Goal: Task Accomplishment & Management: Complete application form

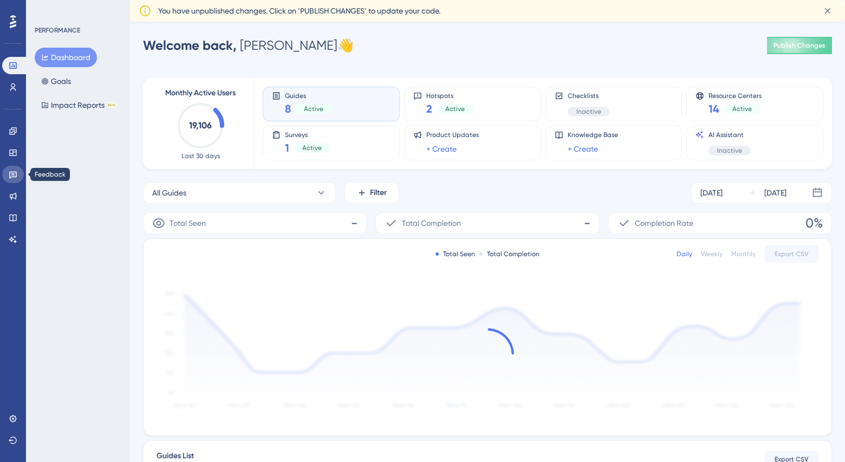
click at [13, 178] on icon at bounding box center [13, 174] width 9 height 9
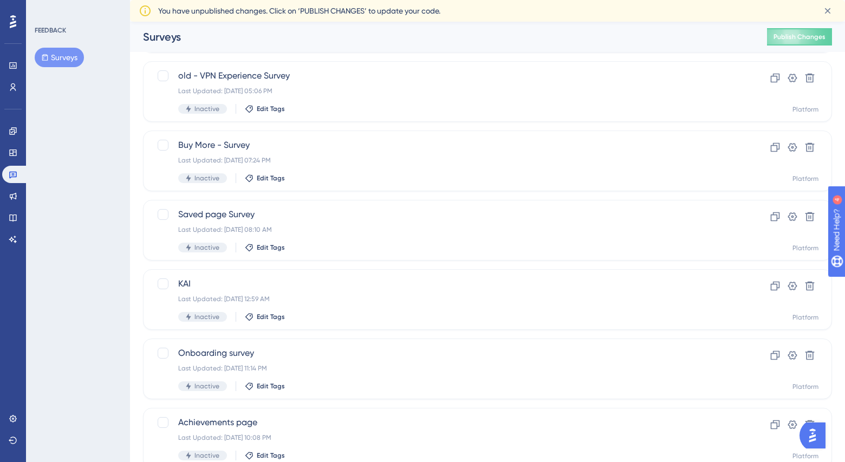
scroll to position [319, 0]
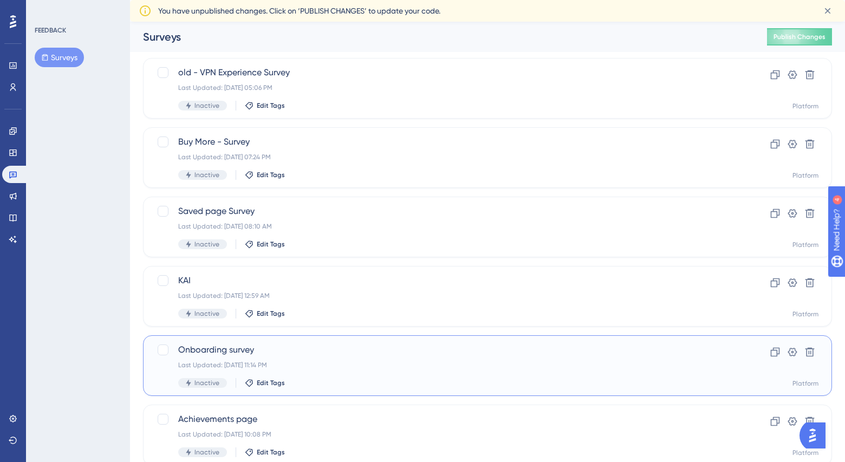
click at [267, 352] on span "Onboarding survey" at bounding box center [444, 349] width 532 height 13
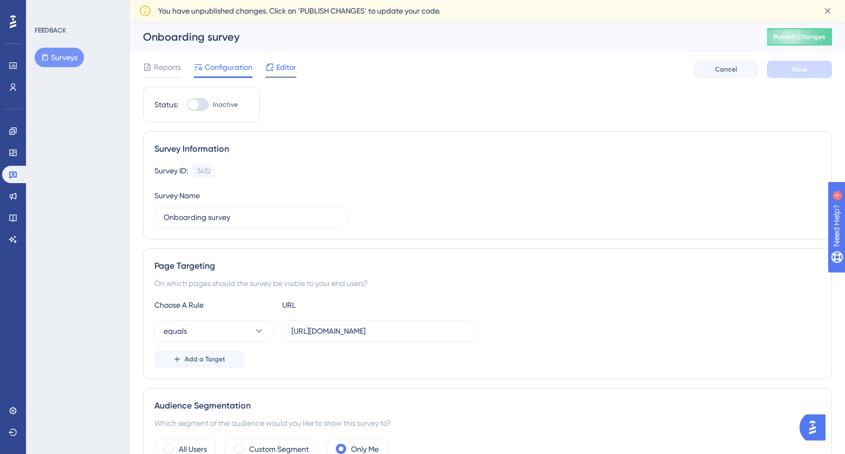
click at [290, 68] on span "Editor" at bounding box center [286, 67] width 20 height 13
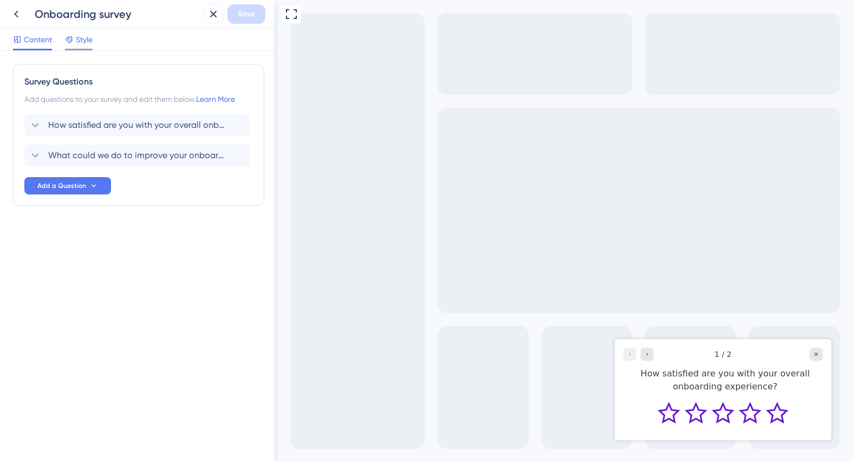
click at [85, 41] on span "Style" at bounding box center [84, 39] width 17 height 13
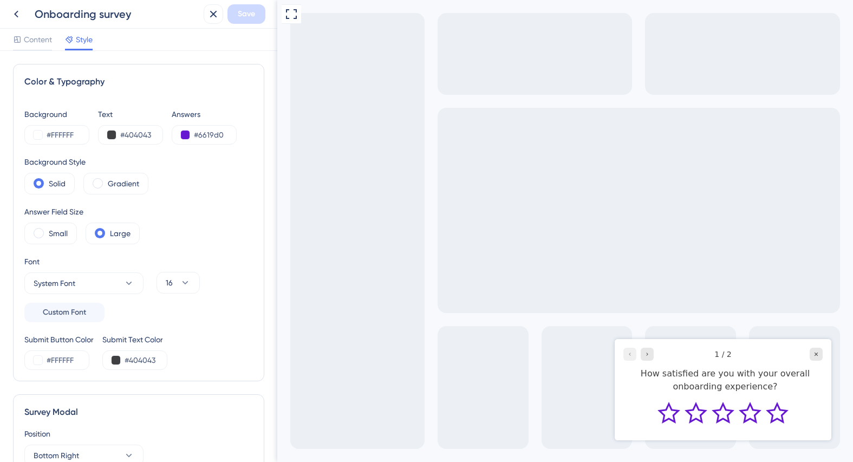
drag, startPoint x: 274, startPoint y: 126, endPoint x: 5, endPoint y: 45, distance: 280.5
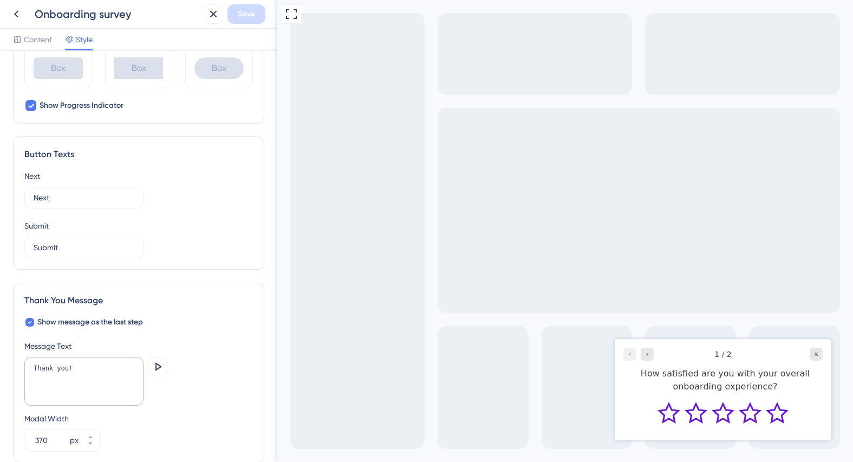
scroll to position [575, 0]
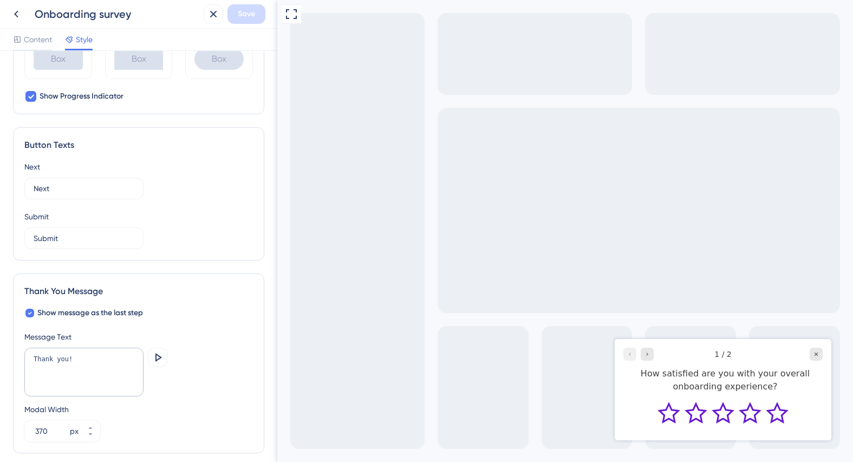
drag, startPoint x: 272, startPoint y: 126, endPoint x: 1, endPoint y: 355, distance: 354.4
drag, startPoint x: 82, startPoint y: 361, endPoint x: 88, endPoint y: 361, distance: 6.0
click at [83, 361] on textarea "Thank you!" at bounding box center [83, 372] width 119 height 49
drag, startPoint x: 88, startPoint y: 361, endPoint x: 2, endPoint y: 361, distance: 86.1
click at [2, 361] on div "Color & Typography Background #FFFFFF Text #404043 Answers #6619d0 Background S…" at bounding box center [138, 256] width 277 height 411
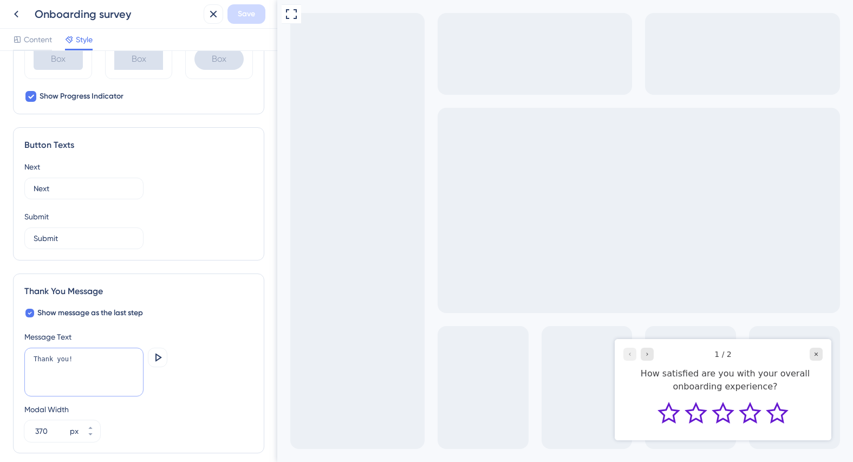
paste textarea "for taking the time to share your feedback. We greatly value your input as part…"
type textarea "Thank you for taking the time to share your feedback. We greatly value your inp…"
click at [208, 382] on div "Thank you for taking the time to share your feedback. We greatly value your inp…" at bounding box center [138, 373] width 229 height 51
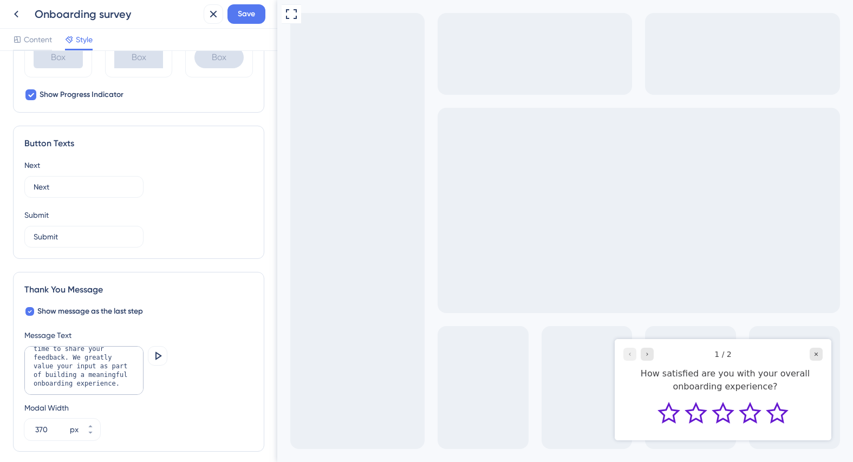
scroll to position [581, 0]
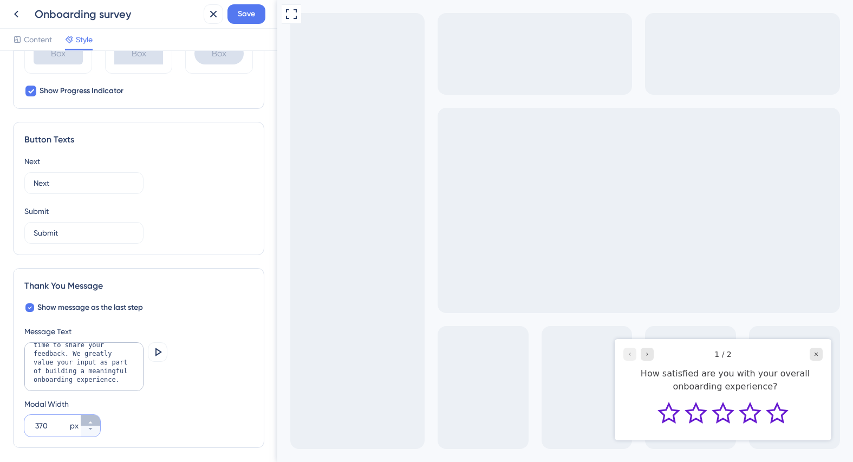
click at [93, 419] on icon at bounding box center [90, 422] width 7 height 7
click at [91, 430] on icon at bounding box center [90, 429] width 7 height 7
type input "370"
click at [181, 415] on div "Modal Width 370 px" at bounding box center [138, 417] width 229 height 39
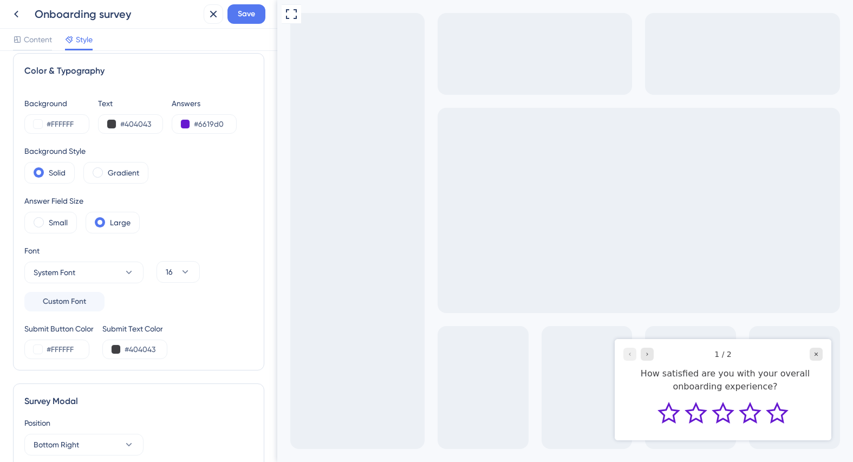
scroll to position [0, 0]
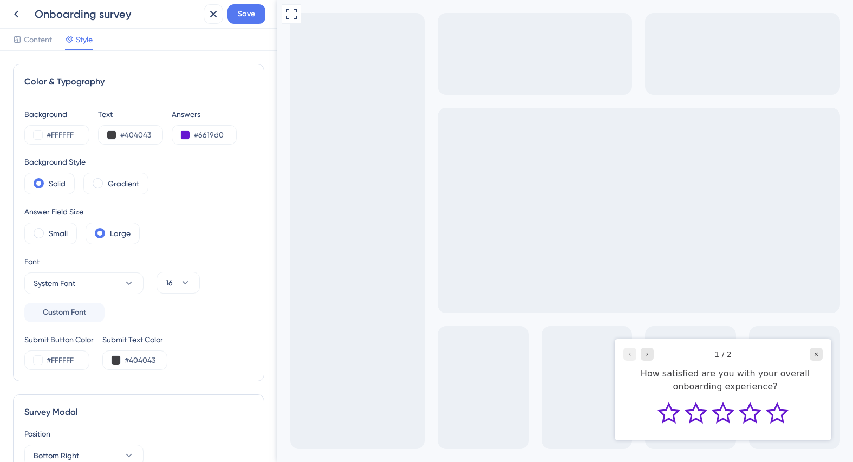
click at [196, 114] on div "Answers" at bounding box center [204, 114] width 65 height 13
click at [107, 114] on div "Text" at bounding box center [130, 114] width 65 height 13
click at [37, 44] on span "Content" at bounding box center [38, 39] width 28 height 13
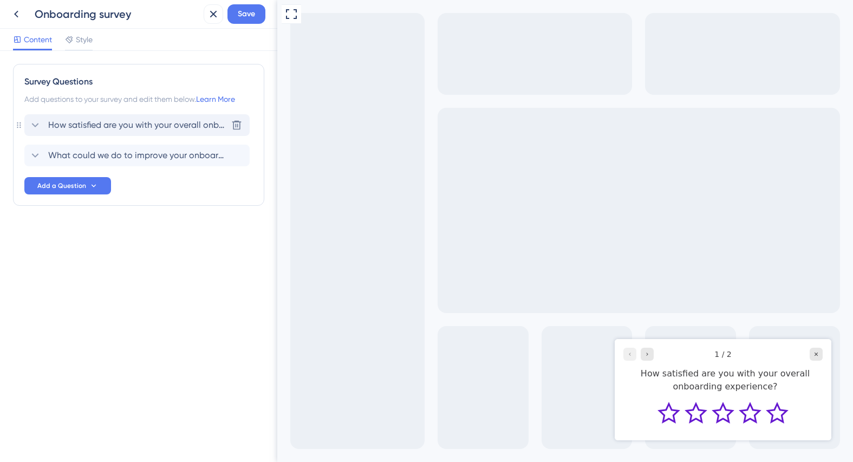
click at [198, 126] on span "How satisfied are you with your overall onboarding experience?" at bounding box center [137, 125] width 179 height 13
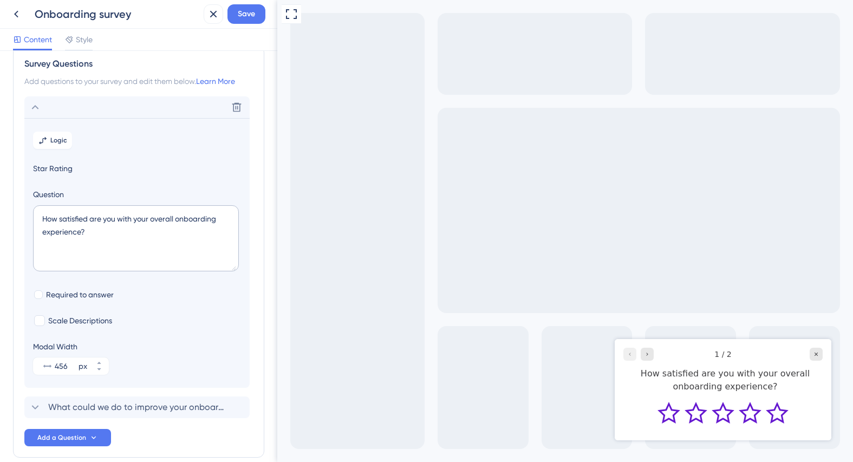
scroll to position [7, 0]
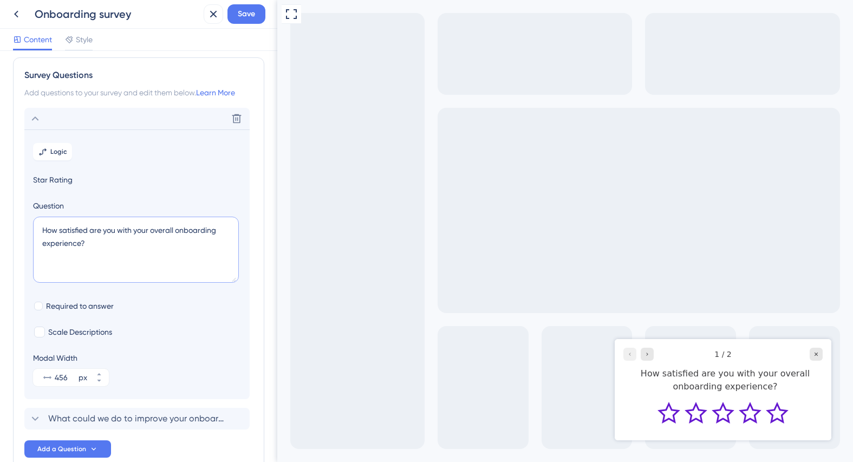
drag, startPoint x: 98, startPoint y: 250, endPoint x: 33, endPoint y: 226, distance: 69.7
click at [33, 226] on textarea "How satisfied are you with your overall onboarding experience?" at bounding box center [136, 250] width 206 height 66
paste textarea "would you rate"
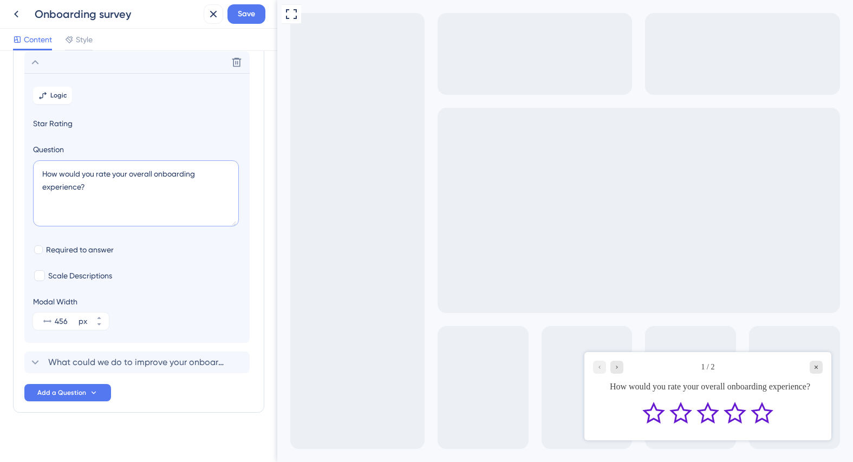
scroll to position [65, 0]
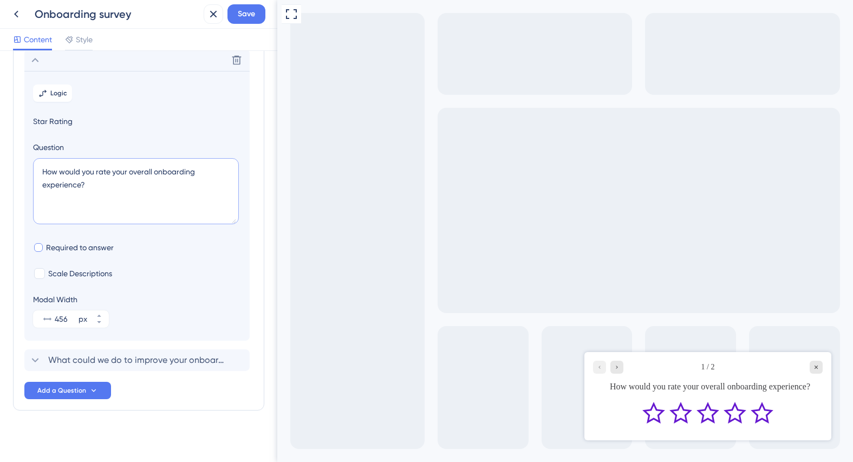
type textarea "How would you rate your overall onboarding experience?"
click at [40, 248] on div at bounding box center [38, 247] width 9 height 9
checkbox input "true"
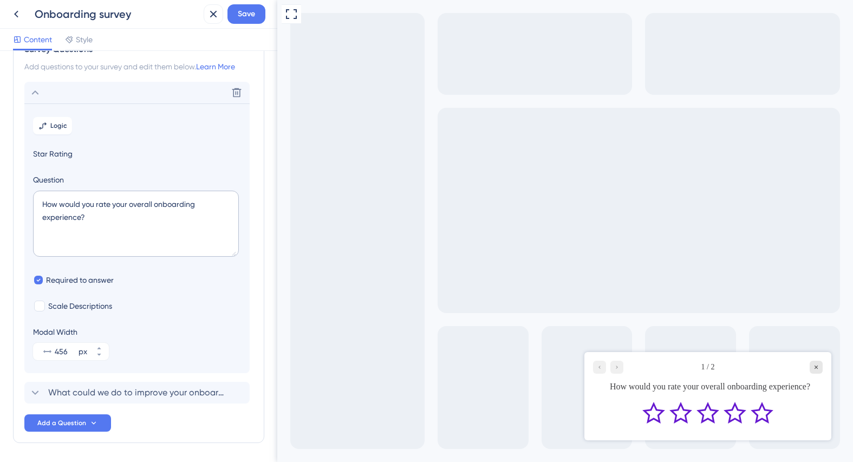
scroll to position [24, 0]
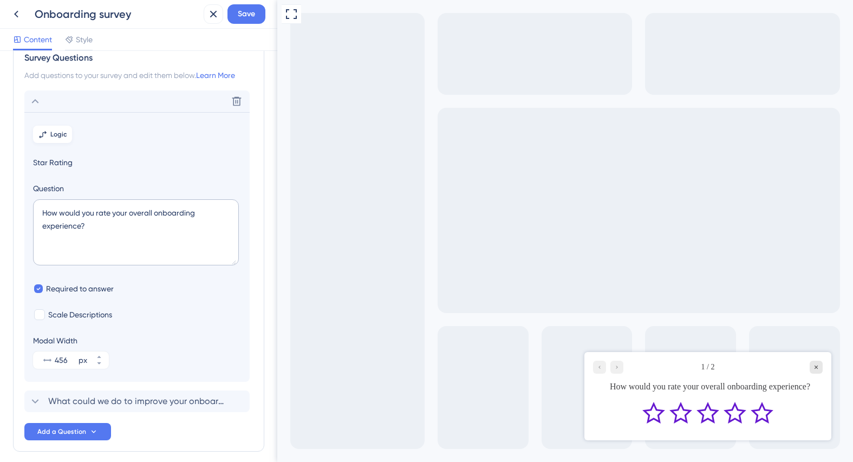
click at [55, 138] on span "Logic" at bounding box center [58, 134] width 17 height 9
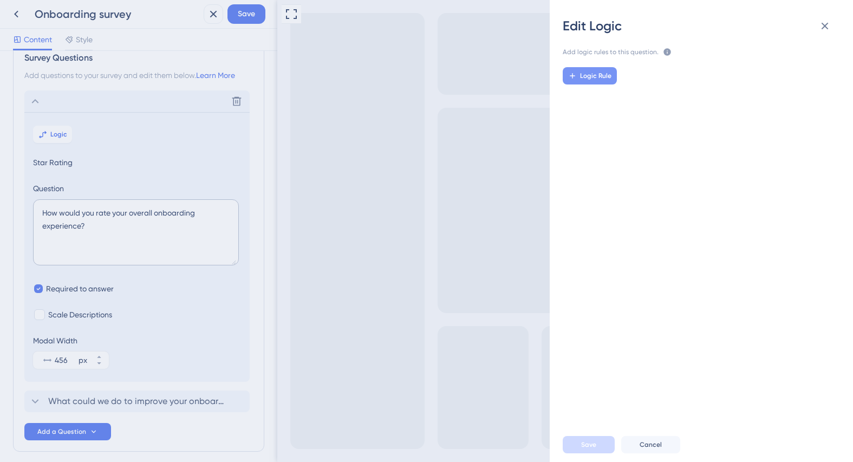
click at [597, 76] on span "Logic Rule" at bounding box center [595, 76] width 31 height 9
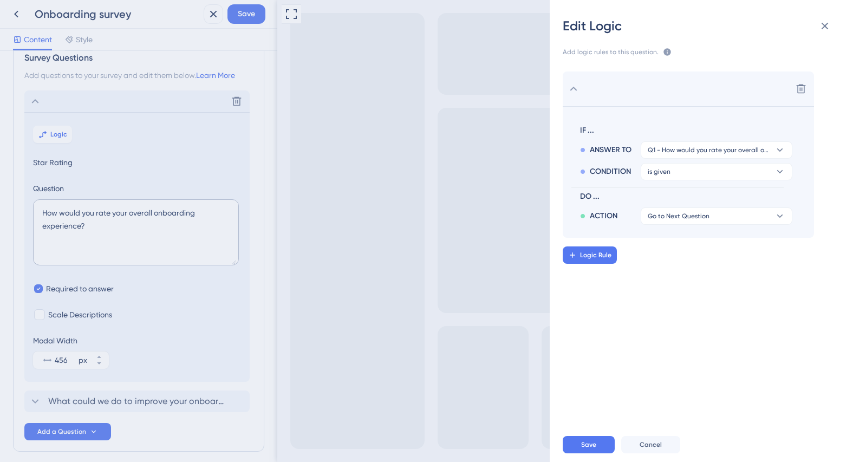
click at [245, 12] on div "Edit Logic Add logic rules to this question. The rules will apply after this qu…" at bounding box center [426, 231] width 853 height 462
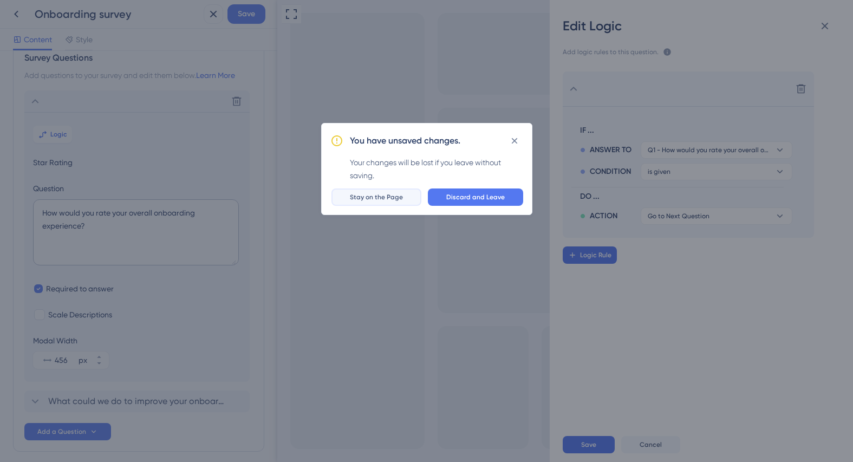
click at [394, 199] on span "Stay on the Page" at bounding box center [376, 197] width 53 height 9
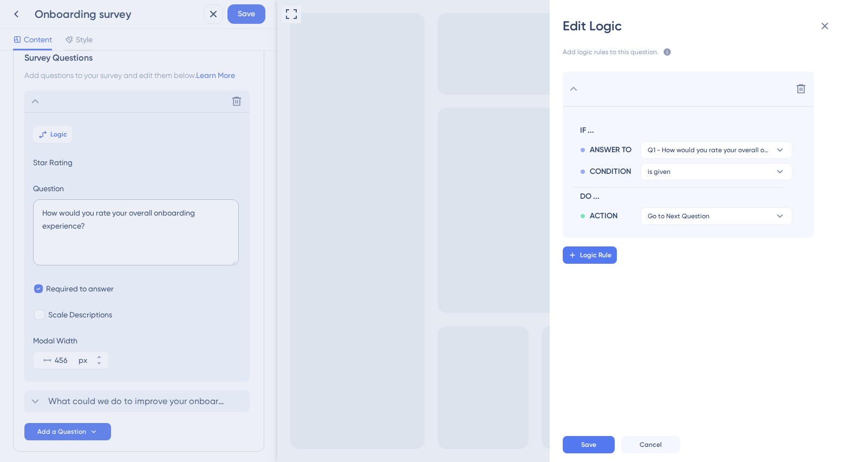
click at [69, 428] on div "Edit Logic Add logic rules to this question. The rules will apply after this qu…" at bounding box center [426, 231] width 853 height 462
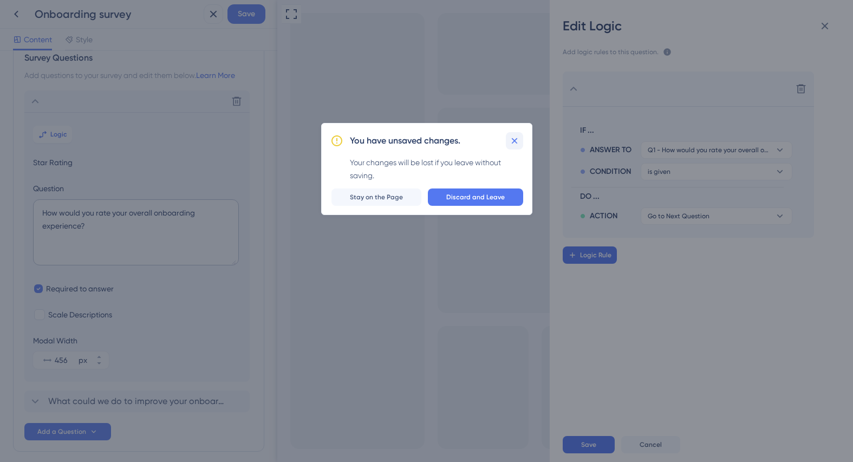
click at [512, 140] on icon at bounding box center [514, 140] width 11 height 11
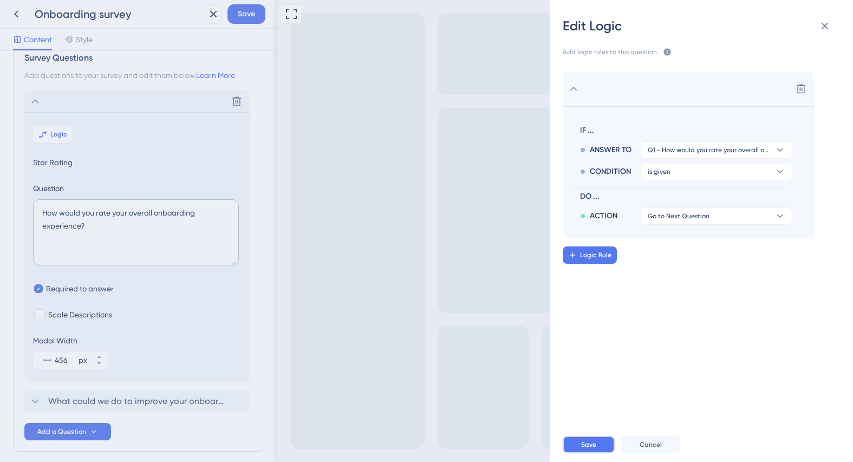
click at [595, 444] on span "Save" at bounding box center [588, 444] width 15 height 9
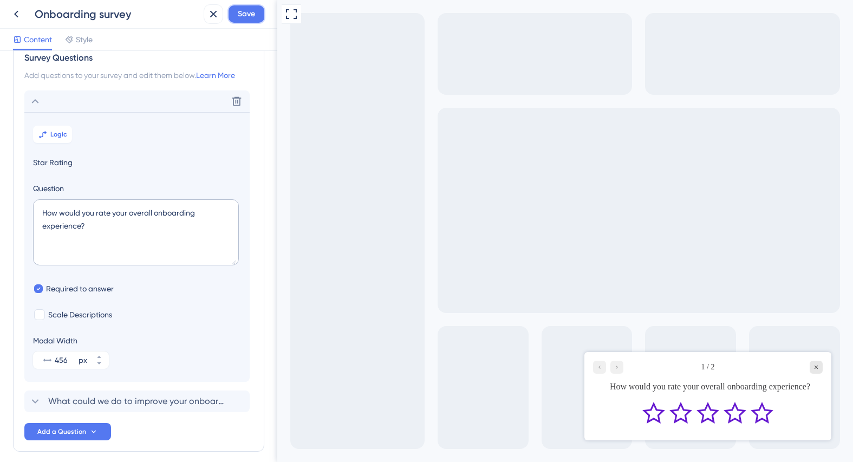
click at [259, 17] on button "Save" at bounding box center [247, 14] width 38 height 20
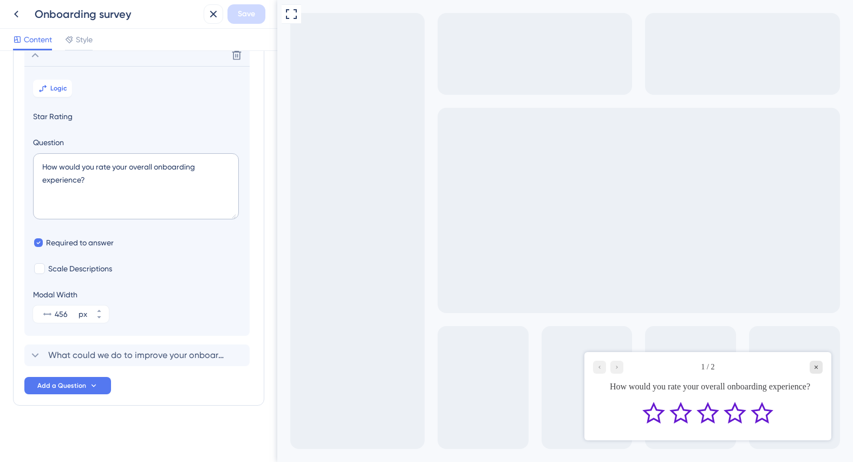
scroll to position [0, 0]
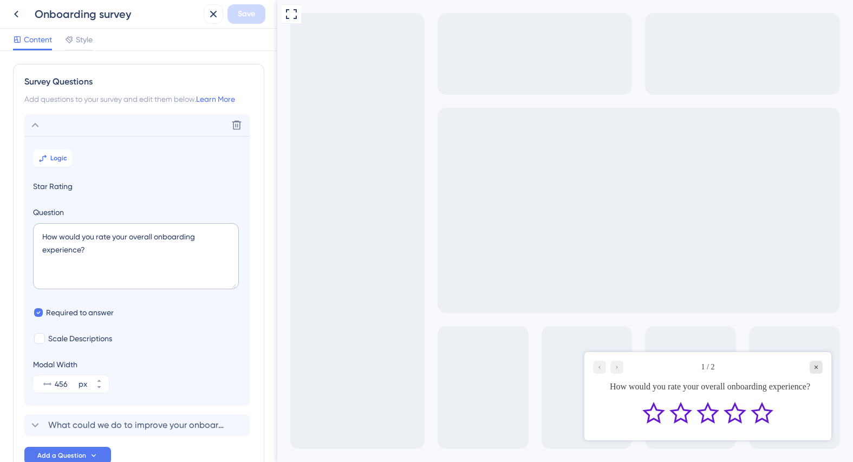
drag, startPoint x: 273, startPoint y: 109, endPoint x: 0, endPoint y: 57, distance: 277.9
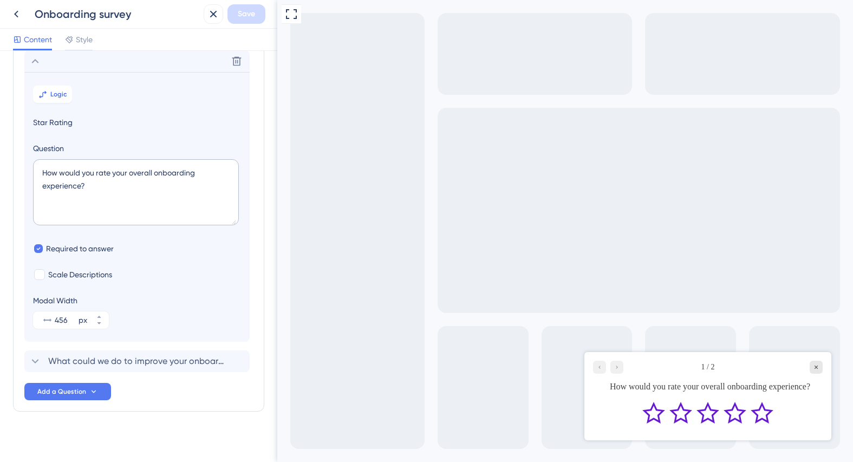
scroll to position [70, 0]
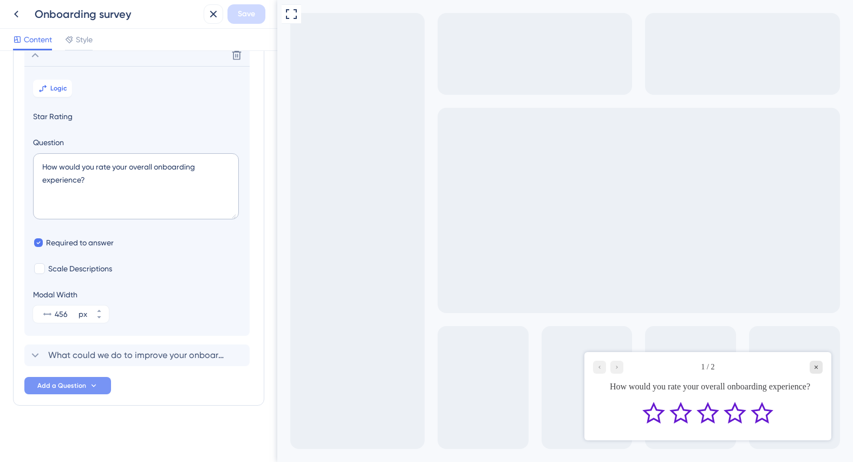
click at [72, 384] on span "Add a Question" at bounding box center [61, 385] width 49 height 9
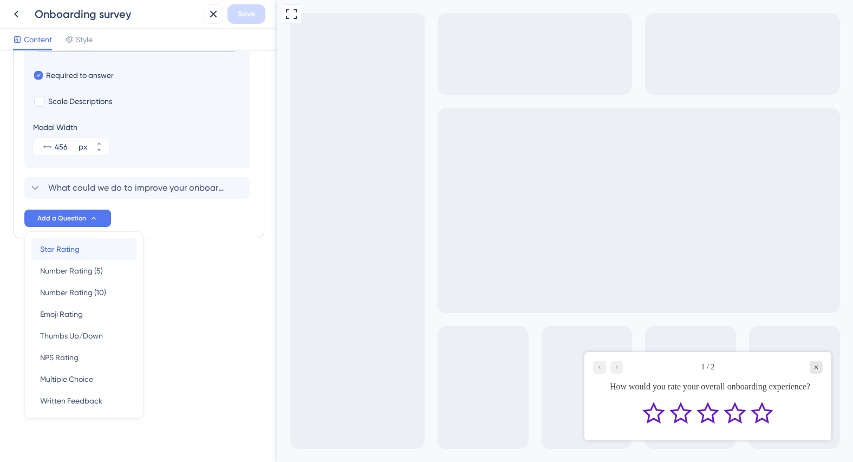
click at [77, 249] on span "Star Rating" at bounding box center [60, 249] width 40 height 13
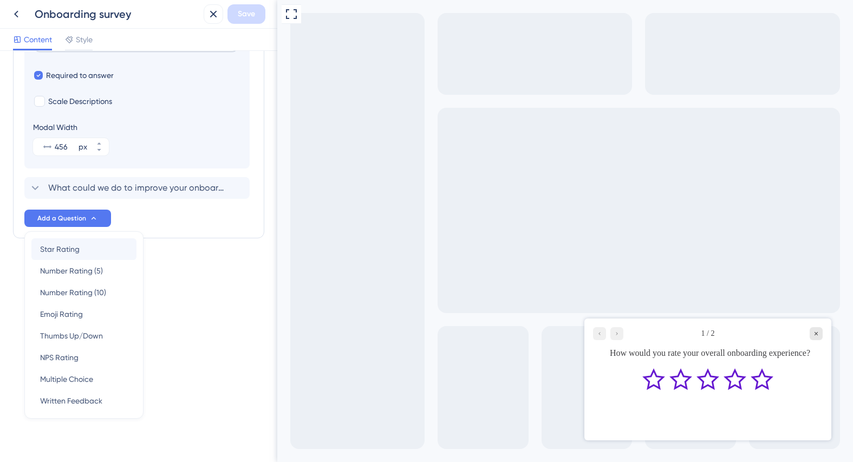
scroll to position [100, 0]
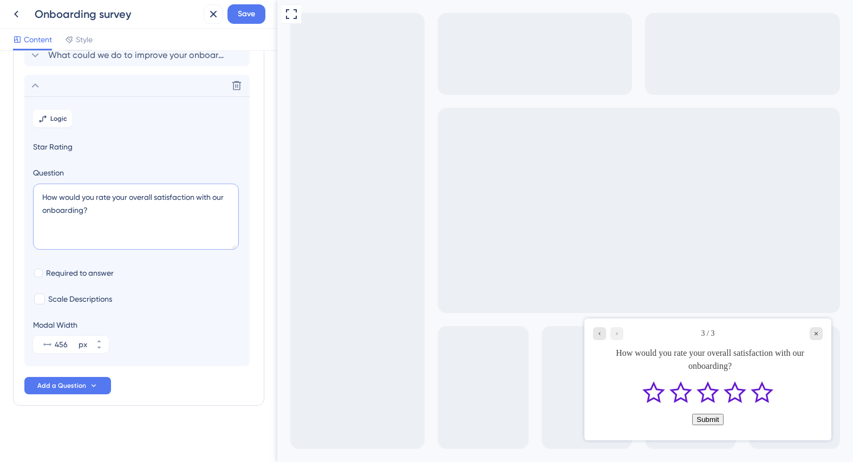
click at [106, 217] on textarea "How would you rate your overall satisfaction with our onboarding?" at bounding box center [136, 217] width 206 height 66
drag, startPoint x: 115, startPoint y: 218, endPoint x: 15, endPoint y: 193, distance: 103.7
click at [15, 193] on div "Survey Questions Add questions to your survey and edit them below. Learn More H…" at bounding box center [138, 185] width 251 height 442
paste textarea "Was the onboarding process clear and easy to follow"
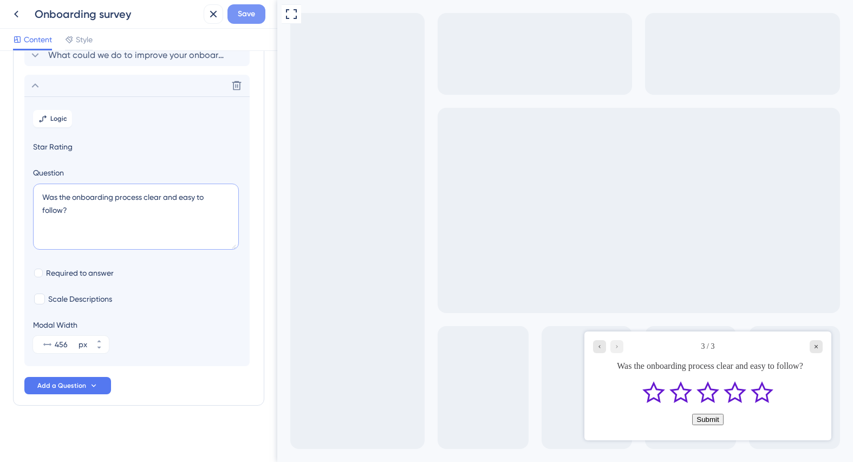
type textarea "Was the onboarding process clear and easy to follow?"
click at [254, 15] on span "Save" at bounding box center [246, 14] width 17 height 13
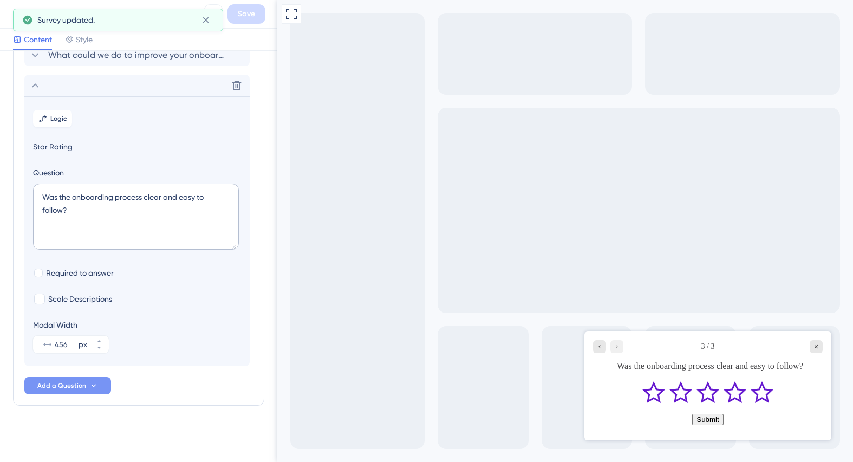
click at [85, 386] on span "Add a Question" at bounding box center [61, 385] width 49 height 9
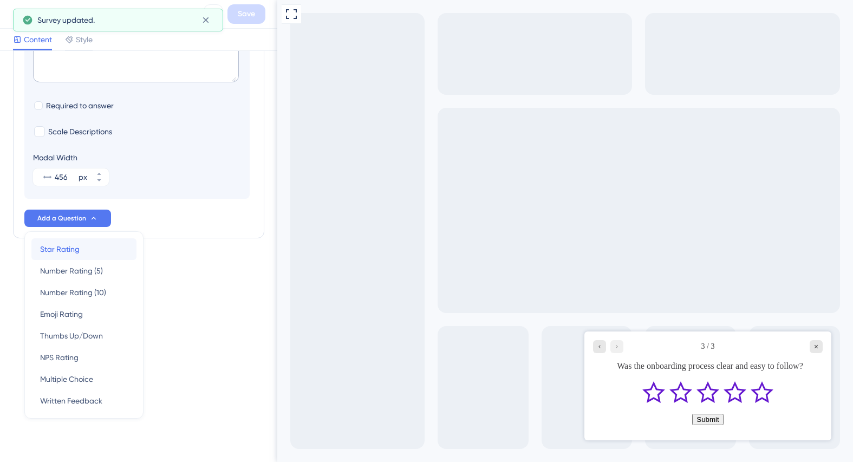
click at [74, 248] on span "Star Rating" at bounding box center [60, 249] width 40 height 13
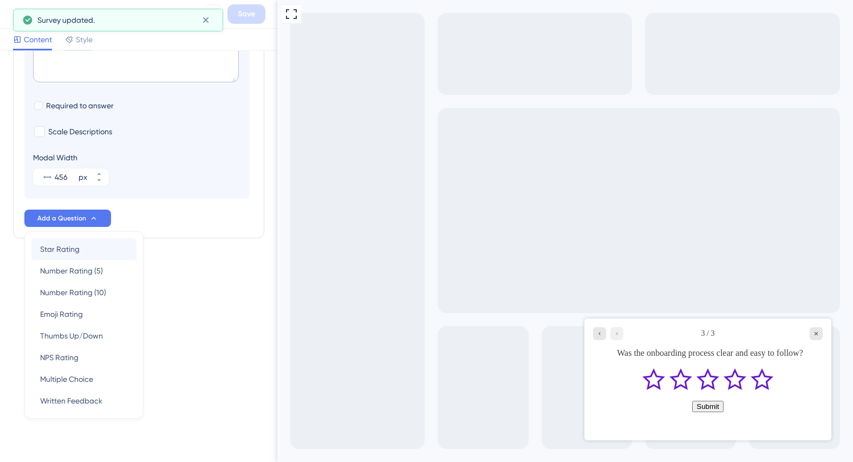
scroll to position [131, 0]
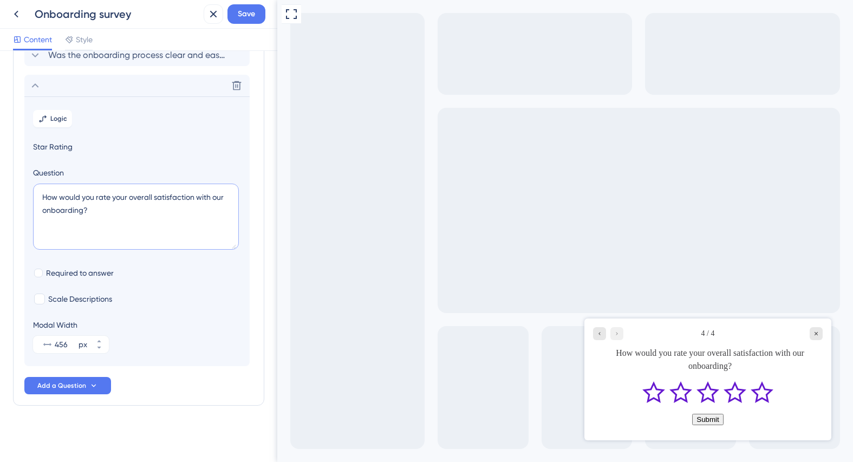
click at [107, 216] on textarea "How would you rate your overall satisfaction with our onboarding?" at bounding box center [136, 217] width 206 height 66
drag, startPoint x: 119, startPoint y: 219, endPoint x: 38, endPoint y: 196, distance: 84.0
click at [38, 196] on textarea "How would you rate your overall satisfaction with our onboarding?" at bounding box center [136, 217] width 206 height 66
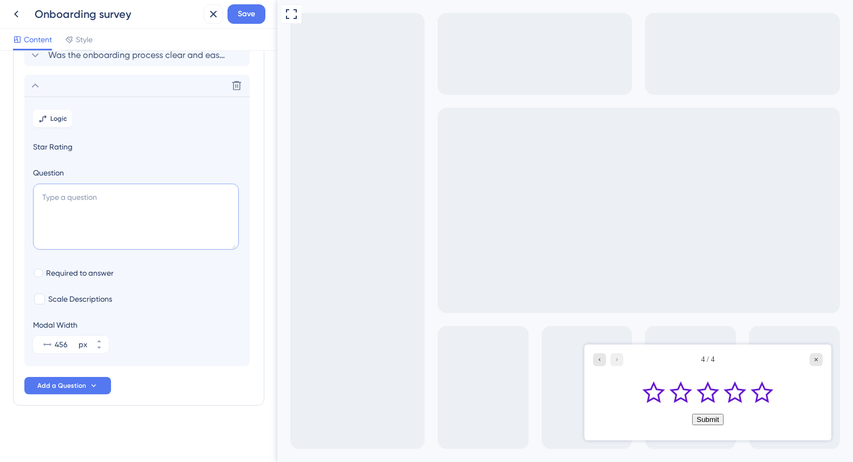
paste textarea "Which part of the onboarding process was most helpful to you?"
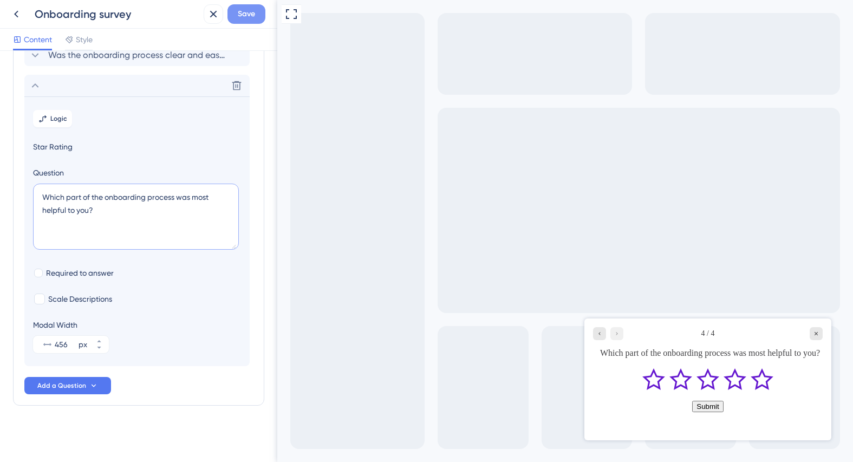
type textarea "Which part of the onboarding process was most helpful to you?"
click at [250, 18] on span "Save" at bounding box center [246, 14] width 17 height 13
click at [111, 216] on textarea "Which part of the onboarding process was most helpful to you?" at bounding box center [136, 217] width 206 height 66
drag, startPoint x: 122, startPoint y: 216, endPoint x: 37, endPoint y: 197, distance: 87.3
click at [37, 197] on textarea "Which part of the onboarding process was most helpful to you?" at bounding box center [136, 217] width 206 height 66
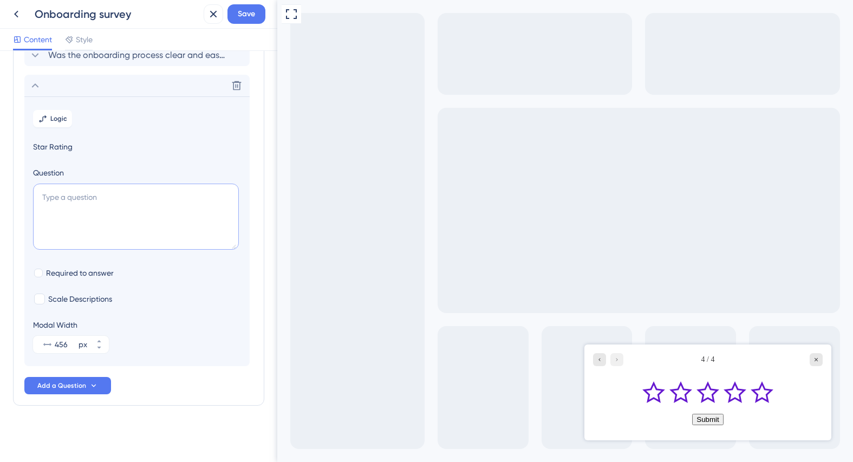
paste textarea "Was there anything confusing or unnecessary?"
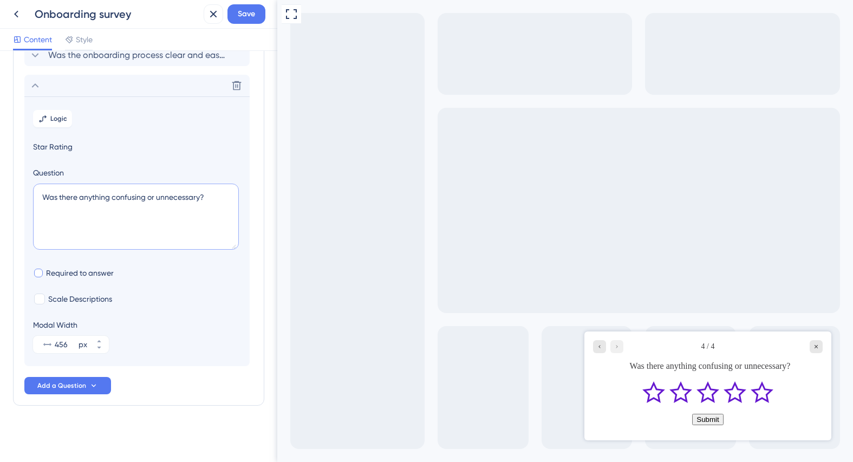
type textarea "Was there anything confusing or unnecessary?"
click at [100, 273] on span "Required to answer" at bounding box center [80, 273] width 68 height 13
checkbox input "true"
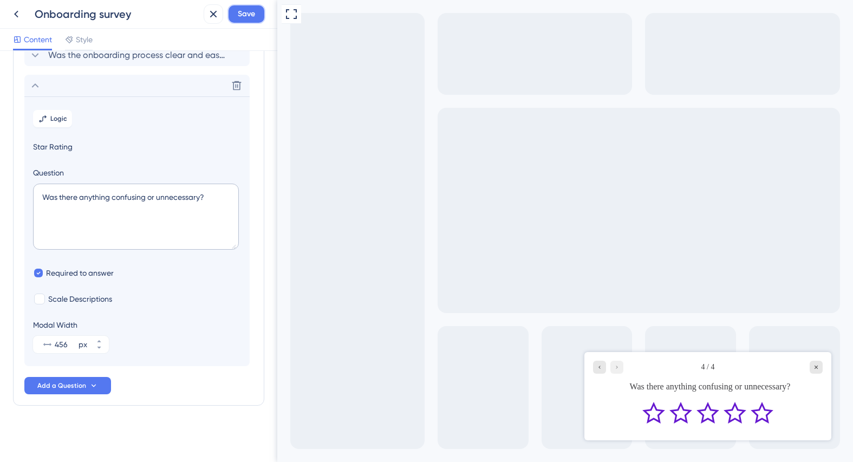
click at [246, 16] on span "Save" at bounding box center [246, 14] width 17 height 13
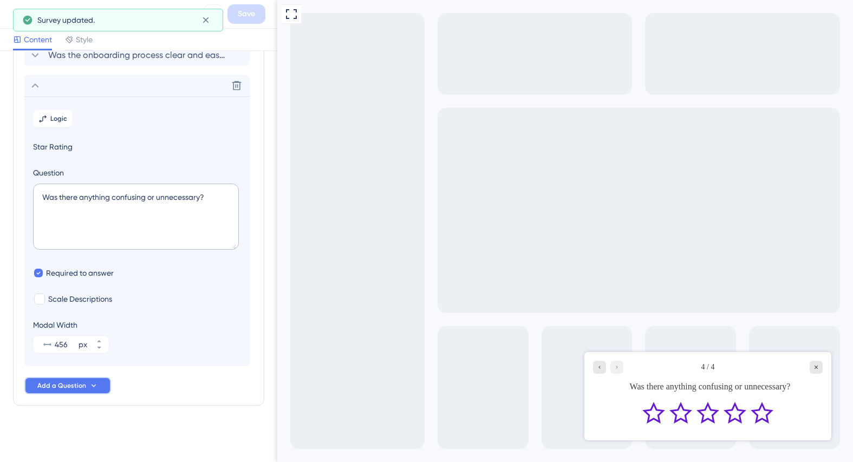
click at [83, 387] on span "Add a Question" at bounding box center [61, 385] width 49 height 9
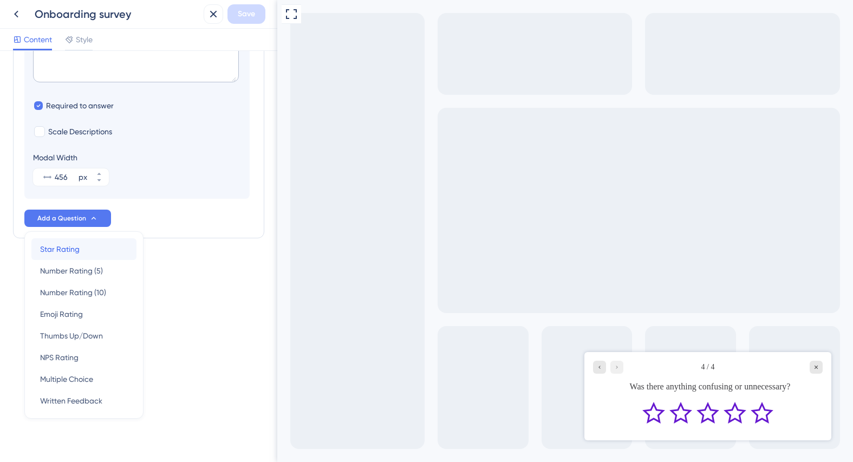
click at [59, 251] on span "Star Rating" at bounding box center [60, 249] width 40 height 13
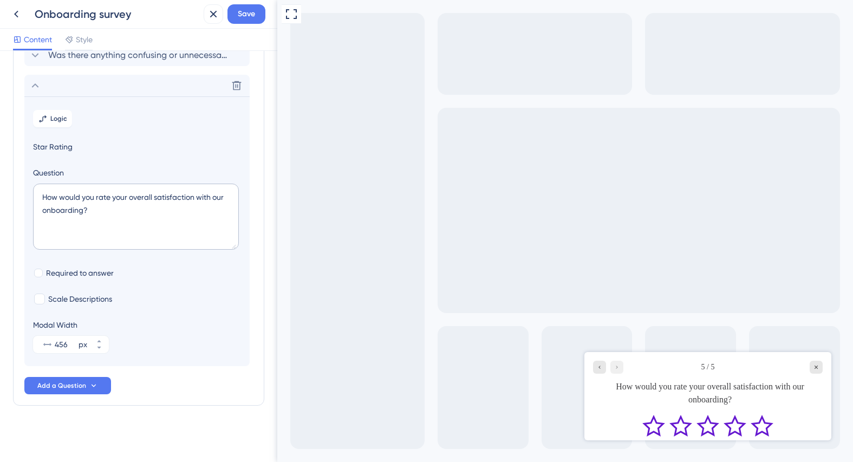
scroll to position [161, 0]
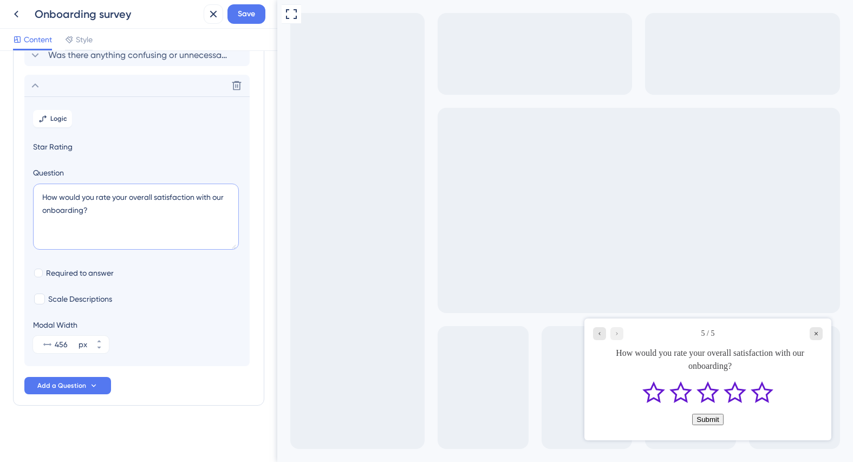
click at [111, 217] on textarea "How would you rate your overall satisfaction with our onboarding?" at bounding box center [136, 217] width 206 height 66
drag, startPoint x: 105, startPoint y: 215, endPoint x: 36, endPoint y: 196, distance: 71.9
click at [36, 196] on textarea "How would you rate your overall satisfaction with our onboarding?" at bounding box center [136, 217] width 206 height 66
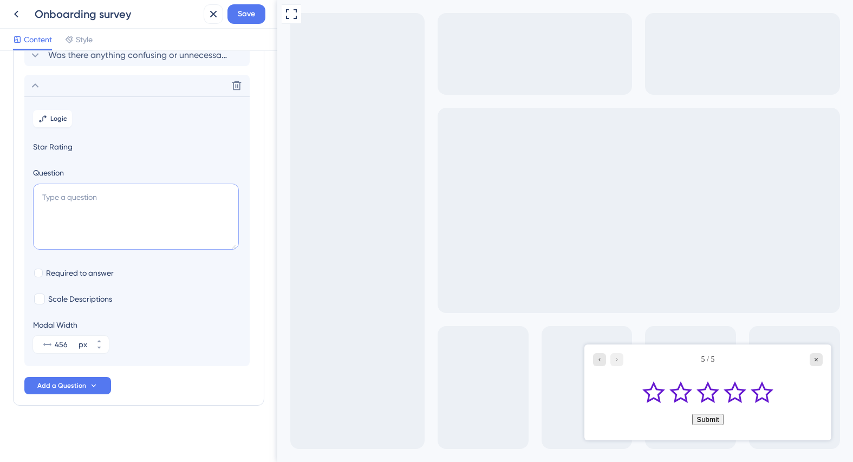
paste textarea "What improvements would you suggest for the onboarding process?"
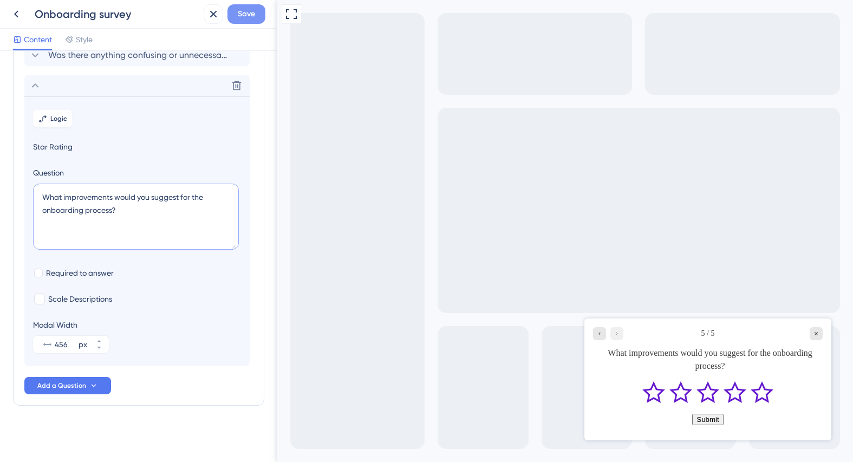
type textarea "What improvements would you suggest for the onboarding process?"
click at [255, 13] on button "Save" at bounding box center [247, 14] width 38 height 20
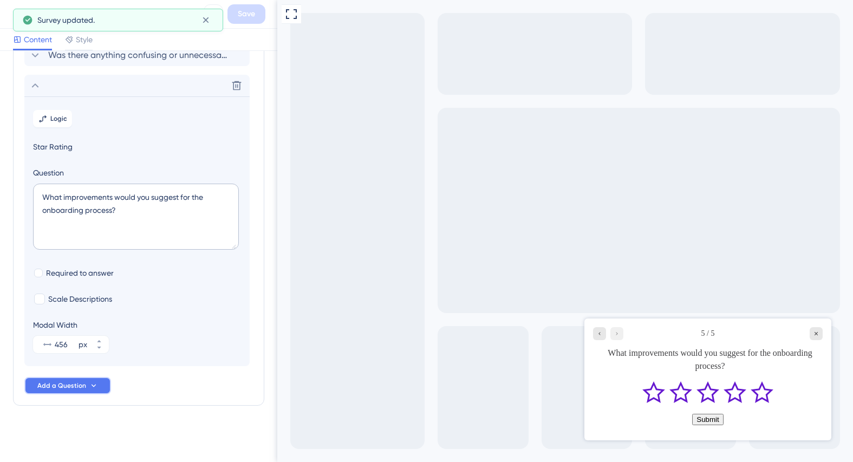
click at [83, 389] on span "Add a Question" at bounding box center [61, 385] width 49 height 9
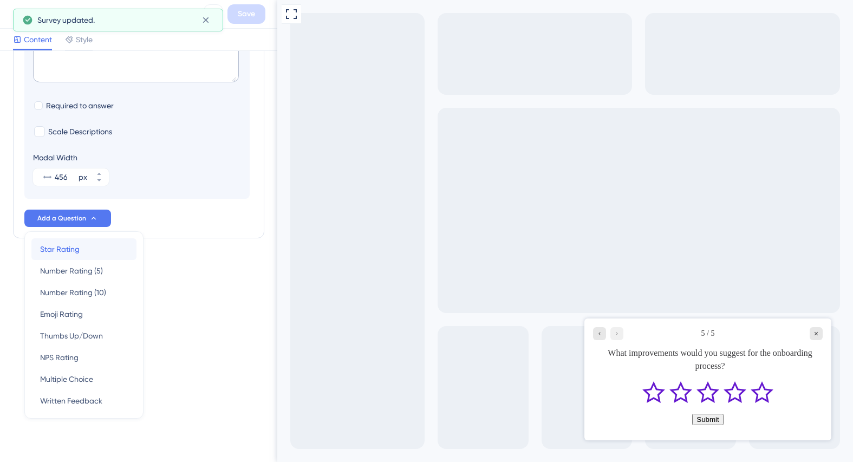
click at [59, 245] on span "Star Rating" at bounding box center [60, 249] width 40 height 13
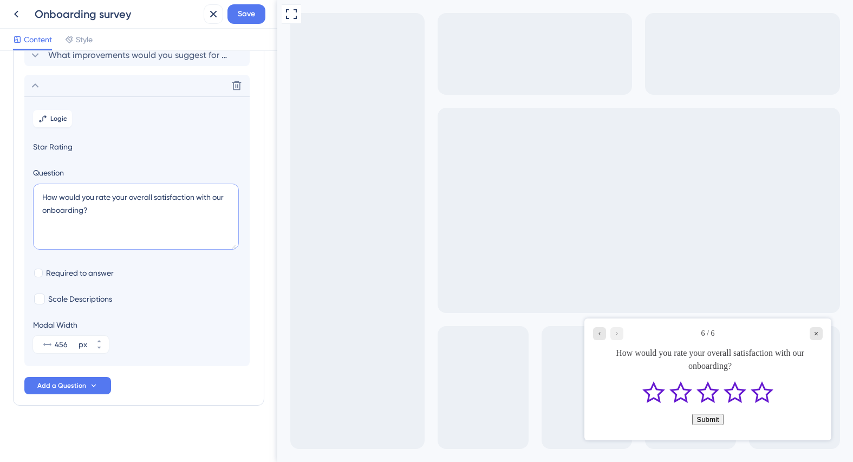
drag, startPoint x: 103, startPoint y: 213, endPoint x: 33, endPoint y: 194, distance: 73.1
click at [33, 194] on textarea "How would you rate your overall satisfaction with our onboarding?" at bounding box center [136, 217] width 206 height 66
click at [96, 387] on icon at bounding box center [93, 385] width 9 height 9
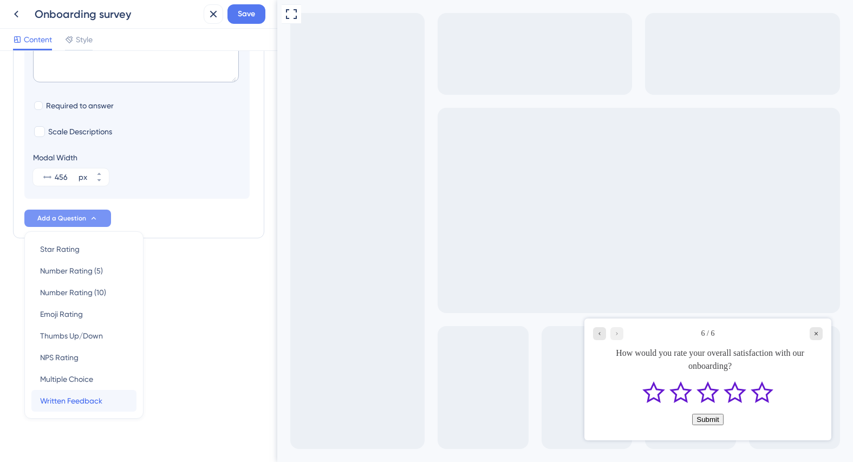
click at [90, 404] on span "Written Feedback" at bounding box center [71, 400] width 62 height 13
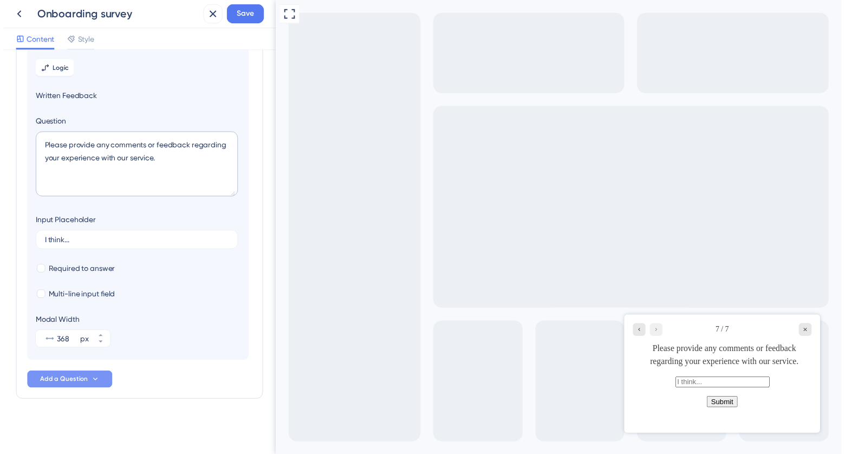
scroll to position [245, 0]
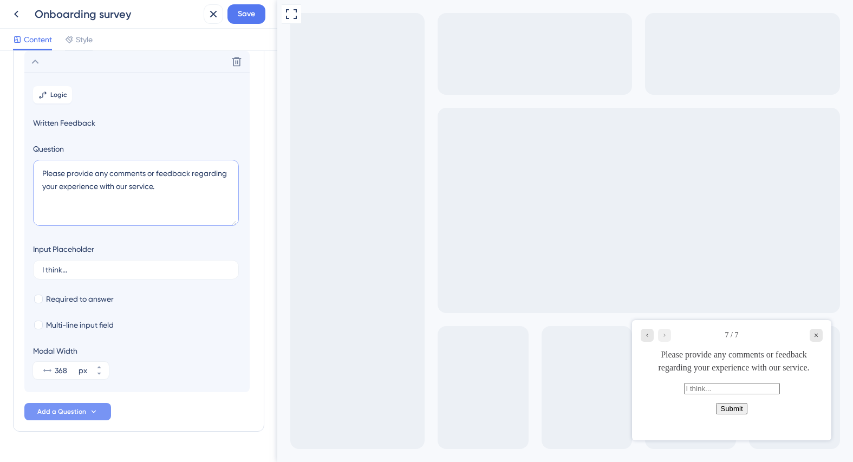
drag, startPoint x: 173, startPoint y: 194, endPoint x: 24, endPoint y: 155, distance: 153.6
click at [24, 155] on section "Logic Written Feedback Question Please provide any comments or feedback regardi…" at bounding box center [136, 233] width 225 height 320
paste textarea "Any other comments or suggestions you’d like to share?"
type textarea "Any other comments or suggestions you’d like to share?"
click at [39, 296] on div at bounding box center [38, 299] width 9 height 9
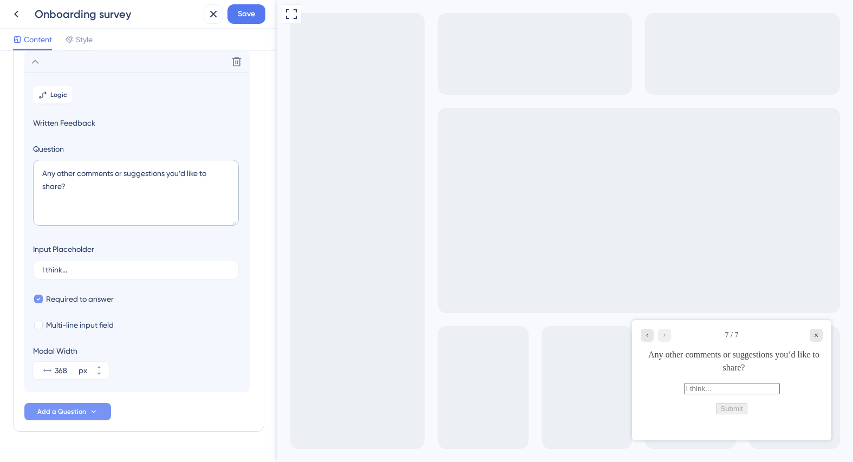
click at [39, 296] on icon at bounding box center [38, 299] width 4 height 8
checkbox input "false"
click at [251, 12] on span "Save" at bounding box center [246, 14] width 17 height 13
click at [821, 333] on div "Close survey" at bounding box center [816, 335] width 13 height 13
click at [816, 335] on icon "Close survey" at bounding box center [816, 335] width 3 height 3
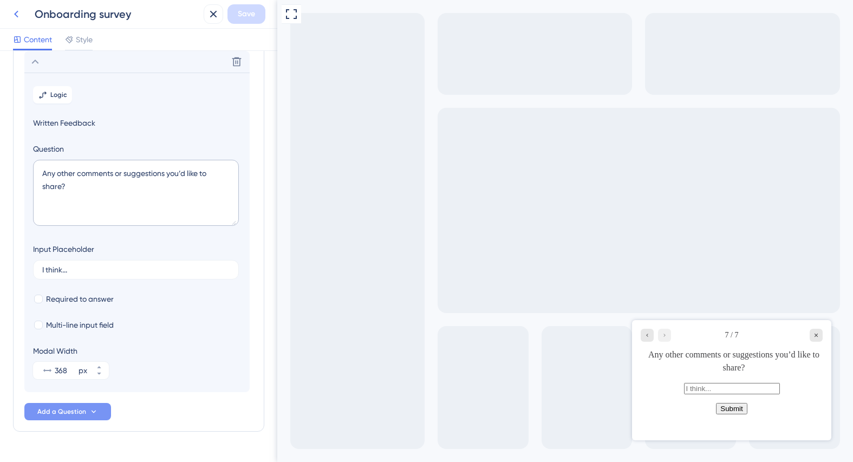
click at [14, 14] on icon at bounding box center [16, 14] width 13 height 13
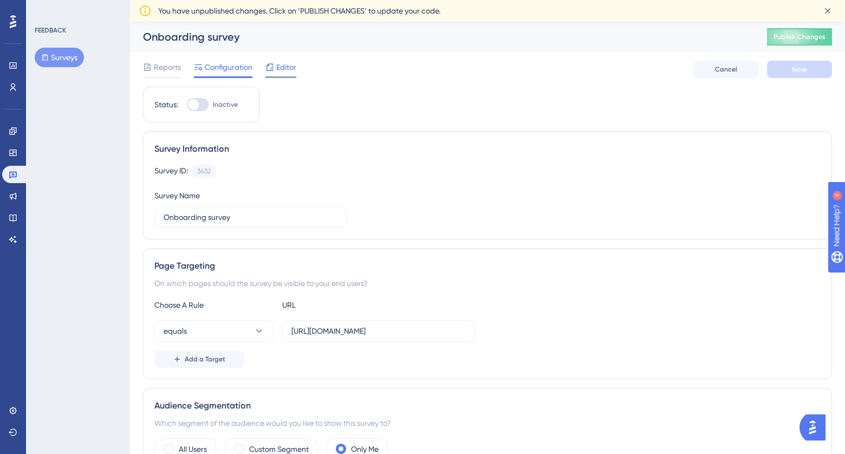
click at [286, 65] on span "Editor" at bounding box center [286, 67] width 20 height 13
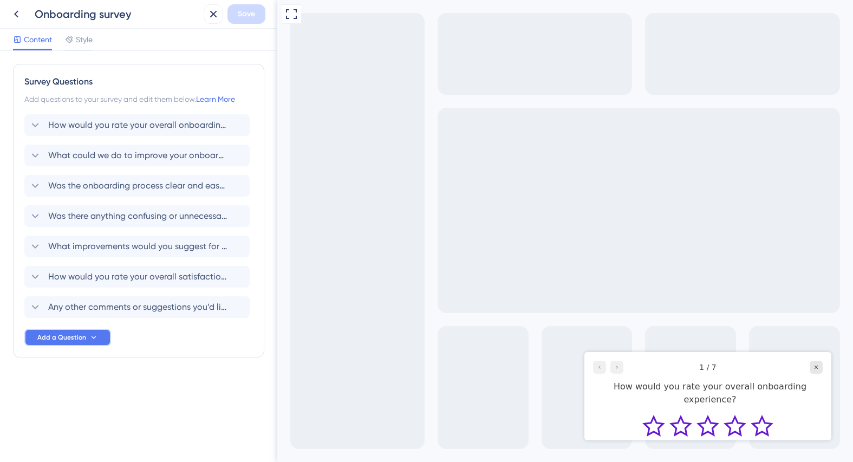
click at [82, 341] on span "Add a Question" at bounding box center [61, 337] width 49 height 9
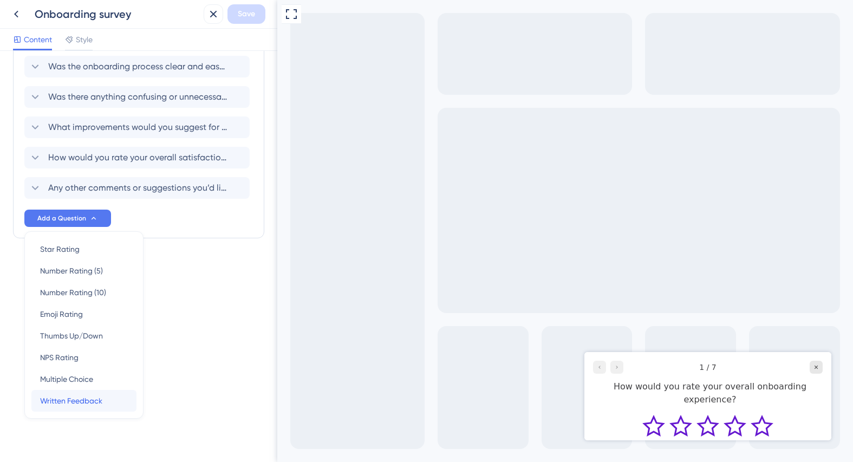
click at [85, 400] on span "Written Feedback" at bounding box center [71, 400] width 62 height 13
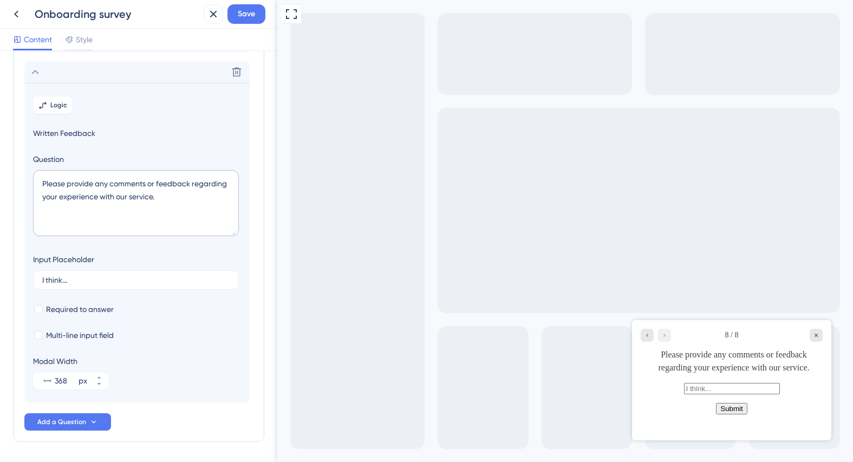
scroll to position [276, 0]
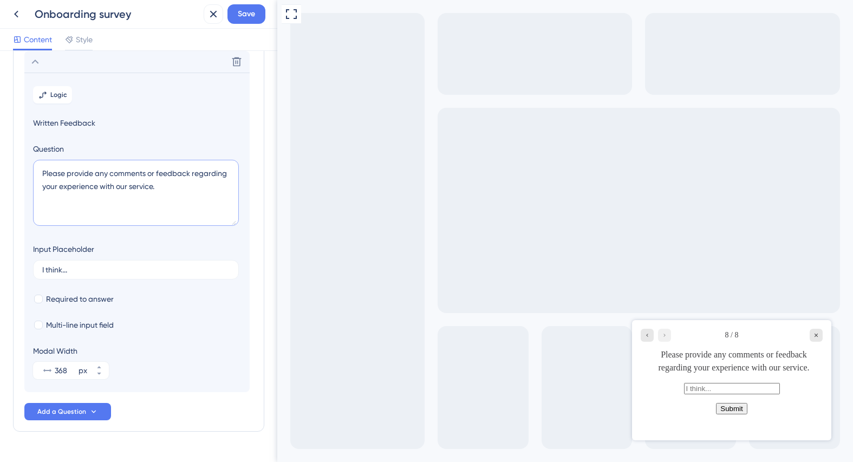
drag, startPoint x: 60, startPoint y: 163, endPoint x: 34, endPoint y: 157, distance: 27.2
click at [34, 157] on div "Question Please provide any comments or feedback regarding your experience with…" at bounding box center [137, 185] width 208 height 87
paste textarea "your OSID or email address. (This will only be used if we need to follow up"
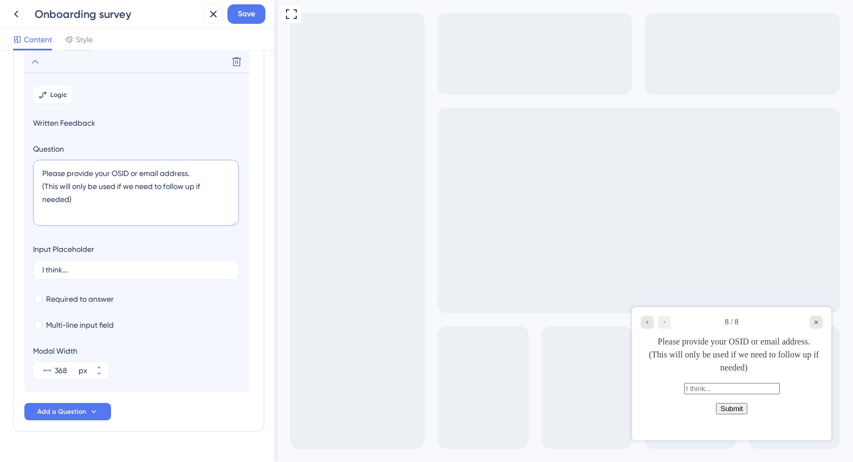
drag, startPoint x: 45, startPoint y: 186, endPoint x: 69, endPoint y: 199, distance: 27.9
click at [69, 199] on textarea "Please provide your OSID or email address. (This will only be used if we need t…" at bounding box center [136, 193] width 206 height 66
click at [125, 207] on textarea "Please provide your OSID or email address. (This will only be used if we need t…" at bounding box center [136, 193] width 206 height 66
type textarea "Please provide your OSID or email address. (This will only be used if we need t…"
click at [251, 18] on span "Save" at bounding box center [246, 14] width 17 height 13
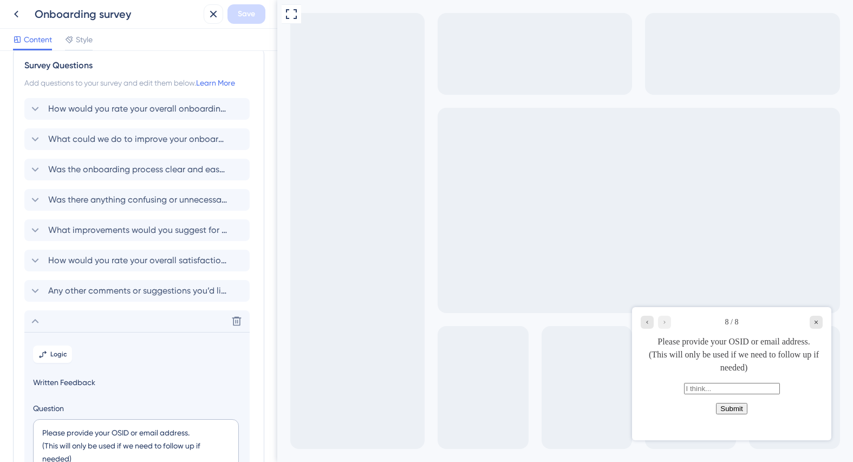
scroll to position [0, 0]
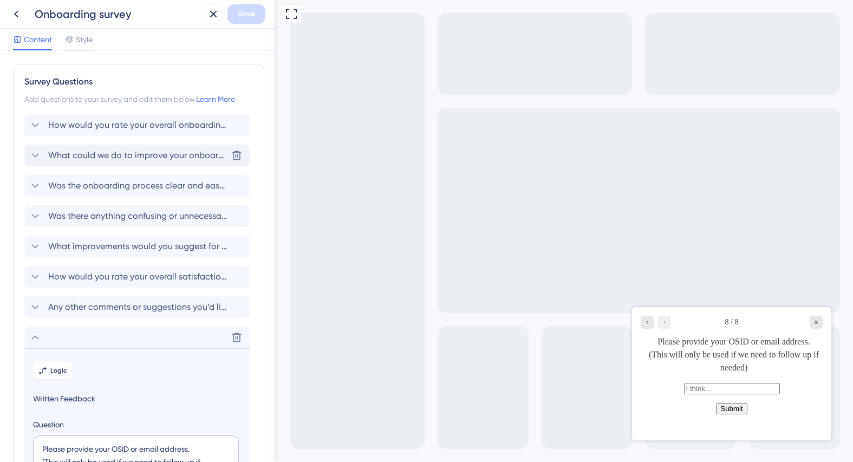
click at [170, 156] on span "What could we do to improve your onboarding experience? Please share any sugges…" at bounding box center [137, 155] width 179 height 13
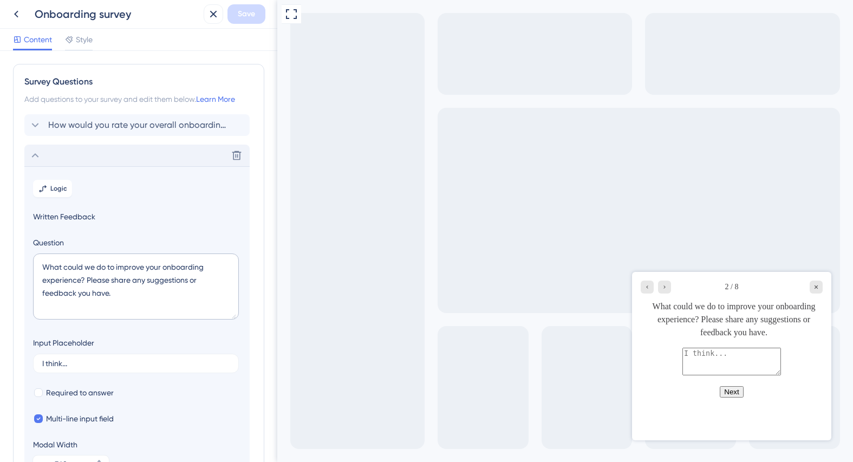
scroll to position [94, 0]
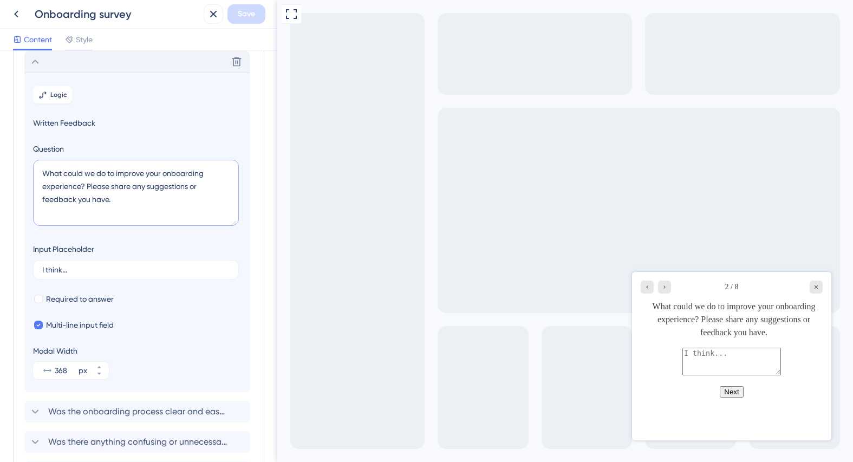
click at [121, 204] on textarea "What could we do to improve your onboarding experience? Please share any sugges…" at bounding box center [136, 193] width 206 height 66
click at [65, 96] on span "Logic" at bounding box center [58, 94] width 17 height 9
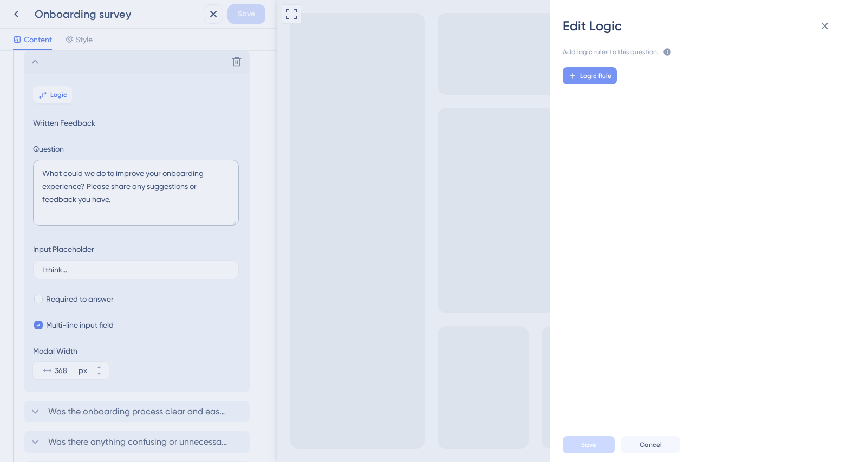
click at [599, 79] on span "Logic Rule" at bounding box center [595, 76] width 31 height 9
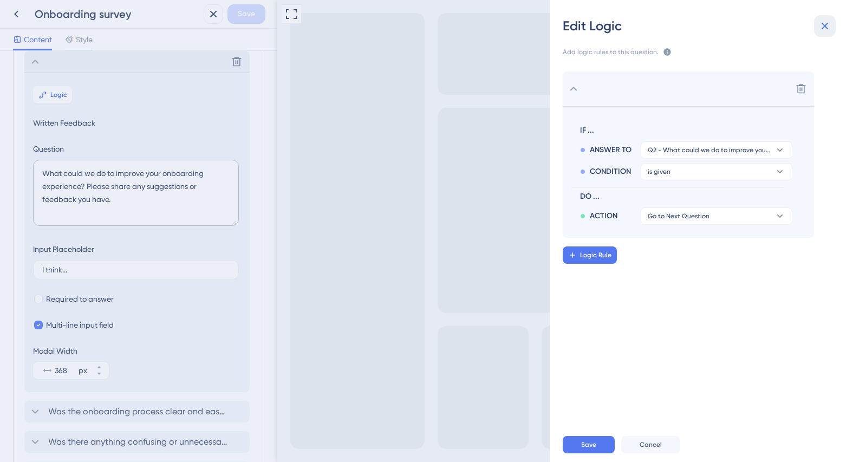
click at [826, 25] on icon at bounding box center [825, 26] width 7 height 7
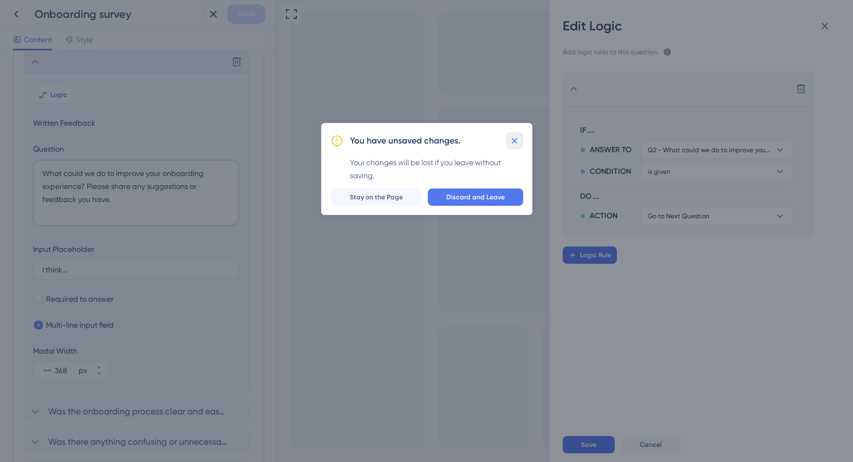
click at [516, 139] on icon at bounding box center [514, 141] width 6 height 6
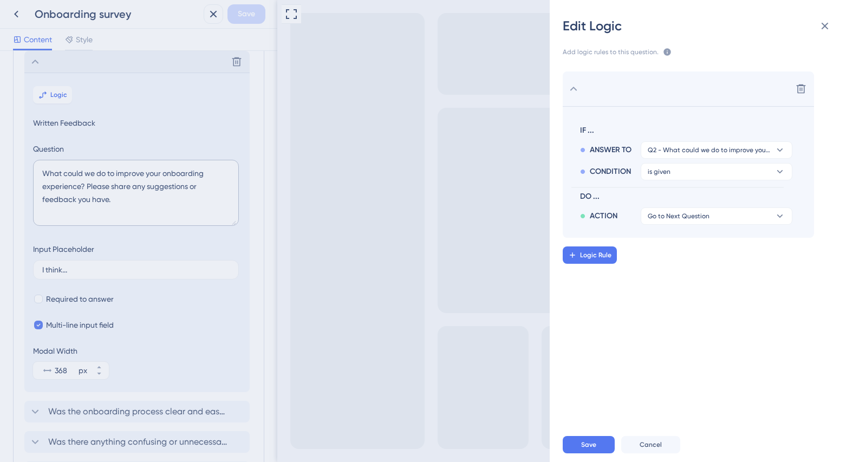
drag, startPoint x: 274, startPoint y: 269, endPoint x: 274, endPoint y: 326, distance: 57.4
click at [274, 326] on div "Edit Logic Add logic rules to this question. The rules will apply after this qu…" at bounding box center [426, 231] width 853 height 462
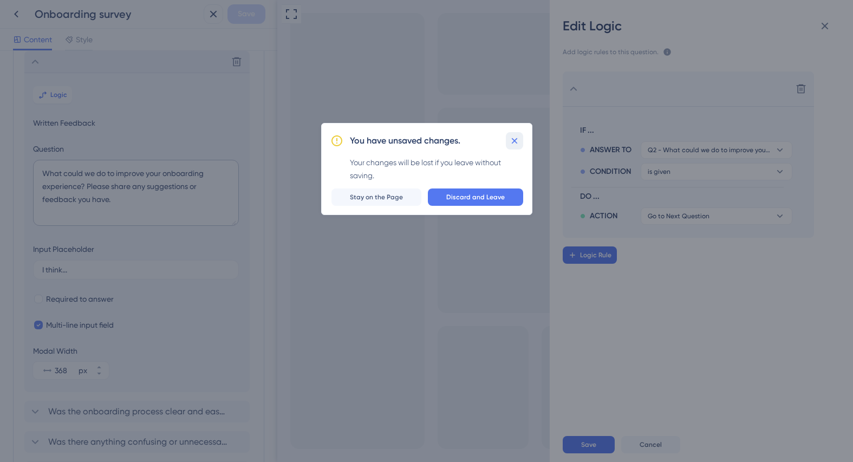
click at [516, 140] on icon at bounding box center [514, 140] width 11 height 11
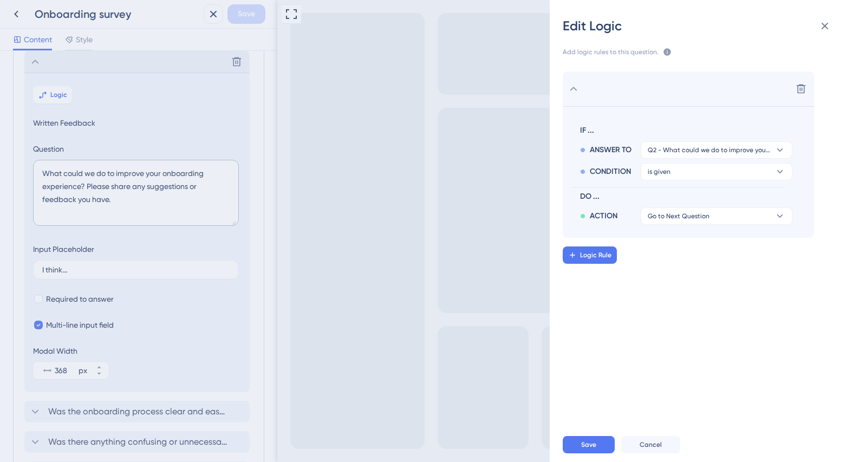
click at [238, 66] on div "Edit Logic Add logic rules to this question. The rules will apply after this qu…" at bounding box center [426, 231] width 853 height 462
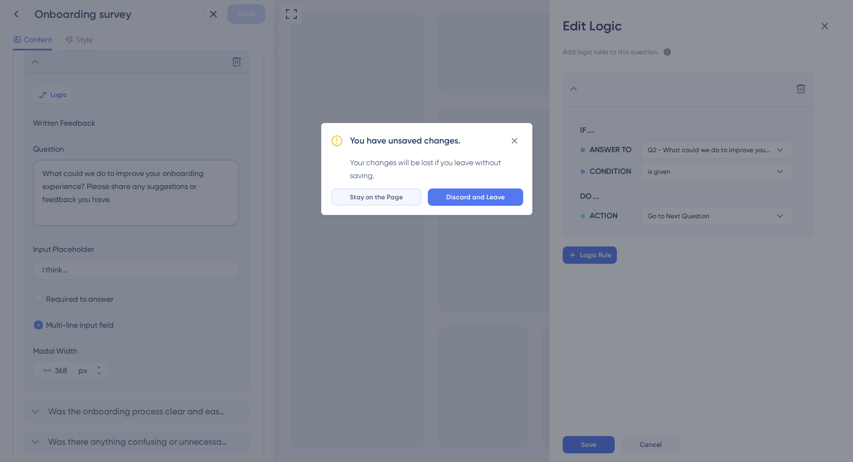
click at [385, 200] on span "Stay on the Page" at bounding box center [376, 197] width 53 height 9
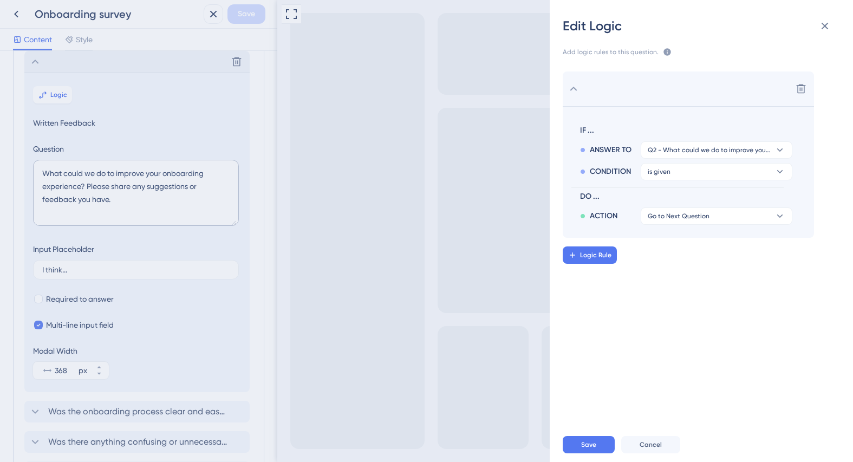
drag, startPoint x: 271, startPoint y: 132, endPoint x: 274, endPoint y: 51, distance: 80.7
click at [274, 51] on div "Edit Logic Add logic rules to this question. The rules will apply after this qu…" at bounding box center [426, 231] width 853 height 462
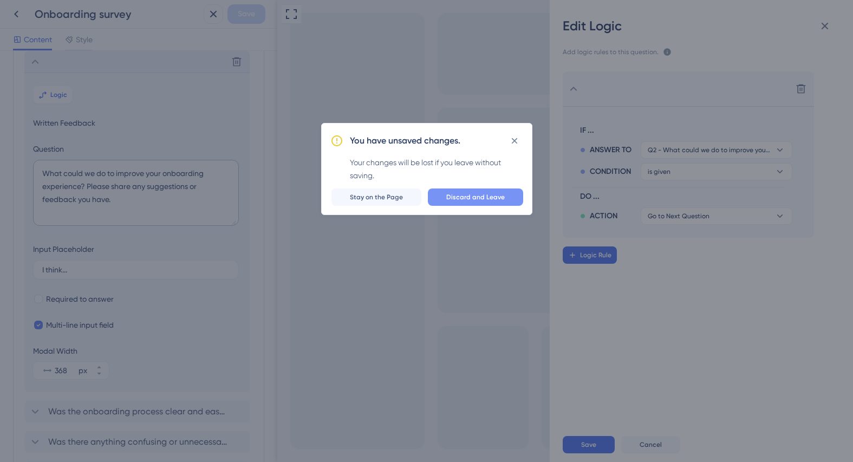
click at [471, 197] on span "Discard and Leave" at bounding box center [475, 197] width 59 height 9
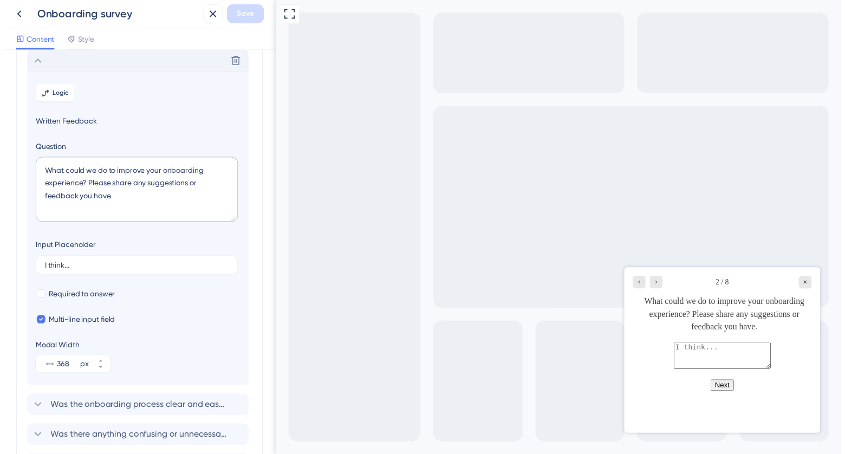
scroll to position [0, 0]
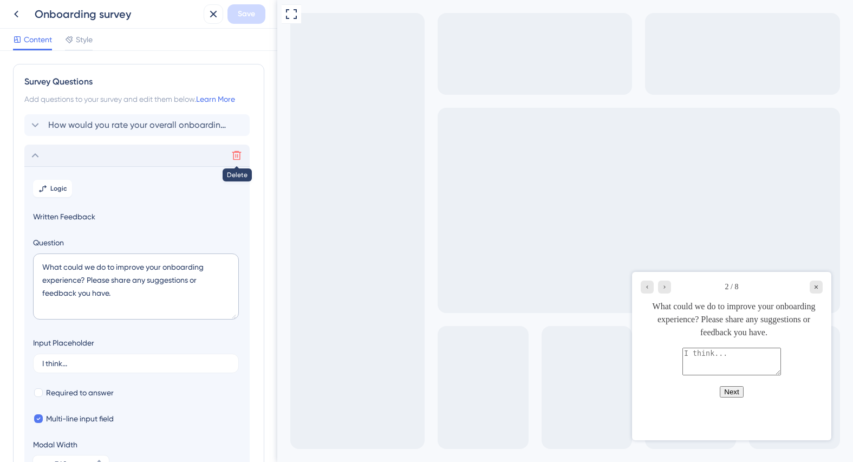
click at [235, 158] on icon at bounding box center [236, 155] width 11 height 11
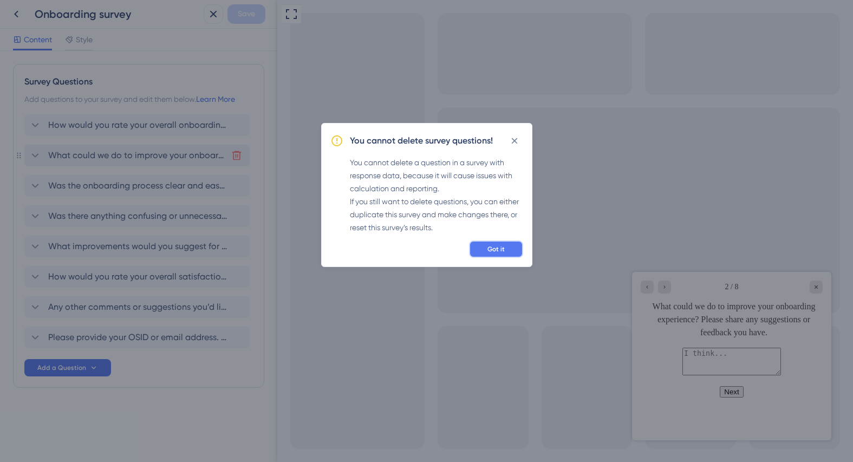
click at [505, 249] on button "Got it" at bounding box center [496, 249] width 54 height 17
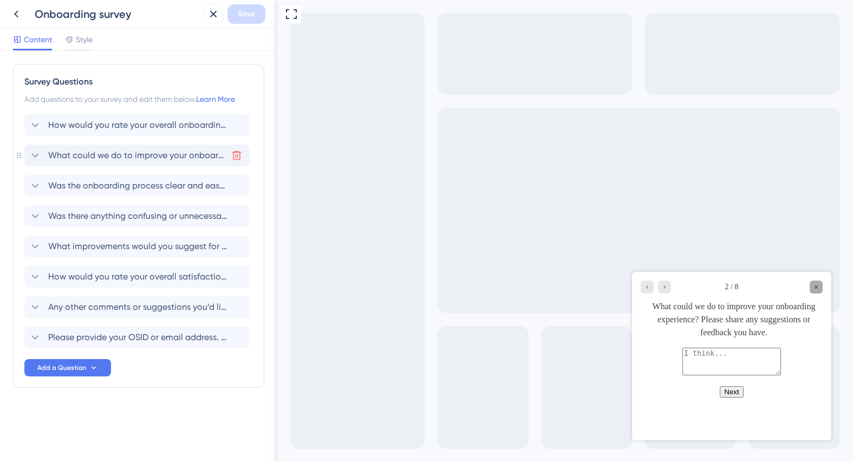
click at [819, 288] on icon "Close survey" at bounding box center [816, 287] width 7 height 7
click at [818, 288] on icon "Close survey" at bounding box center [816, 287] width 7 height 7
drag, startPoint x: 819, startPoint y: 286, endPoint x: 653, endPoint y: 355, distance: 179.5
click at [819, 286] on icon "Close survey" at bounding box center [816, 287] width 7 height 7
click at [211, 14] on icon at bounding box center [213, 14] width 13 height 13
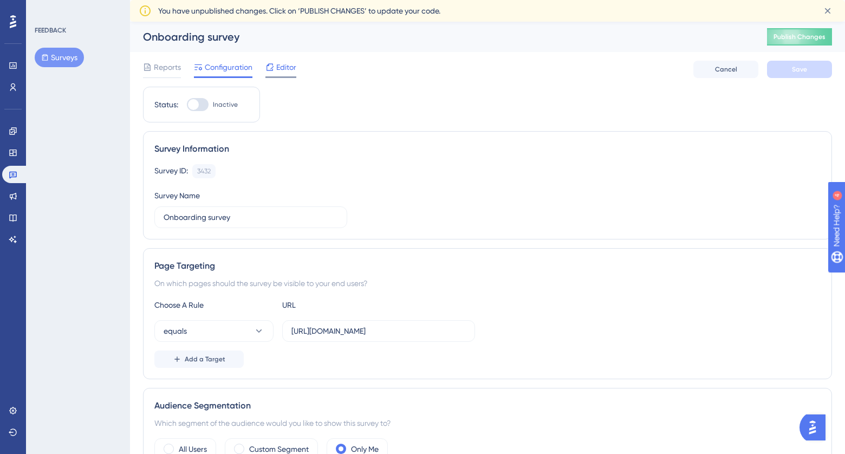
click at [289, 68] on span "Editor" at bounding box center [286, 67] width 20 height 13
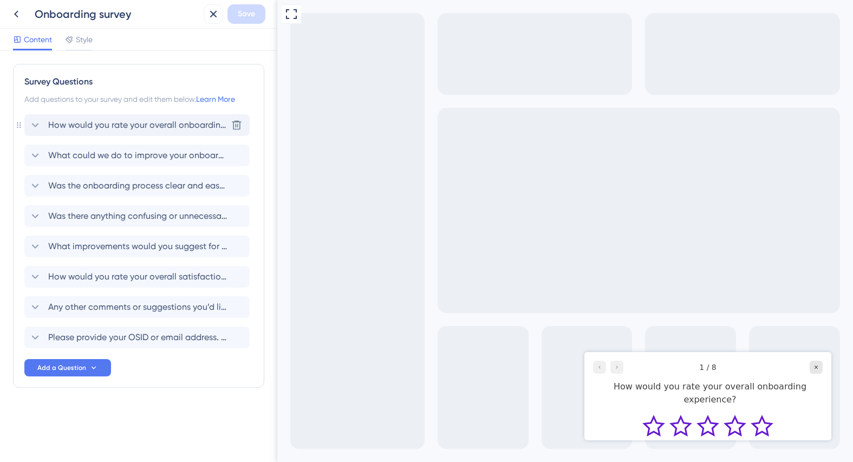
click at [170, 126] on span "How would you rate your overall onboarding experience?" at bounding box center [137, 125] width 179 height 13
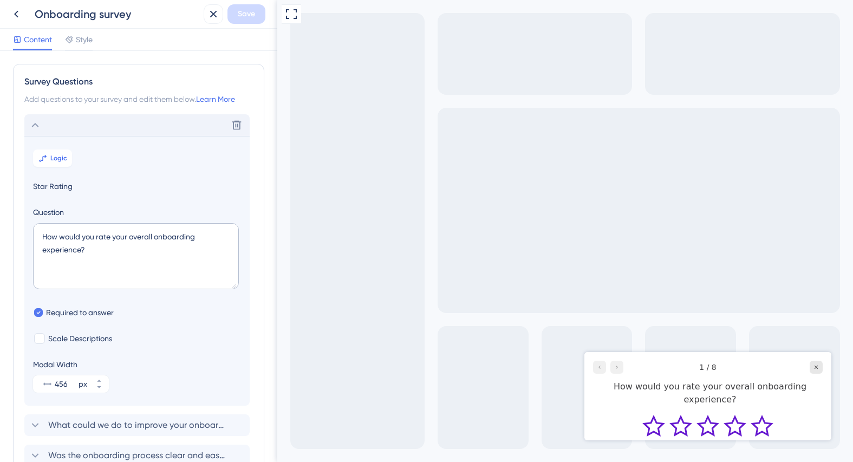
scroll to position [63, 0]
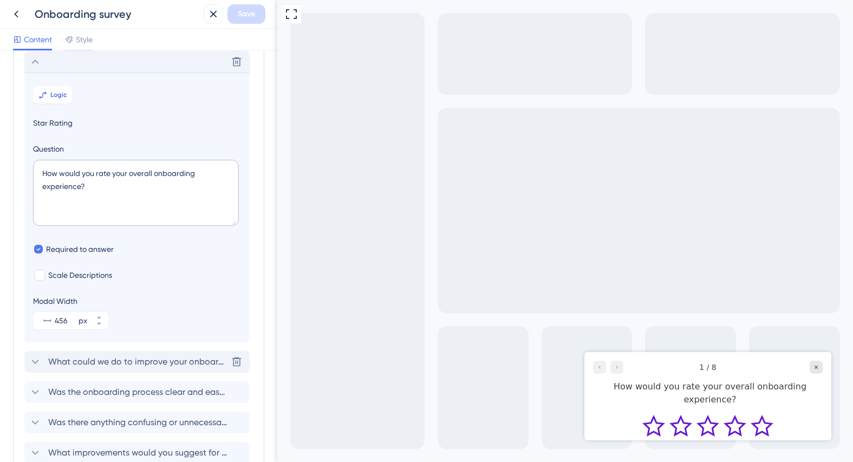
click at [133, 363] on span "What could we do to improve your onboarding experience? Please share any sugges…" at bounding box center [137, 361] width 179 height 13
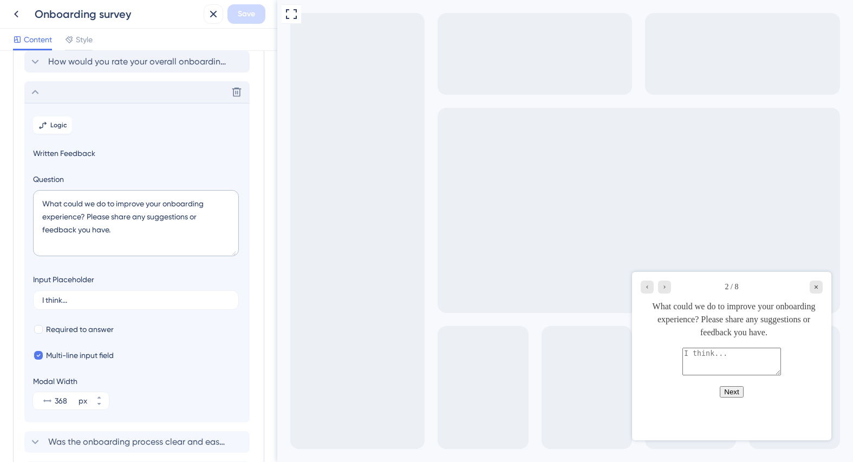
scroll to position [94, 0]
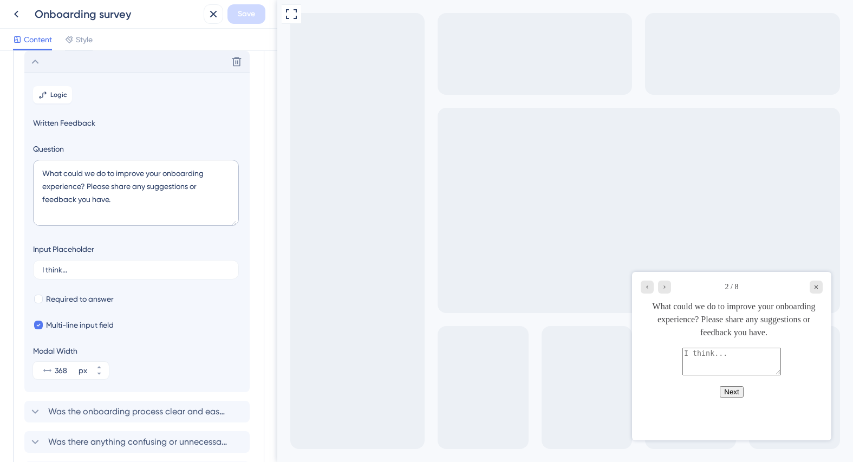
click at [79, 122] on span "Written Feedback" at bounding box center [137, 122] width 208 height 13
click at [82, 123] on span "Written Feedback" at bounding box center [137, 122] width 208 height 13
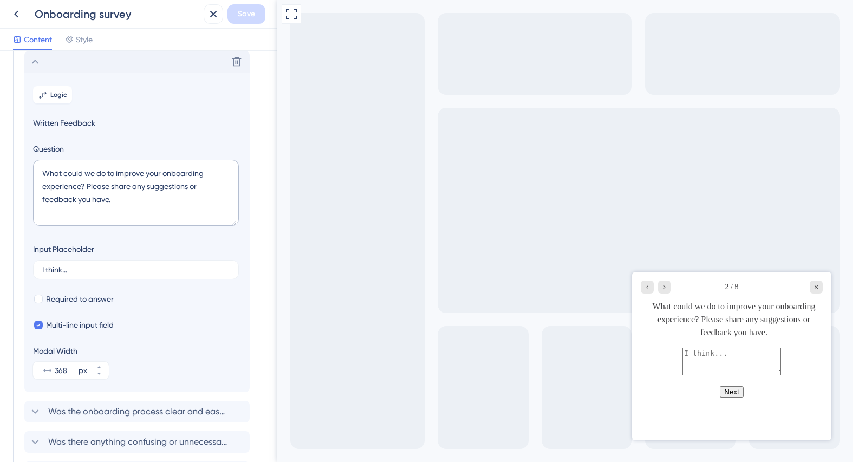
click at [82, 123] on span "Written Feedback" at bounding box center [137, 122] width 208 height 13
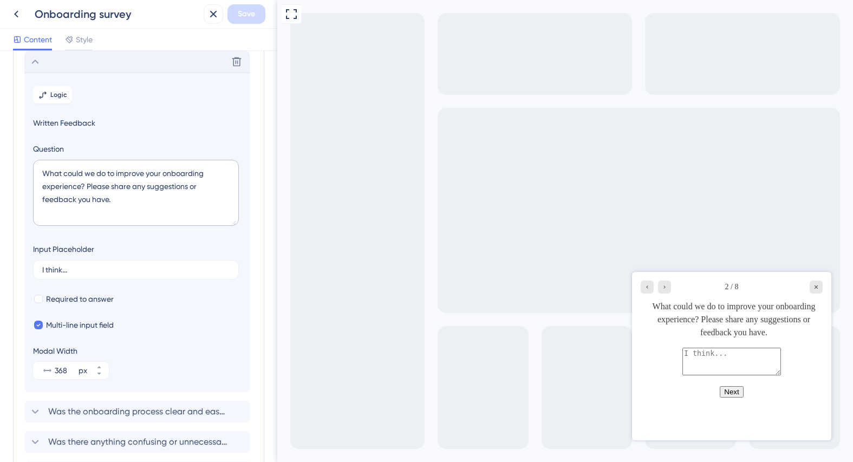
click at [82, 123] on span "Written Feedback" at bounding box center [137, 122] width 208 height 13
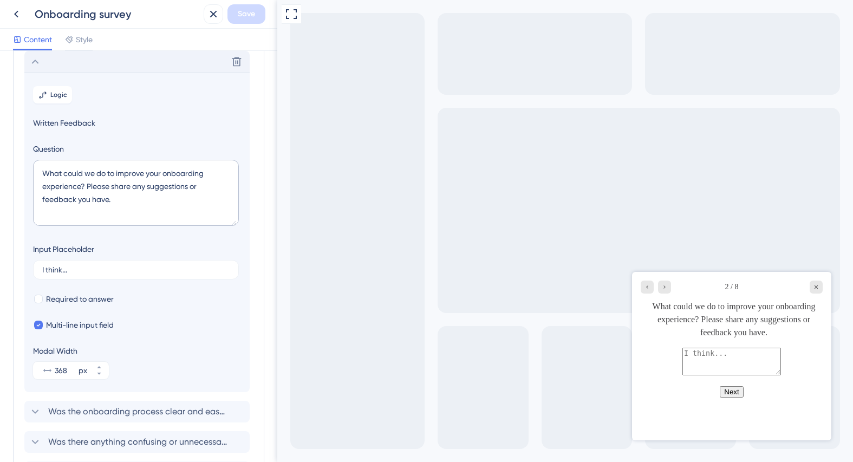
click at [82, 123] on span "Written Feedback" at bounding box center [137, 122] width 208 height 13
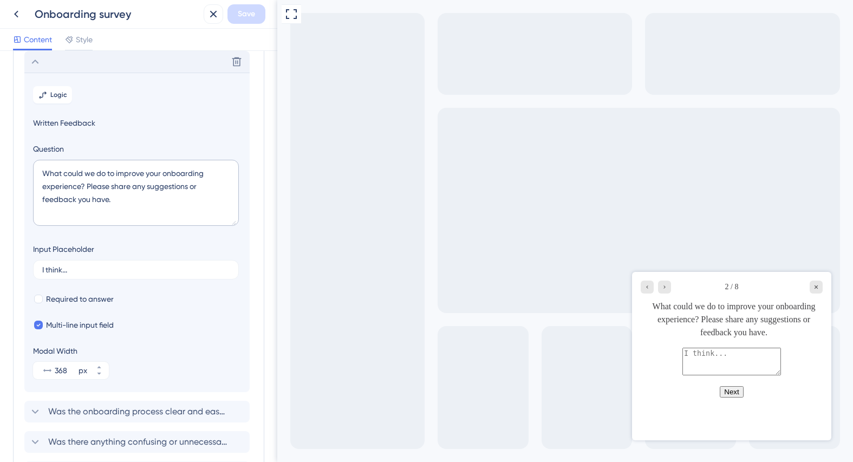
click at [82, 123] on span "Written Feedback" at bounding box center [137, 122] width 208 height 13
click at [110, 196] on textarea "What could we do to improve your onboarding experience? Please share any sugges…" at bounding box center [136, 193] width 206 height 66
drag, startPoint x: 54, startPoint y: 187, endPoint x: 20, endPoint y: 175, distance: 35.6
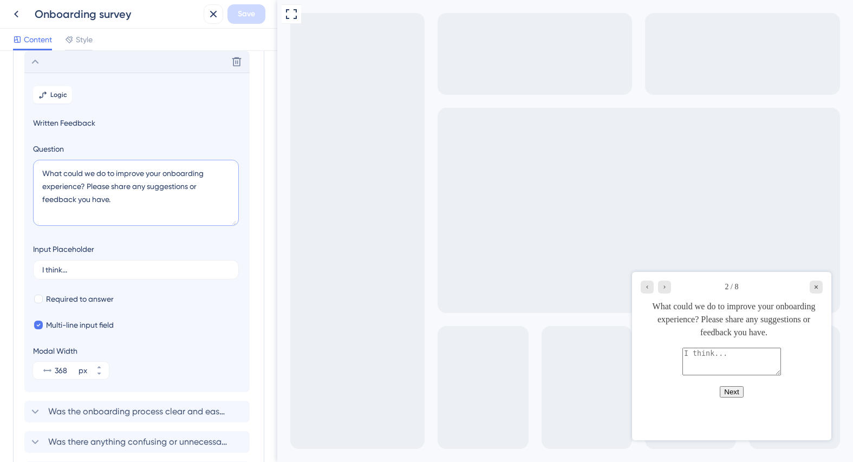
click at [20, 175] on div "Survey Questions Add questions to your survey and edit them below. Learn More H…" at bounding box center [138, 292] width 251 height 644
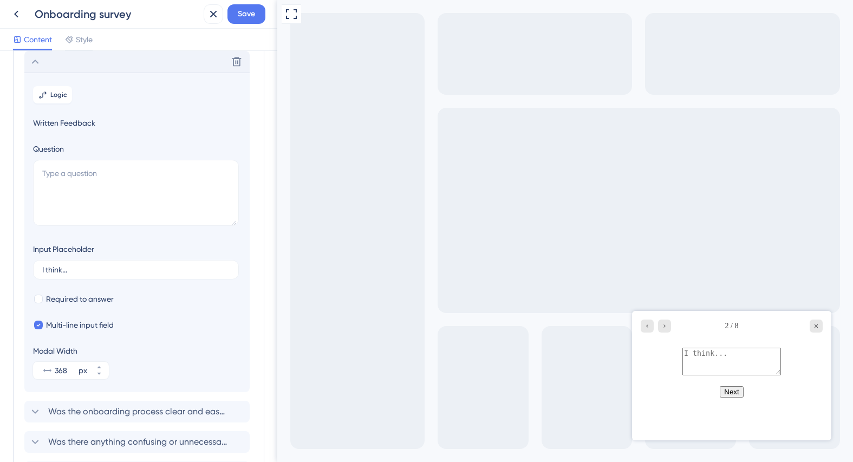
click at [183, 243] on div "Input Placeholder I think..." at bounding box center [136, 261] width 206 height 37
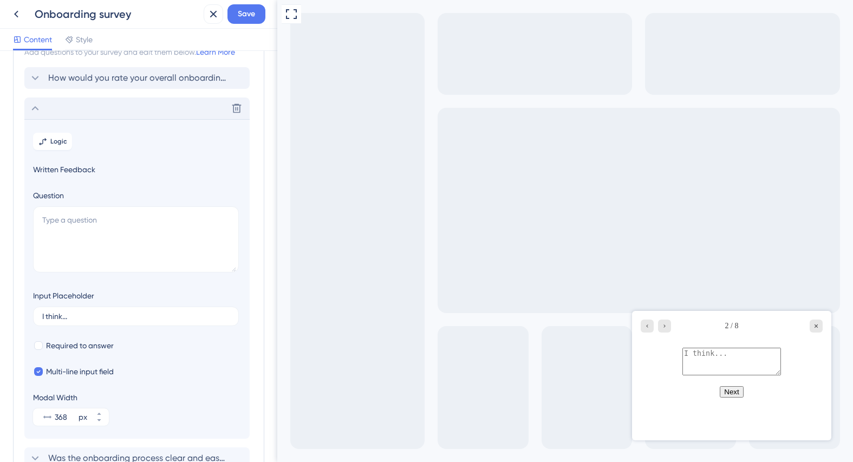
scroll to position [41, 0]
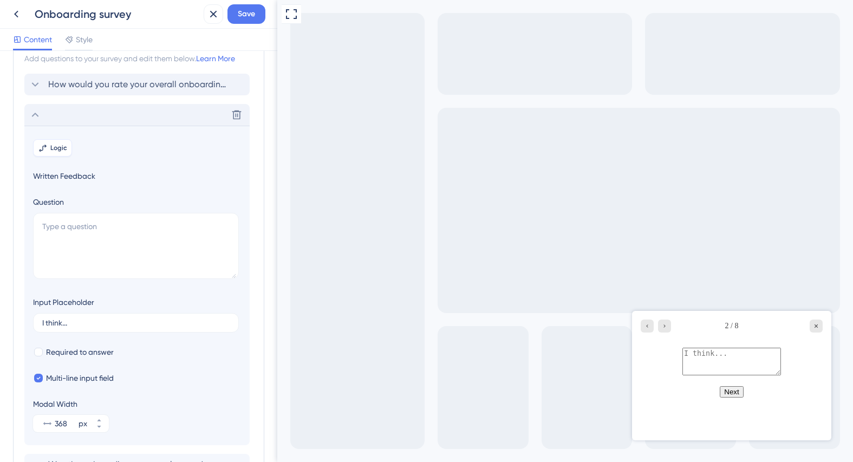
click at [63, 146] on span "Logic" at bounding box center [58, 148] width 17 height 9
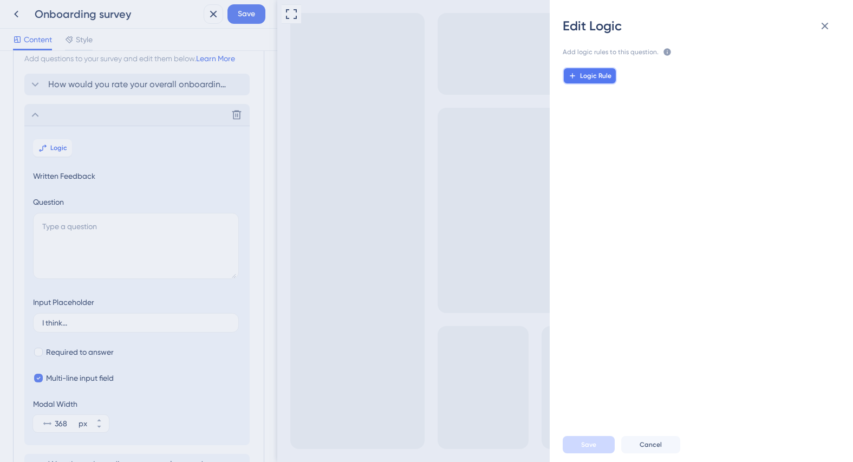
click at [573, 76] on icon at bounding box center [572, 75] width 5 height 5
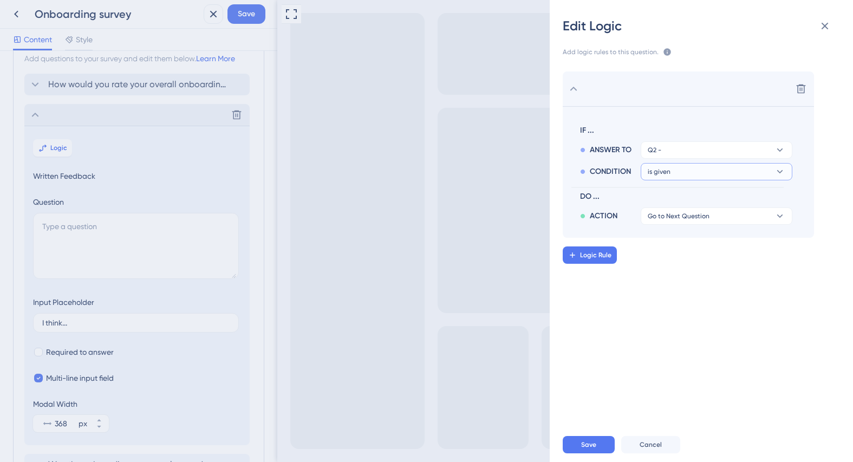
click at [727, 159] on button "is given" at bounding box center [717, 149] width 152 height 17
click at [726, 170] on button "is given" at bounding box center [717, 171] width 152 height 17
click at [826, 28] on icon at bounding box center [825, 26] width 7 height 7
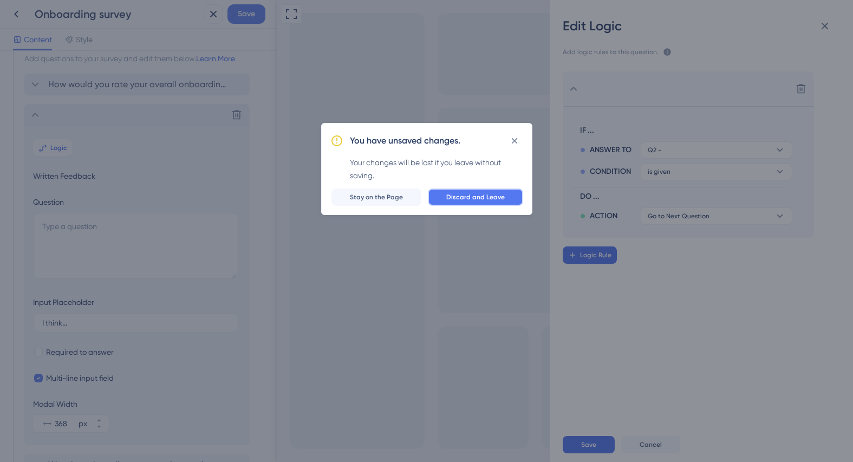
click at [498, 198] on span "Discard and Leave" at bounding box center [475, 197] width 59 height 9
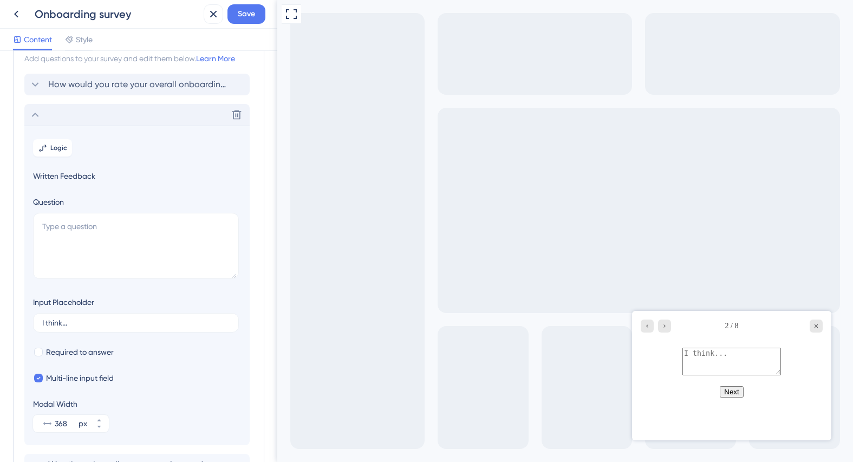
scroll to position [0, 0]
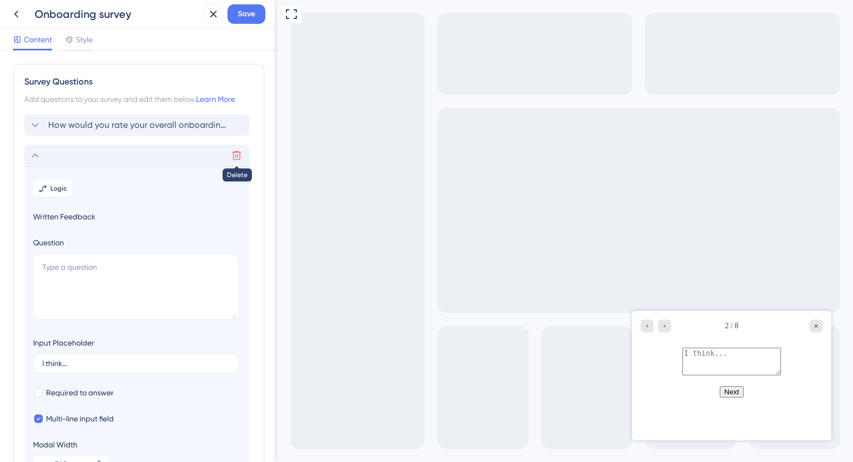
click at [237, 154] on icon at bounding box center [236, 155] width 11 height 11
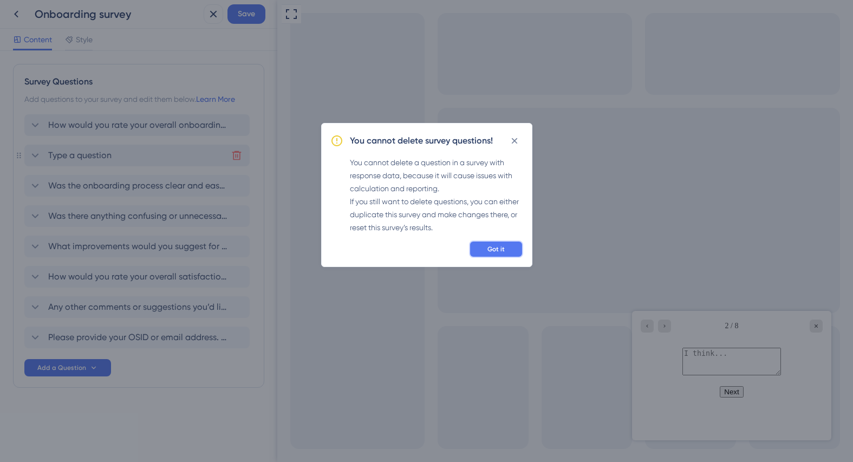
click at [495, 248] on span "Got it" at bounding box center [496, 249] width 17 height 9
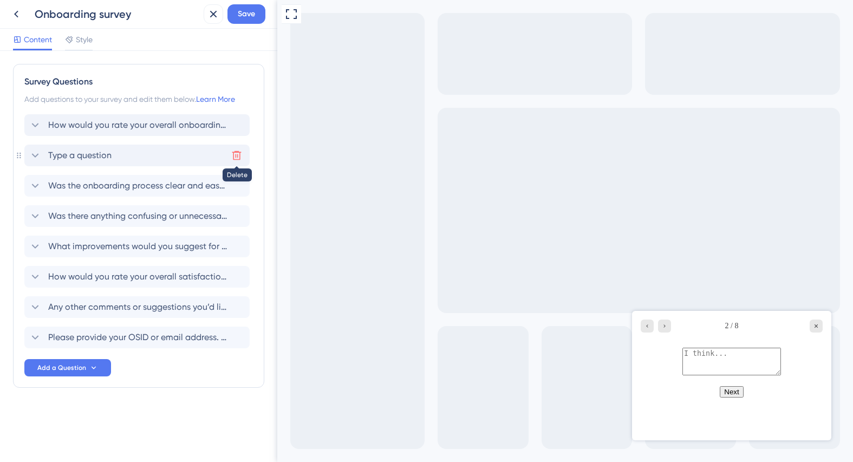
click at [239, 154] on icon at bounding box center [236, 155] width 9 height 9
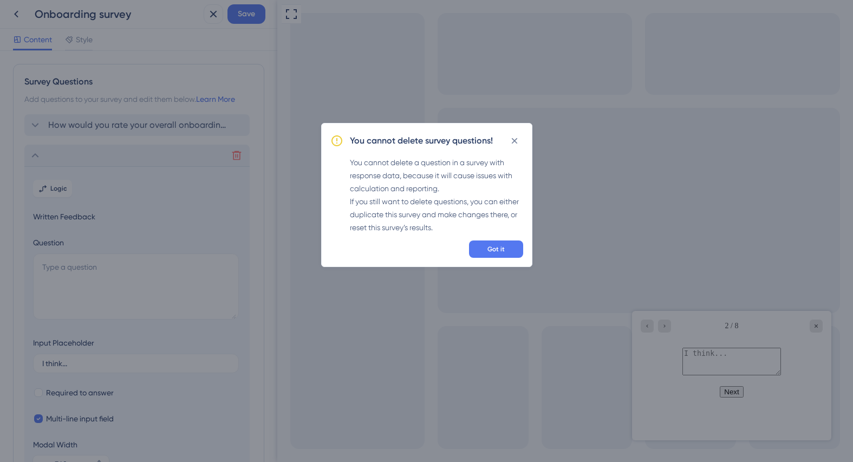
scroll to position [94, 0]
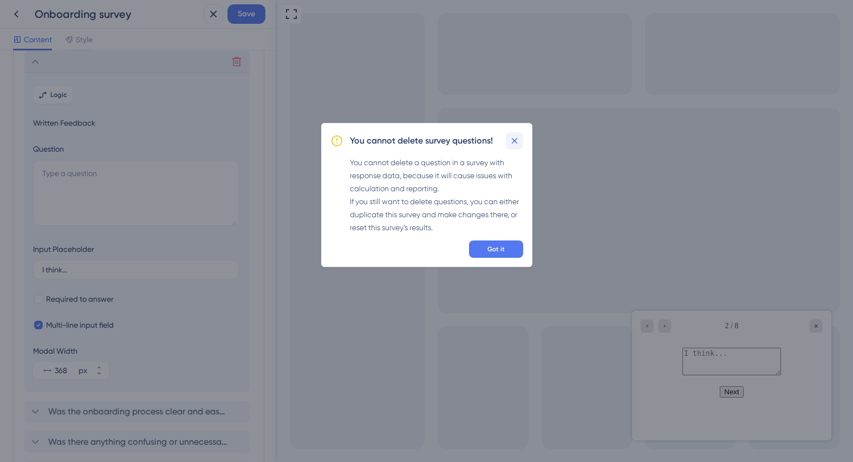
click at [510, 141] on icon at bounding box center [514, 140] width 11 height 11
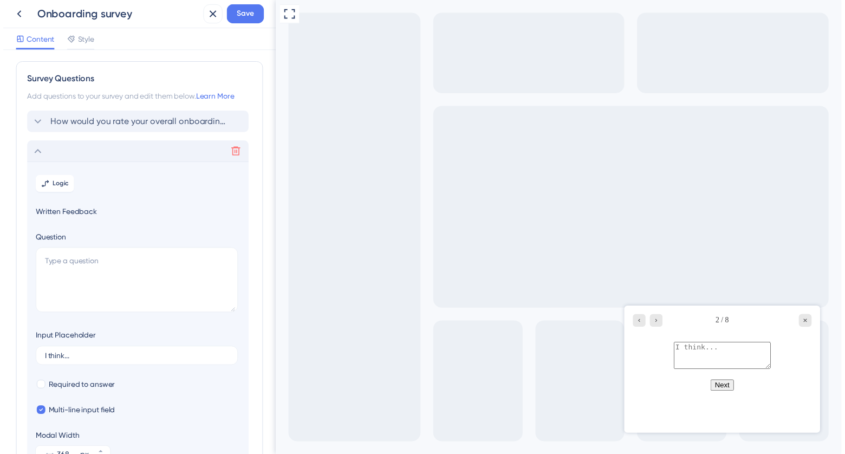
scroll to position [0, 0]
click at [77, 367] on label "I think..." at bounding box center [136, 364] width 206 height 20
click at [77, 367] on input "I think..." at bounding box center [135, 364] width 187 height 8
click at [79, 362] on input "I think..." at bounding box center [135, 364] width 187 height 8
drag, startPoint x: 87, startPoint y: 360, endPoint x: 48, endPoint y: 360, distance: 38.5
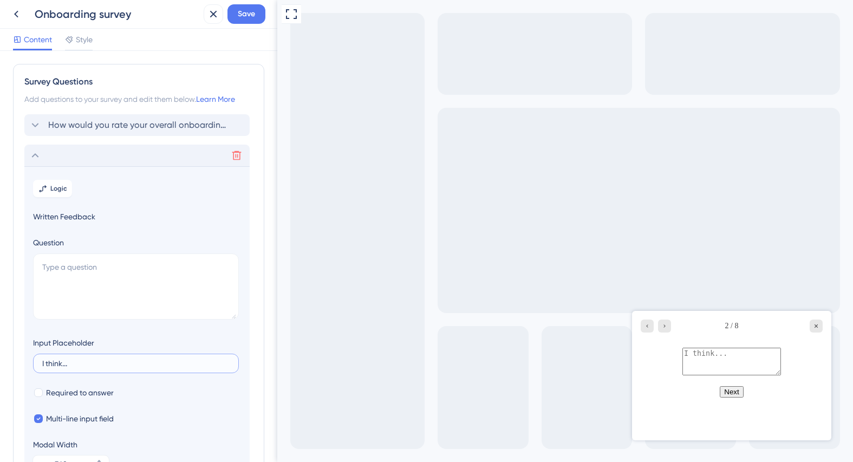
click at [48, 360] on input "I think..." at bounding box center [135, 364] width 187 height 8
drag, startPoint x: 81, startPoint y: 366, endPoint x: 92, endPoint y: 359, distance: 12.9
click at [82, 365] on input "I think..." at bounding box center [135, 364] width 187 height 8
drag, startPoint x: 92, startPoint y: 359, endPoint x: 34, endPoint y: 353, distance: 58.2
click at [35, 353] on div "Input Placeholder I think..." at bounding box center [136, 354] width 206 height 37
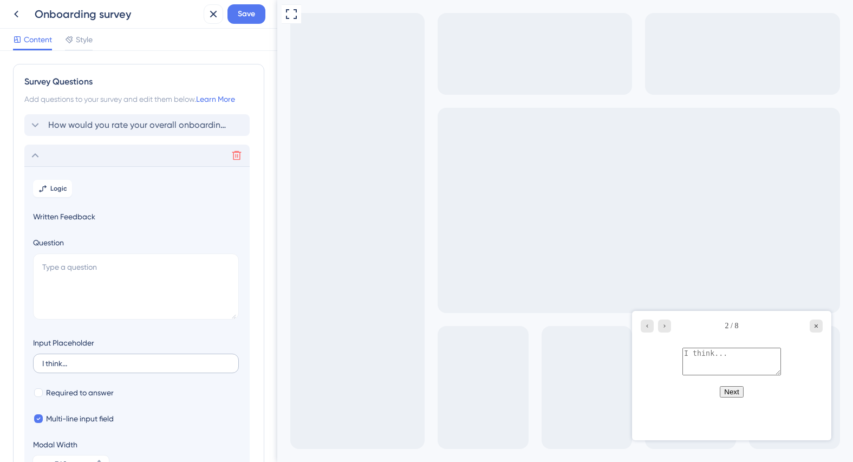
click at [65, 359] on label "I think..." at bounding box center [136, 364] width 206 height 20
click at [65, 360] on input "I think..." at bounding box center [135, 364] width 187 height 8
click at [82, 363] on input "I think..." at bounding box center [135, 364] width 187 height 8
drag, startPoint x: 102, startPoint y: 362, endPoint x: 34, endPoint y: 359, distance: 68.4
click at [34, 359] on label "I think..." at bounding box center [136, 364] width 206 height 20
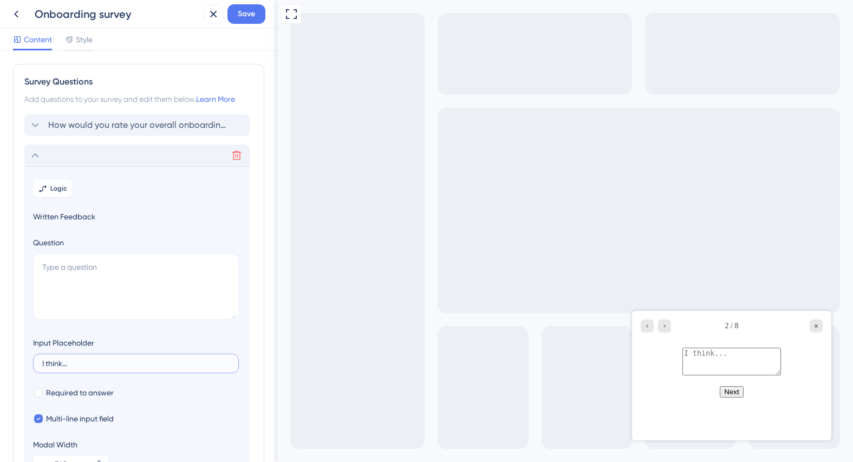
click at [42, 360] on input "I think..." at bounding box center [135, 364] width 187 height 8
click at [15, 14] on icon at bounding box center [16, 14] width 4 height 7
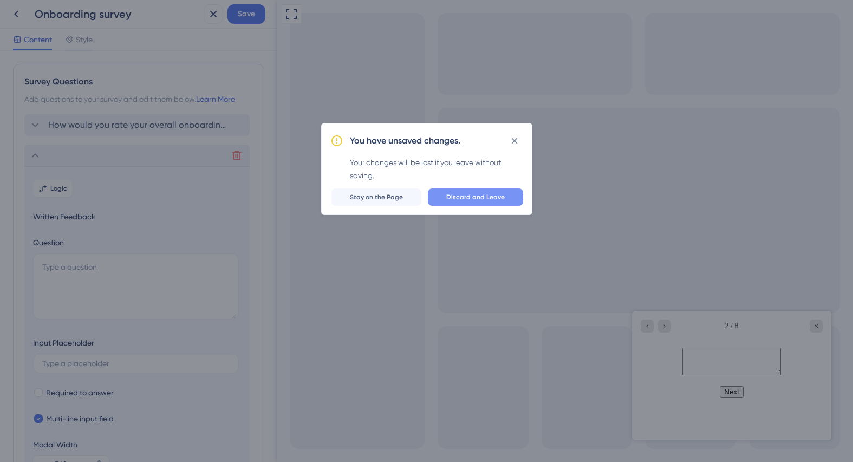
click at [475, 196] on span "Discard and Leave" at bounding box center [475, 197] width 59 height 9
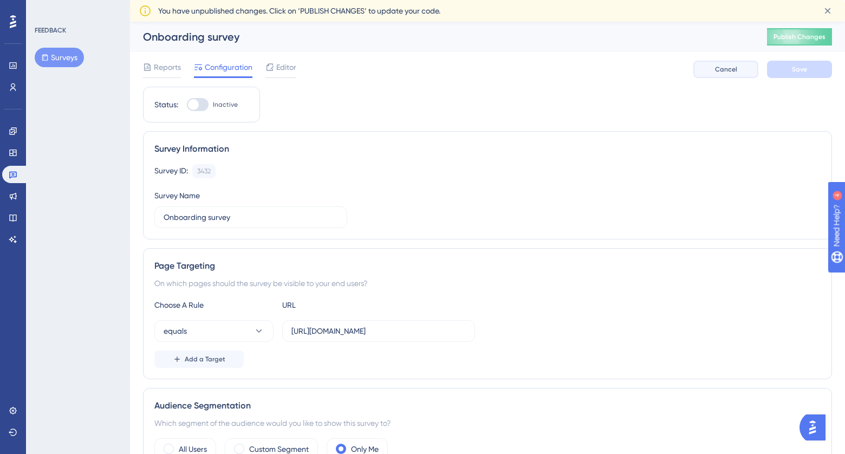
click at [723, 71] on span "Cancel" at bounding box center [726, 69] width 22 height 9
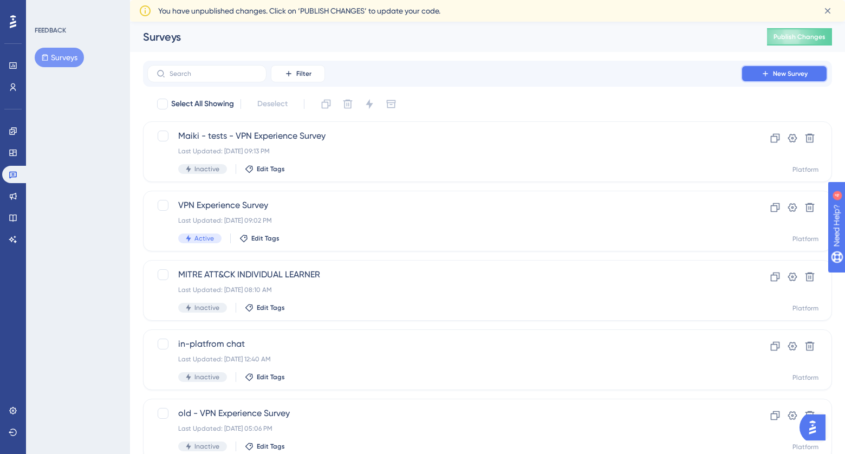
click at [788, 74] on span "New Survey" at bounding box center [790, 73] width 35 height 9
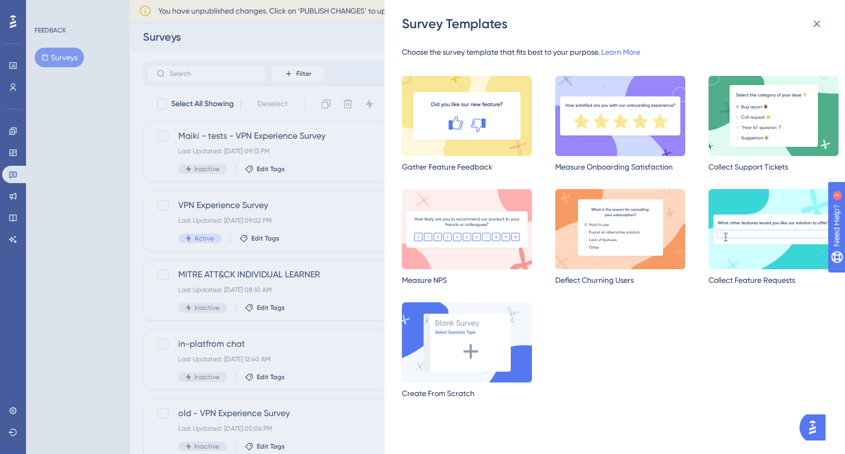
click at [613, 115] on img at bounding box center [620, 116] width 130 height 80
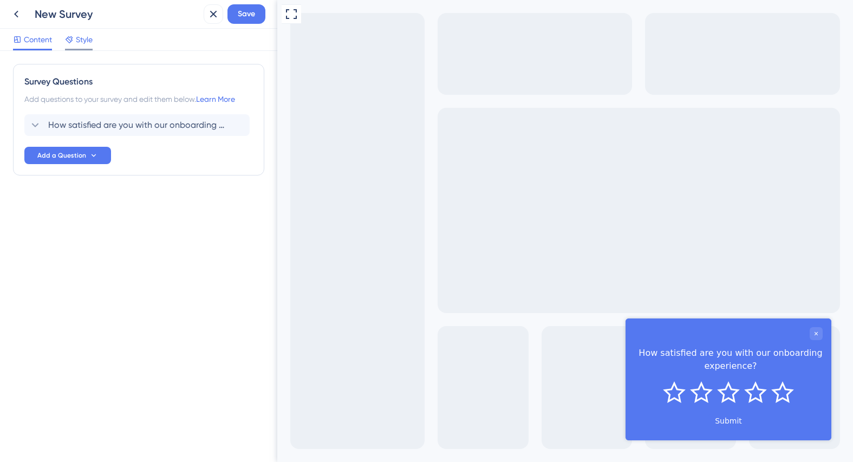
click at [83, 41] on span "Style" at bounding box center [84, 39] width 17 height 13
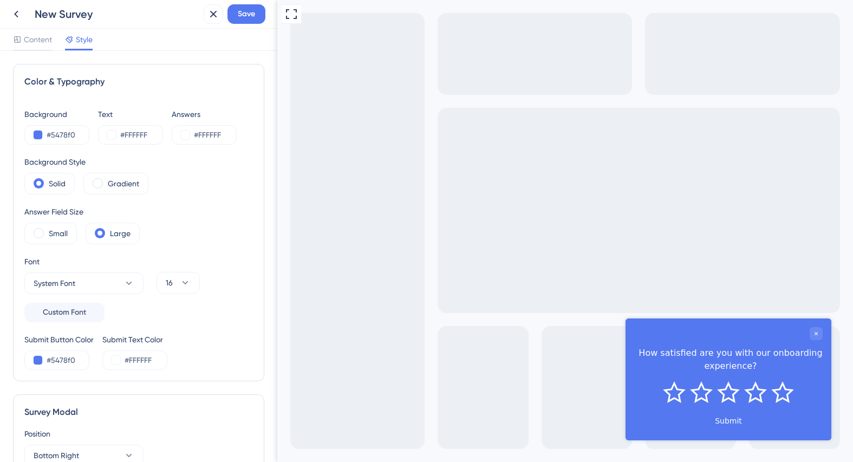
click at [118, 20] on div "New Survey" at bounding box center [117, 14] width 165 height 15
click at [113, 18] on div "New Survey" at bounding box center [117, 14] width 165 height 15
click at [40, 40] on span "Content" at bounding box center [38, 39] width 28 height 13
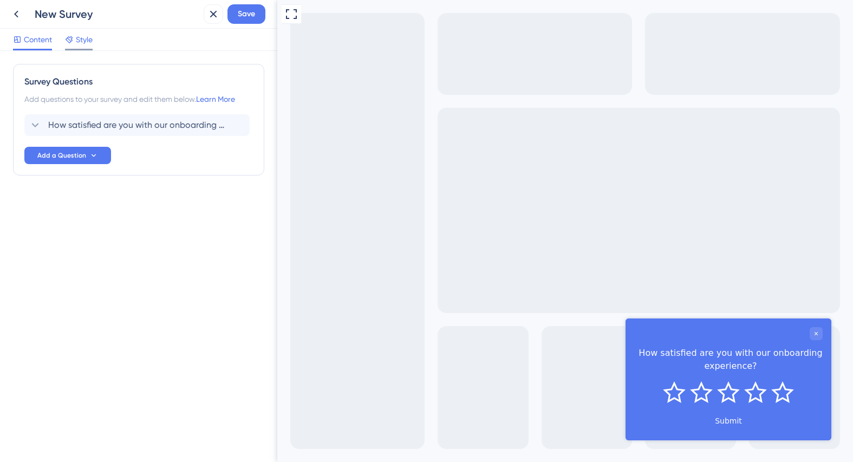
click at [87, 43] on span "Style" at bounding box center [84, 39] width 17 height 13
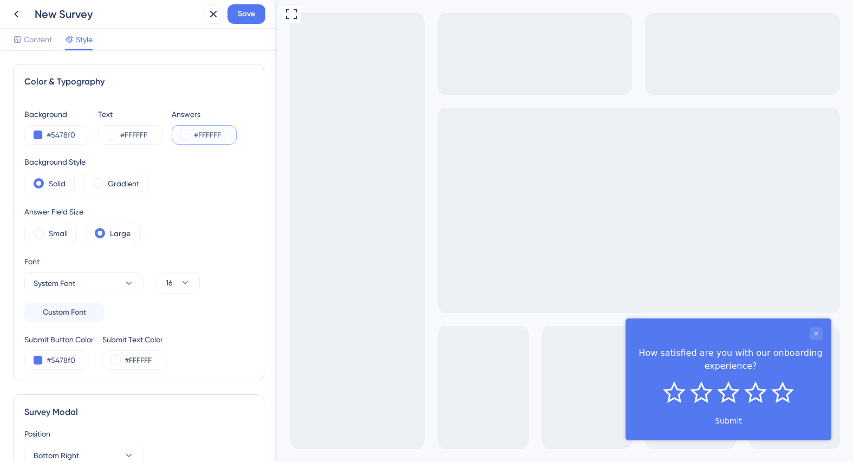
click at [228, 137] on input "#FFFFFF" at bounding box center [216, 134] width 44 height 13
drag, startPoint x: 229, startPoint y: 135, endPoint x: 171, endPoint y: 133, distance: 58.0
click at [172, 133] on div "#FFFFFF" at bounding box center [204, 135] width 65 height 20
paste input "6619D0"
drag, startPoint x: 229, startPoint y: 137, endPoint x: 186, endPoint y: 132, distance: 43.1
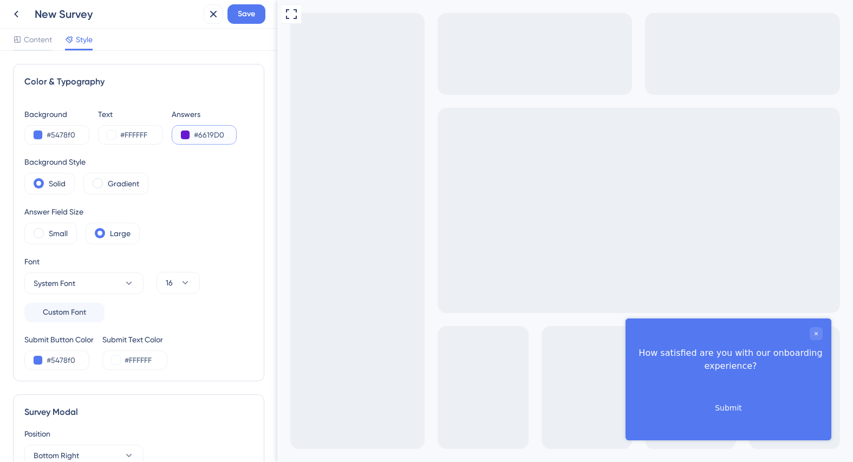
click at [186, 132] on div "#6619D0" at bounding box center [204, 135] width 65 height 20
drag, startPoint x: 153, startPoint y: 134, endPoint x: 74, endPoint y: 131, distance: 79.7
click at [74, 131] on div "Background #5478f0 Text #FFFFFF Answers #6619D0" at bounding box center [138, 126] width 229 height 37
click at [228, 133] on input "#6619D0" at bounding box center [216, 134] width 44 height 13
drag, startPoint x: 230, startPoint y: 134, endPoint x: 142, endPoint y: 132, distance: 87.2
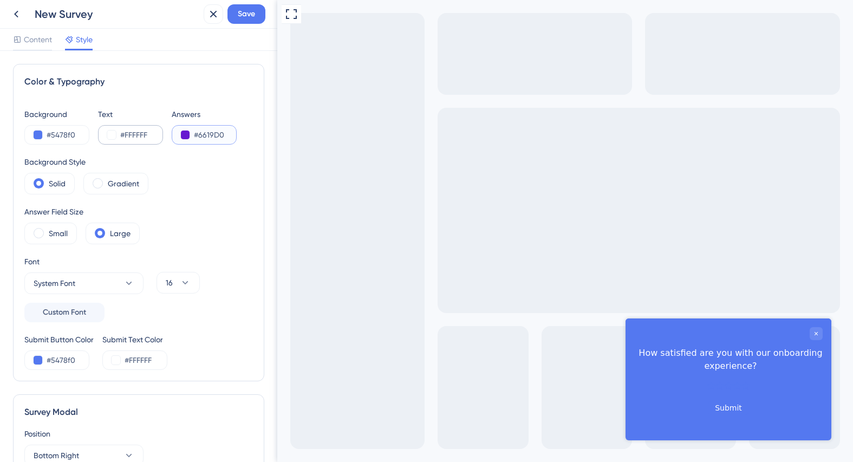
click at [142, 132] on div "Background #5478f0 Text #FFFFFF Answers #6619D0" at bounding box center [138, 126] width 229 height 37
paste input "FFFFFF"
type input "#FFFFFF"
click at [69, 133] on input "#5478f0" at bounding box center [69, 134] width 44 height 13
click at [40, 133] on button at bounding box center [38, 135] width 9 height 9
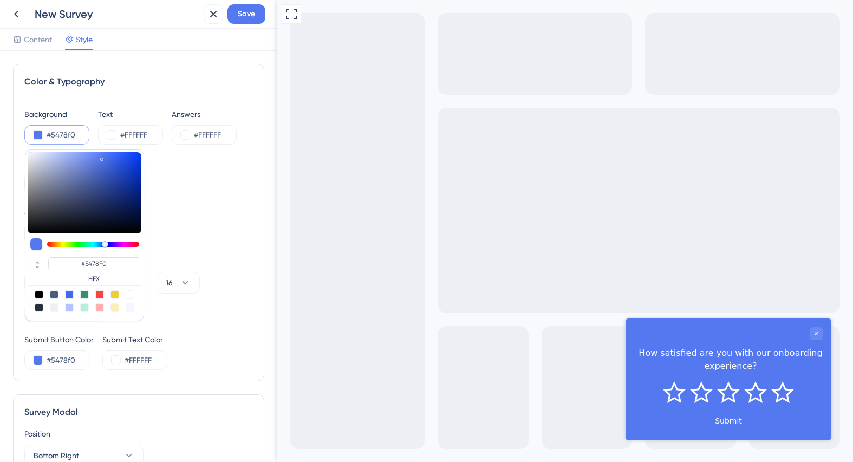
type input "#6e54f0"
type input "#6E54F0"
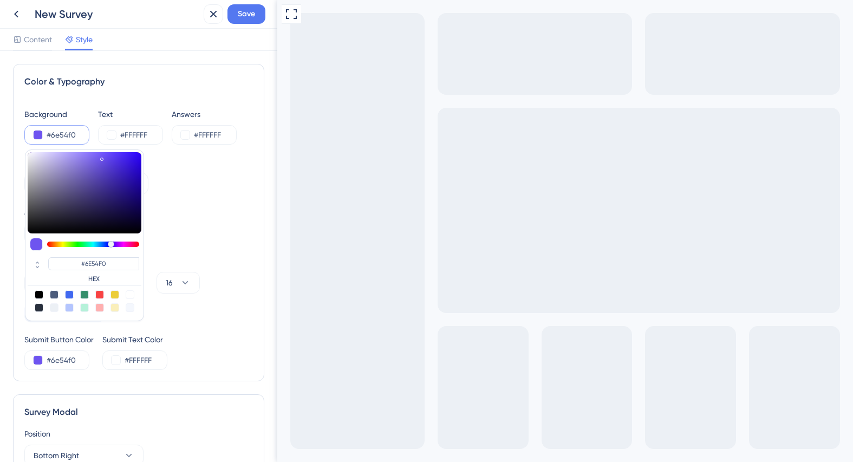
click at [111, 244] on div at bounding box center [93, 244] width 92 height 5
click at [81, 135] on input "#6e54f0" at bounding box center [69, 134] width 44 height 13
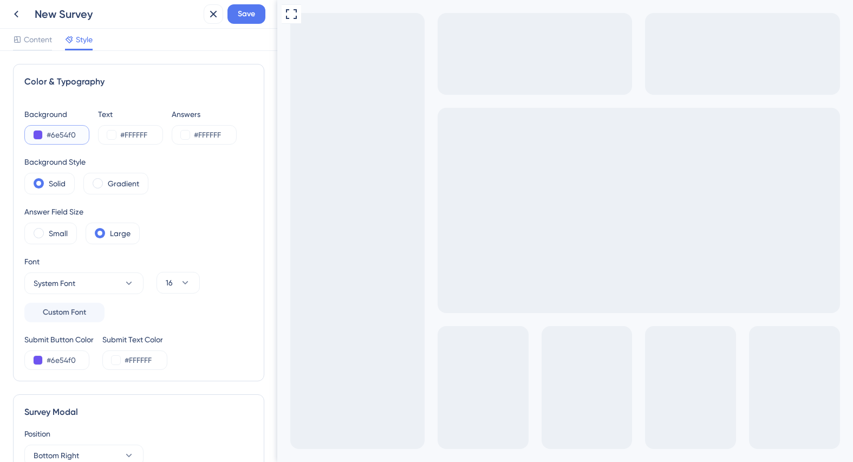
drag, startPoint x: 66, startPoint y: 133, endPoint x: 21, endPoint y: 128, distance: 45.8
click at [21, 128] on div "Color & Typography Background #6e54f0 Text #FFFFFF Answers #FFFFFF Background S…" at bounding box center [138, 222] width 251 height 317
paste input "FFFFF"
type input "#FFFFF"
click at [154, 135] on input "#FFFFFF" at bounding box center [142, 134] width 44 height 13
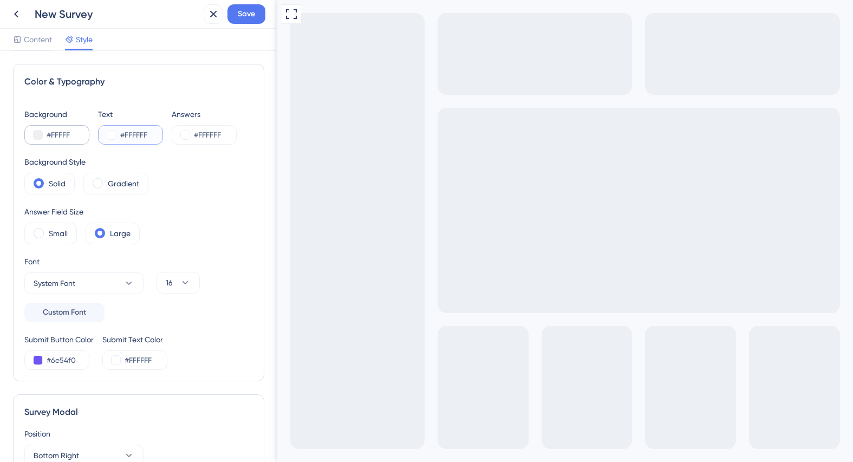
drag, startPoint x: 152, startPoint y: 134, endPoint x: 72, endPoint y: 132, distance: 80.2
click at [72, 132] on div "Background #FFFFF Text #FFFFFF Answers #FFFFFF" at bounding box center [138, 126] width 229 height 37
paste input "404043"
type input "#404043"
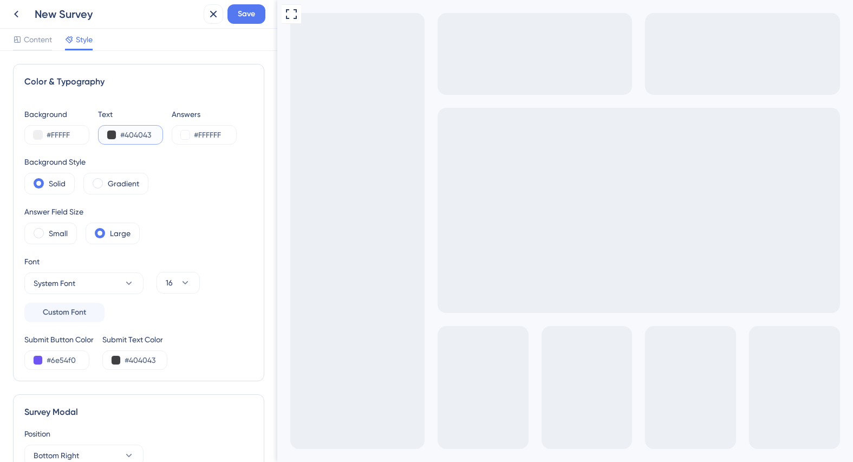
type input "#404043"
click at [225, 138] on input "#FFFFFF" at bounding box center [216, 134] width 44 height 13
drag, startPoint x: 228, startPoint y: 136, endPoint x: 152, endPoint y: 132, distance: 76.5
click at [155, 134] on div "Background #FFFFF Text #404043 Answers #FFFFFF" at bounding box center [138, 126] width 229 height 37
paste input "6619D0"
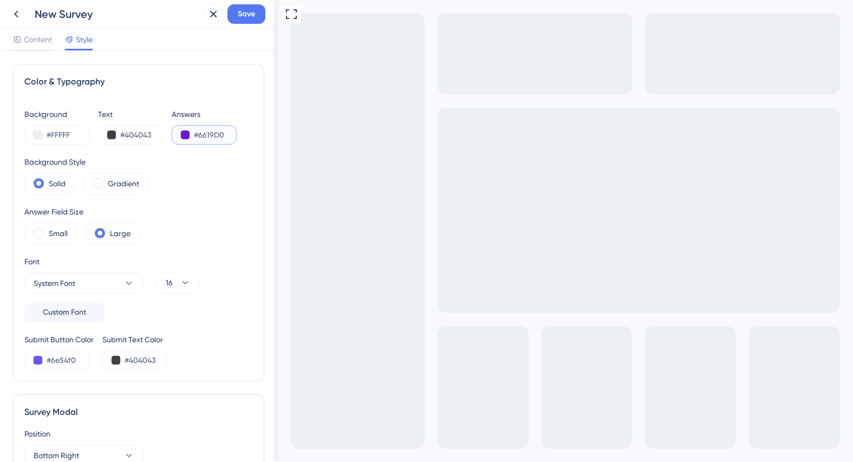
type input "#6619D0"
click at [80, 360] on input "#6e54f0" at bounding box center [69, 360] width 44 height 13
drag, startPoint x: 79, startPoint y: 359, endPoint x: -4, endPoint y: 352, distance: 83.2
click at [0, 0] on html "New Survey Save Content Style Color & Typography Background #FFFFF Text #404043…" at bounding box center [426, 0] width 853 height 0
paste input "FFFFFF"
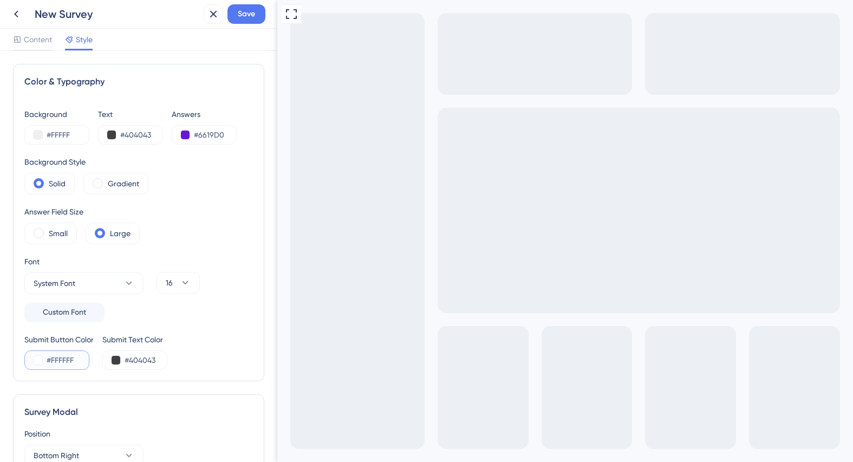
type input "#FFFFFF"
click at [158, 360] on input "#404043" at bounding box center [147, 360] width 44 height 13
drag, startPoint x: 159, startPoint y: 359, endPoint x: 89, endPoint y: 355, distance: 69.4
click at [89, 355] on div "Submit Button Color #FFFFFF Submit Text Color #404043" at bounding box center [138, 351] width 229 height 37
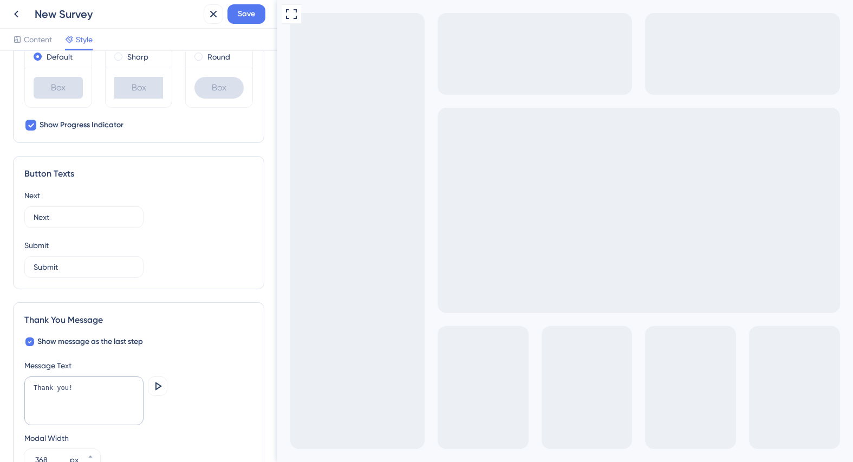
scroll to position [551, 0]
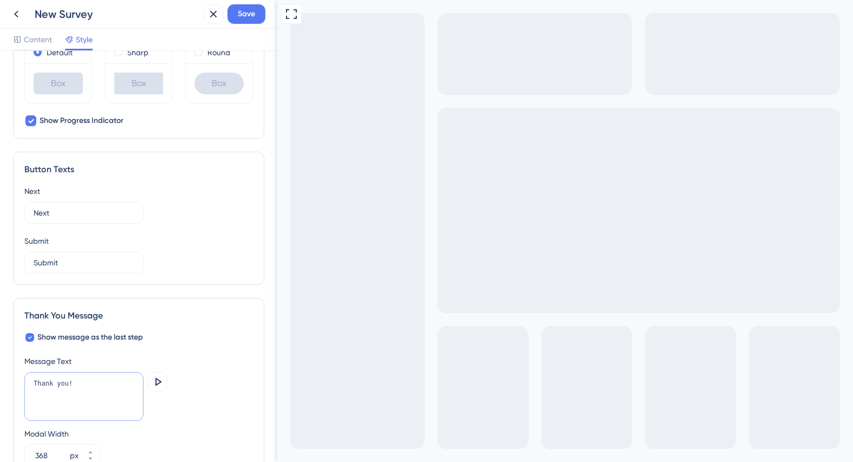
drag, startPoint x: 80, startPoint y: 385, endPoint x: 99, endPoint y: 385, distance: 19.5
click at [84, 385] on textarea "Thank you!" at bounding box center [83, 396] width 119 height 49
drag, startPoint x: 99, startPoint y: 385, endPoint x: -11, endPoint y: 378, distance: 110.7
click at [0, 0] on html "New Survey Save Content Style Color & Typography Background #FFFFF Text #404043…" at bounding box center [426, 0] width 853 height 0
paste textarea "for taking the time to share your feedback. We greatly value your input as part…"
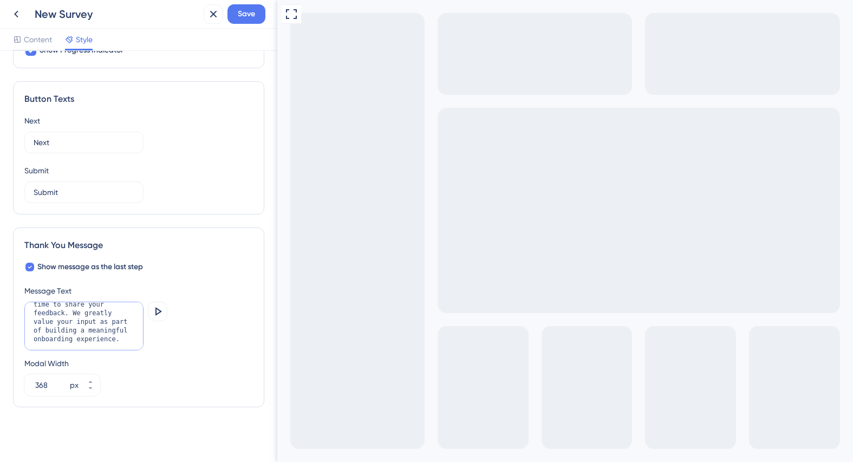
scroll to position [623, 0]
type textarea "Thank you for taking the time to share your feedback. We greatly value your inp…"
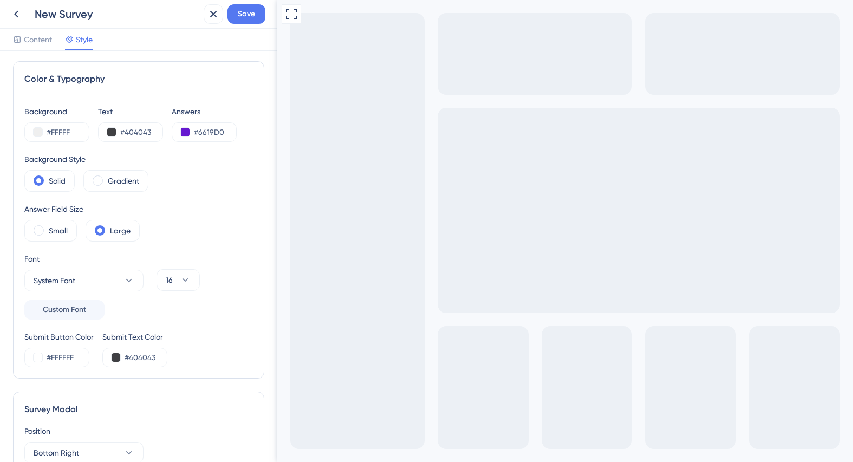
scroll to position [0, 0]
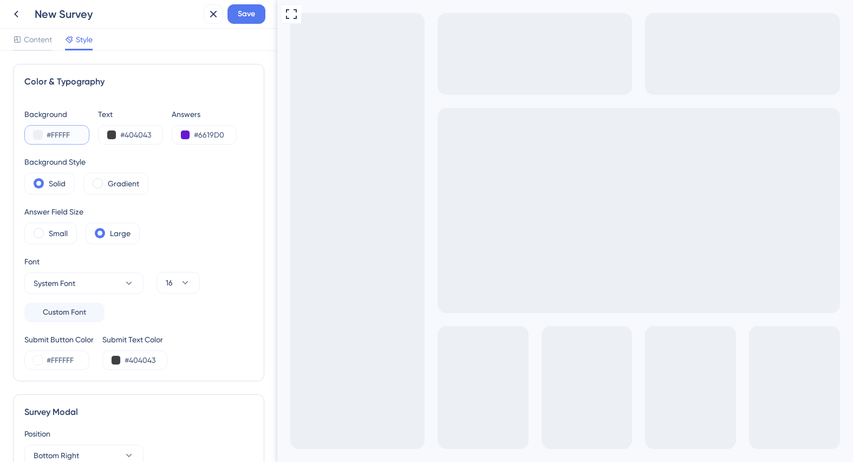
click at [39, 136] on button at bounding box center [38, 135] width 9 height 9
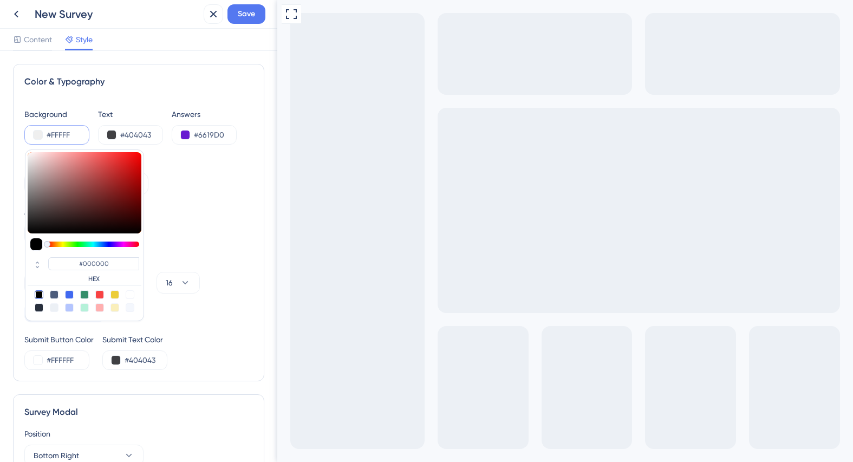
click at [130, 296] on div at bounding box center [130, 294] width 9 height 9
type input "#ffffff"
type input "#FFFFFF"
click at [229, 259] on div "Font System Font Custom Font 16" at bounding box center [138, 288] width 229 height 67
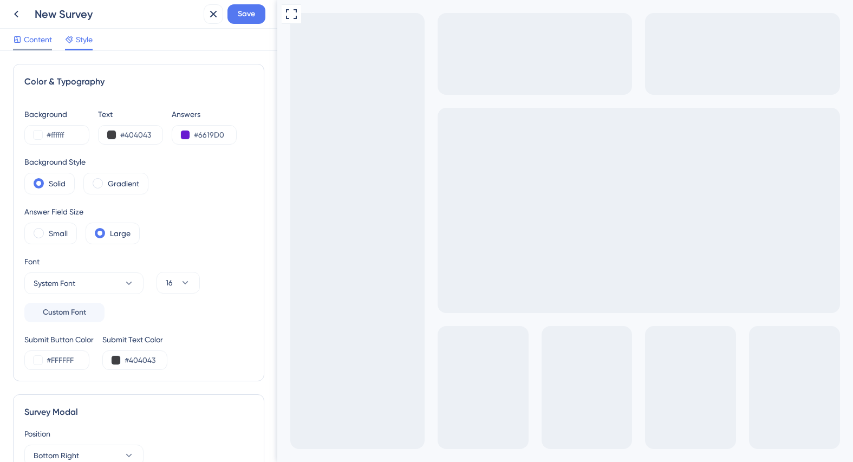
click at [29, 42] on span "Content" at bounding box center [38, 39] width 28 height 13
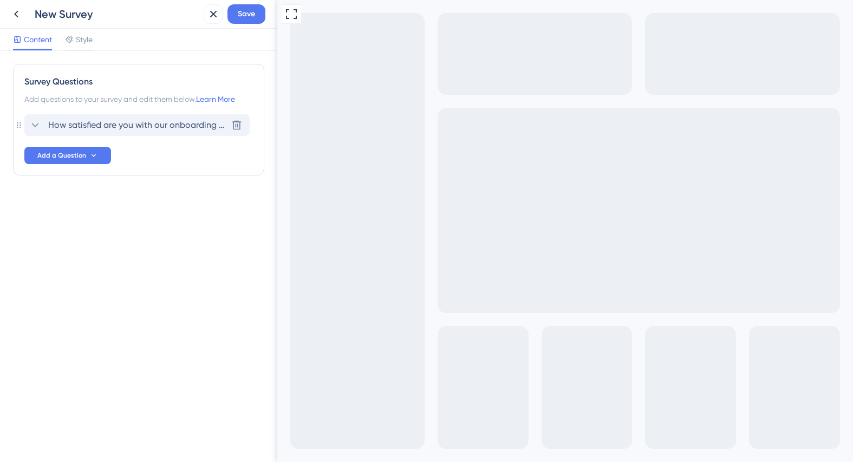
click at [178, 126] on span "How satisfied are you with our onboarding experience?" at bounding box center [137, 125] width 179 height 13
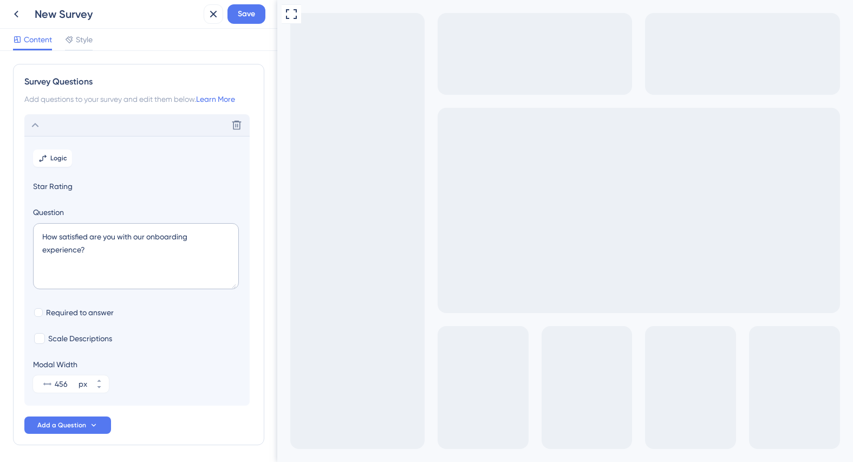
scroll to position [40, 0]
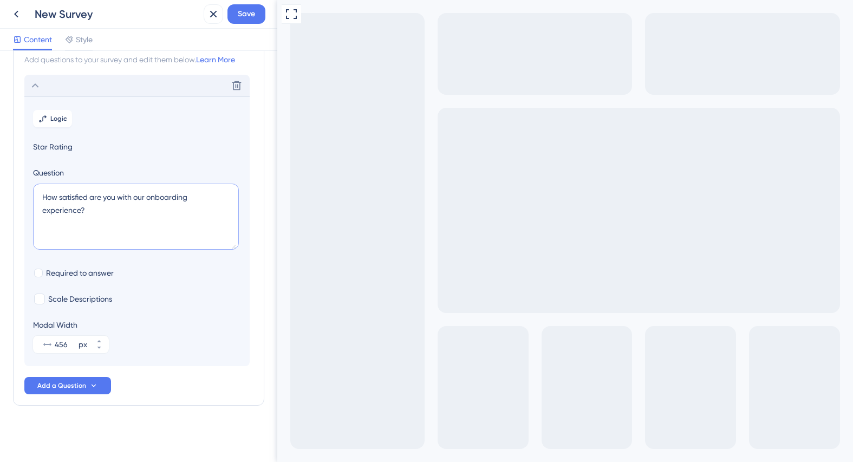
click at [106, 216] on textarea "How satisfied are you with our onboarding experience?" at bounding box center [136, 217] width 206 height 66
drag, startPoint x: 114, startPoint y: 217, endPoint x: 37, endPoint y: 198, distance: 79.4
click at [38, 196] on textarea "How satisfied are you with our onboarding experience?" at bounding box center [136, 217] width 206 height 66
paste textarea "How would you rate your overall onboarding experience?"
type textarea "How would you rate your overall onboarding experience?"
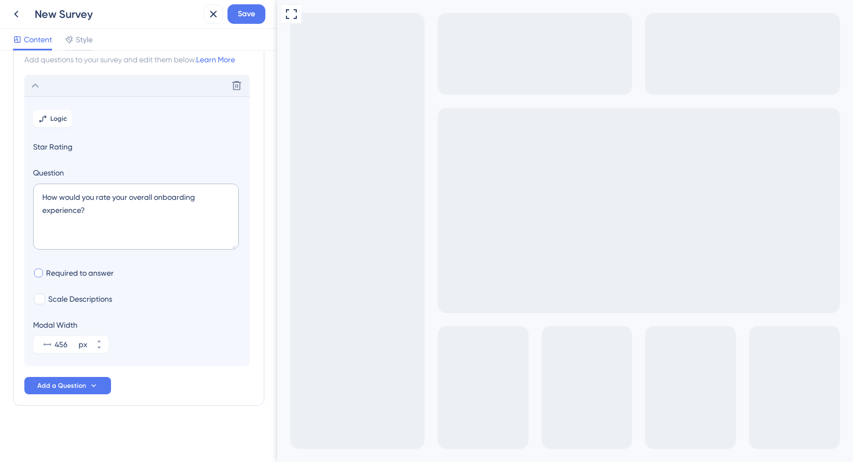
click at [76, 271] on span "Required to answer" at bounding box center [80, 273] width 68 height 13
checkbox input "true"
click at [70, 385] on span "Add a Question" at bounding box center [61, 385] width 49 height 9
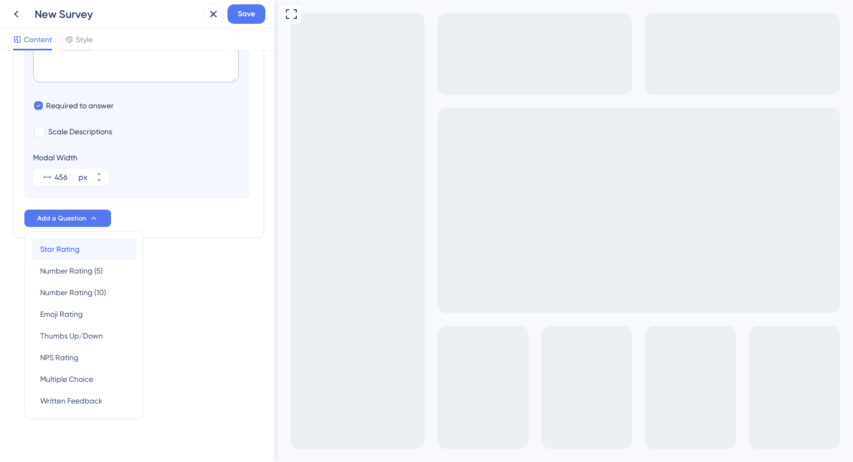
click at [72, 249] on span "Star Rating" at bounding box center [60, 249] width 40 height 13
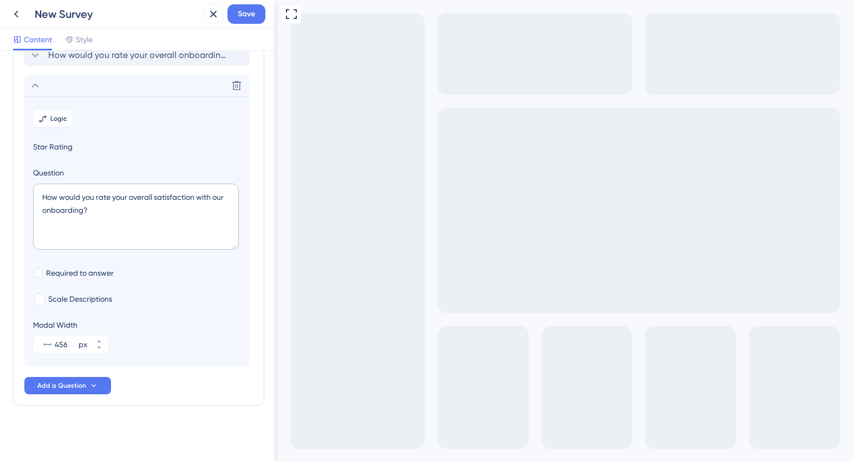
scroll to position [70, 0]
click at [98, 212] on textarea "How would you rate your overall satisfaction with our onboarding?" at bounding box center [136, 217] width 206 height 66
drag, startPoint x: 106, startPoint y: 215, endPoint x: 26, endPoint y: 190, distance: 83.4
click at [26, 190] on section "Logic Star Rating Question How would you rate your overall satisfaction with ou…" at bounding box center [136, 231] width 225 height 270
paste textarea "Was the onboarding process clear and easy to follow"
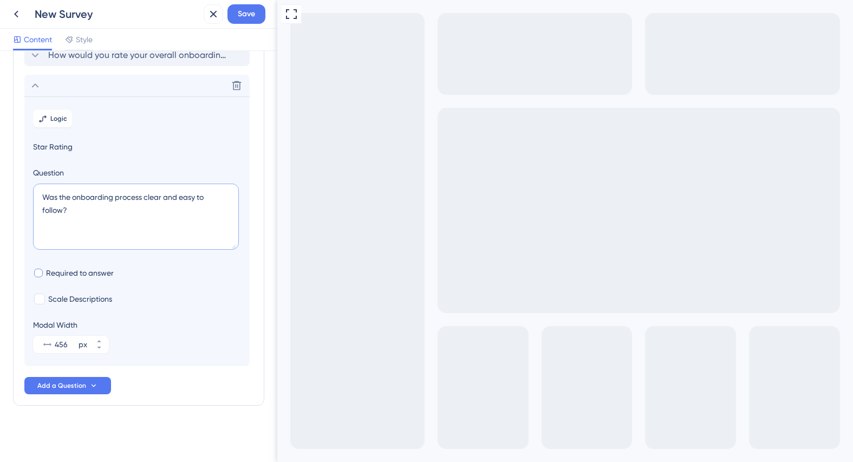
type textarea "Was the onboarding process clear and easy to follow?"
click at [41, 273] on div at bounding box center [38, 273] width 9 height 9
checkbox input "true"
click at [79, 387] on span "Add a Question" at bounding box center [61, 385] width 49 height 9
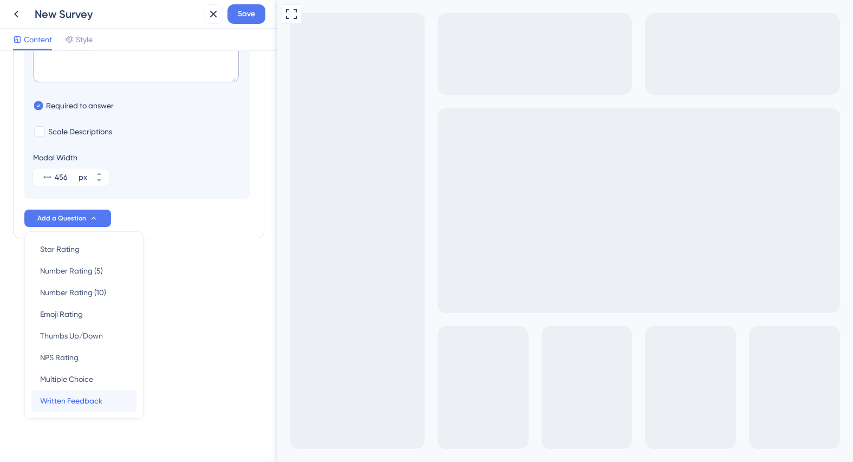
click at [87, 397] on span "Written Feedback" at bounding box center [71, 400] width 62 height 13
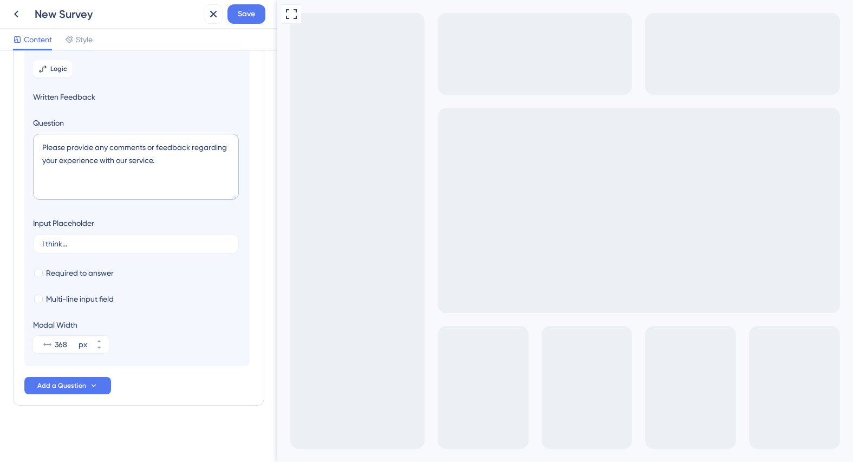
scroll to position [124, 0]
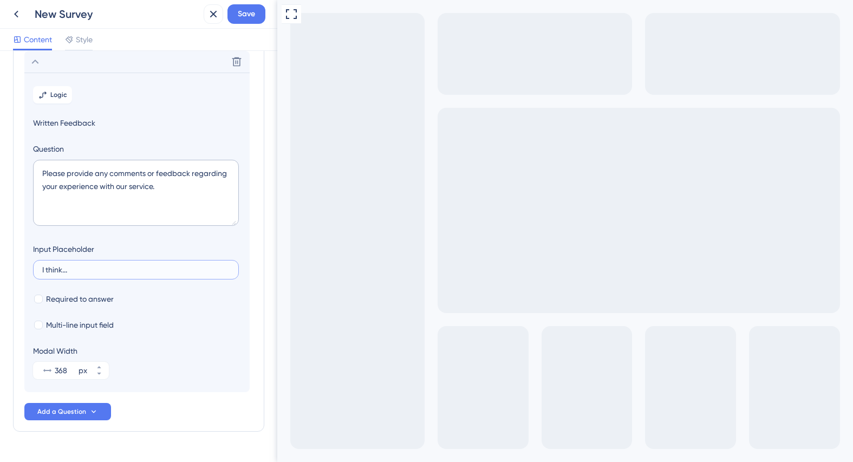
drag, startPoint x: 105, startPoint y: 267, endPoint x: 8, endPoint y: 261, distance: 96.6
click at [8, 261] on div "Survey Questions Add questions to your survey and edit them below. Learn More H…" at bounding box center [138, 256] width 277 height 411
drag, startPoint x: 163, startPoint y: 190, endPoint x: 179, endPoint y: 192, distance: 15.9
click at [164, 190] on textarea "Please provide any comments or feedback regarding your experience with our serv…" at bounding box center [136, 193] width 206 height 66
drag, startPoint x: 175, startPoint y: 192, endPoint x: 20, endPoint y: 166, distance: 157.1
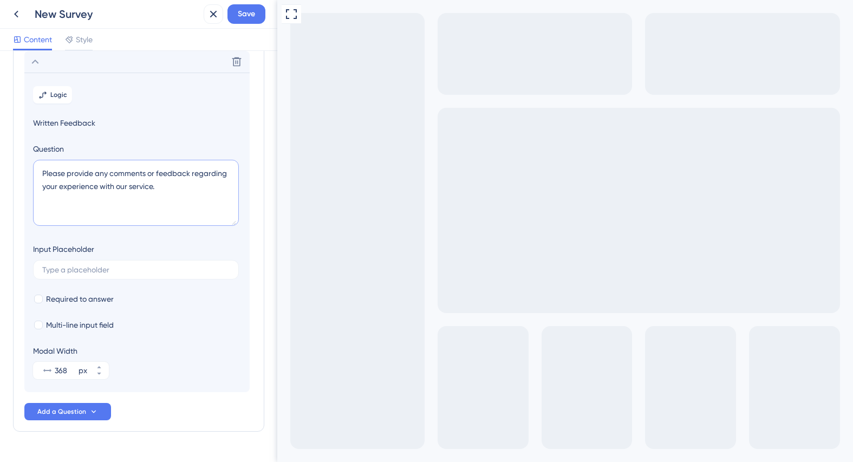
click at [21, 166] on div "Survey Questions Add questions to your survey and edit them below. Learn More H…" at bounding box center [138, 186] width 251 height 492
paste textarea "Which part of the onboarding process was most helpful to you?"
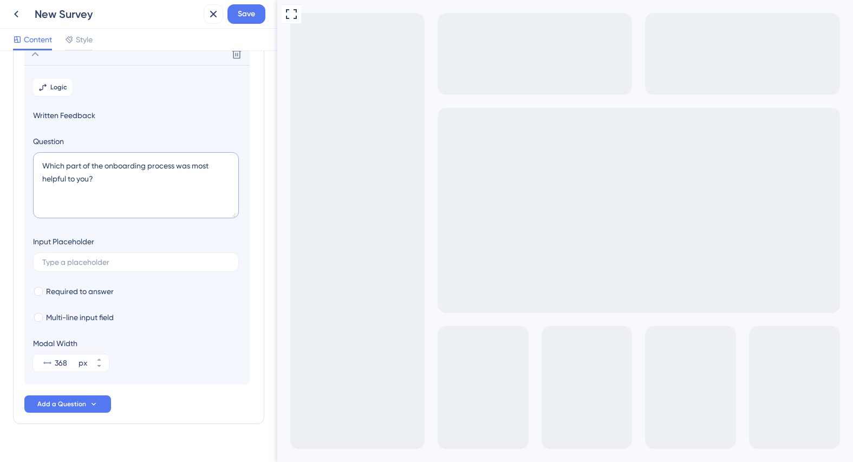
scroll to position [135, 0]
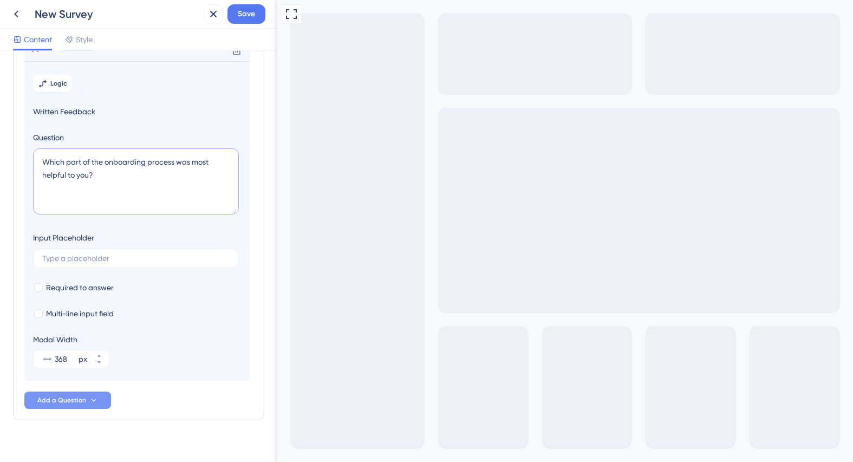
type textarea "Which part of the onboarding process was most helpful to you?"
click at [80, 400] on span "Add a Question" at bounding box center [61, 400] width 49 height 9
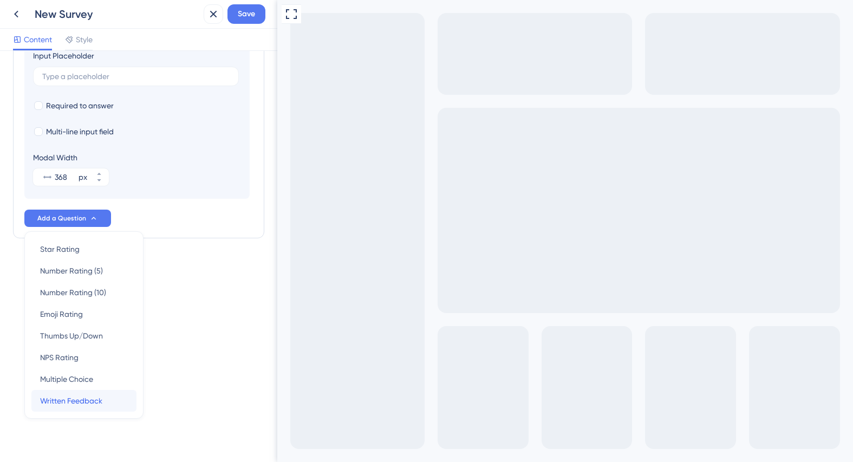
click at [81, 399] on span "Written Feedback" at bounding box center [71, 400] width 62 height 13
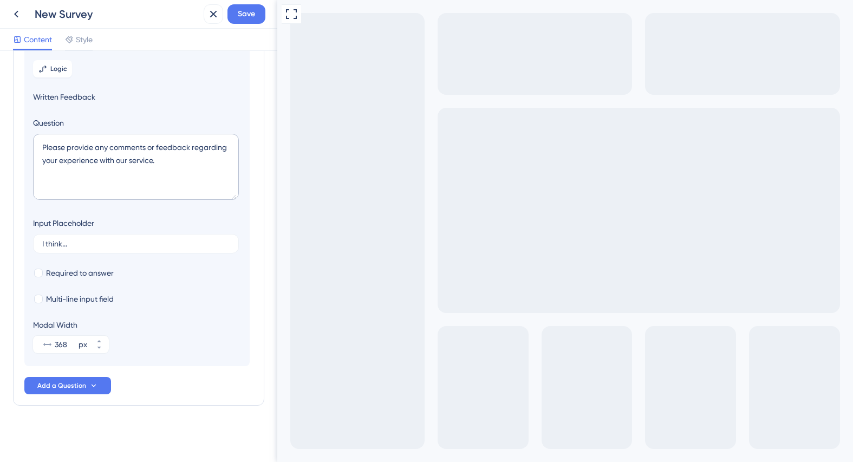
scroll to position [154, 0]
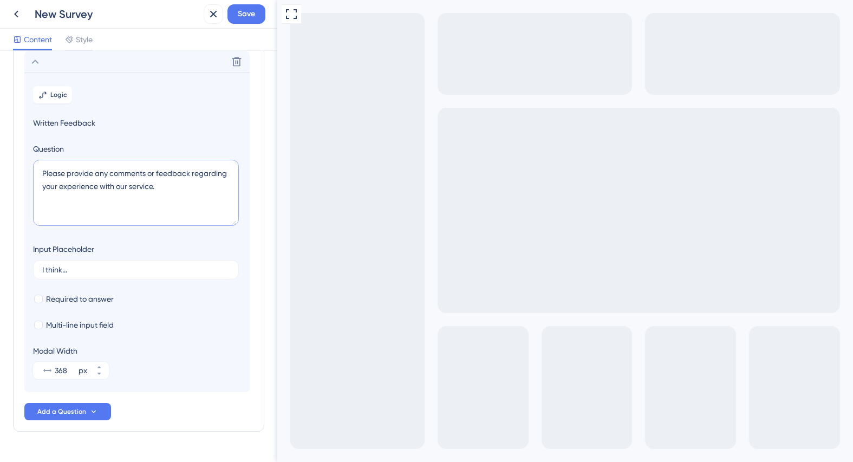
click at [182, 190] on textarea "Please provide any comments or feedback regarding your experience with our serv…" at bounding box center [136, 193] width 206 height 66
drag, startPoint x: 185, startPoint y: 192, endPoint x: 34, endPoint y: 173, distance: 152.3
click at [34, 173] on textarea "Please provide any comments or feedback regarding your experience with our serv…" at bounding box center [136, 193] width 206 height 66
paste textarea "Was there anything confusing or unnecessary?"
click at [205, 176] on textarea "Was there anything confusing or unnecessary?" at bounding box center [136, 193] width 206 height 66
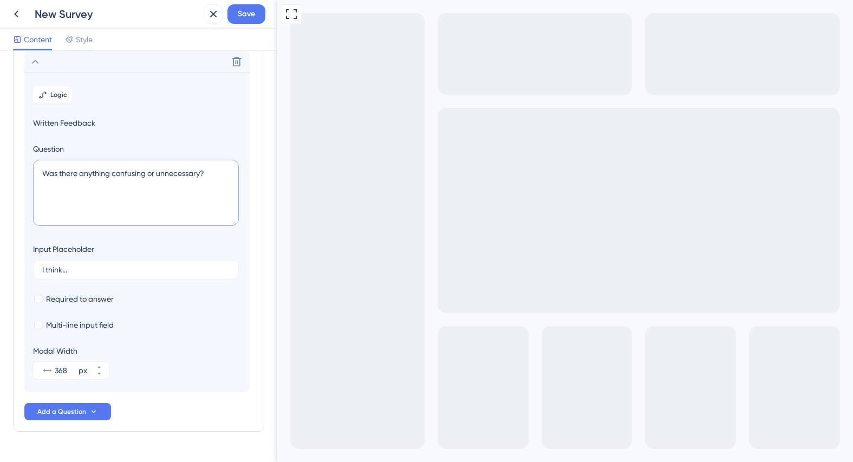
drag, startPoint x: 212, startPoint y: 175, endPoint x: 34, endPoint y: 194, distance: 179.3
click at [40, 166] on textarea "Was there anything confusing or unnecessary?" at bounding box center [136, 193] width 206 height 66
paste textarea "hat improvements would you suggest for the onboarding process"
drag, startPoint x: 60, startPoint y: 172, endPoint x: 37, endPoint y: 171, distance: 22.8
click at [38, 171] on textarea "What improvements would you suggest for the onboarding process?" at bounding box center [136, 193] width 206 height 66
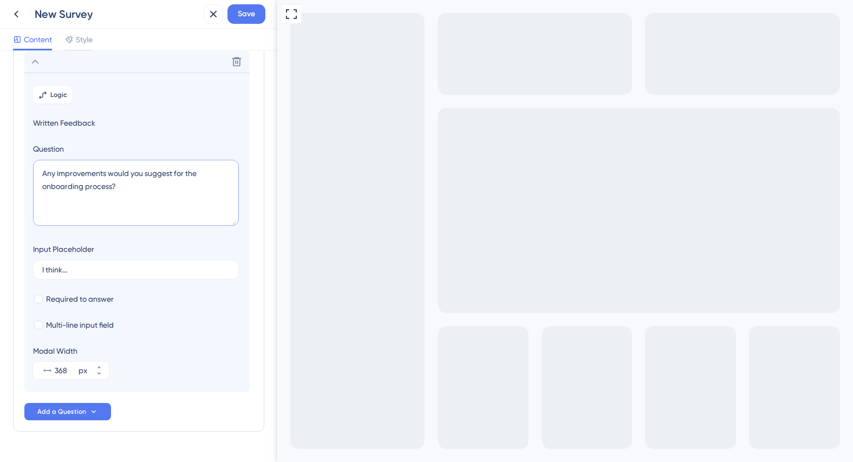
drag, startPoint x: 109, startPoint y: 172, endPoint x: 142, endPoint y: 173, distance: 33.6
click at [142, 173] on textarea "Any improvements would you suggest for the onboarding process?" at bounding box center [136, 193] width 206 height 66
drag, startPoint x: 188, startPoint y: 173, endPoint x: 111, endPoint y: 184, distance: 78.3
click at [111, 184] on textarea "Any improvements you would like suggest for the onboarding process?" at bounding box center [136, 193] width 206 height 66
click at [160, 173] on textarea "Any improvements you would like suggest or comments you'd like to share?" at bounding box center [136, 193] width 206 height 66
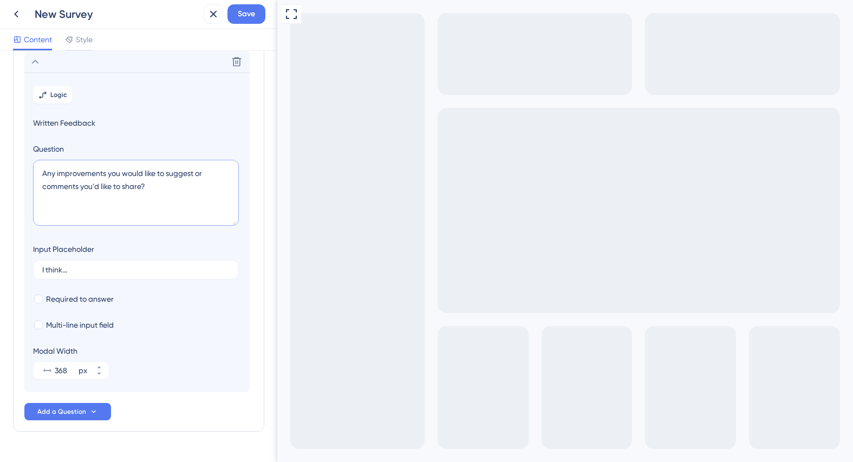
click at [196, 188] on textarea "Any improvements you would like to suggest or comments you'd like to share?" at bounding box center [136, 193] width 206 height 66
type textarea "Any improvements you would like to suggest or comments you'd like to share?"
click at [86, 273] on input "I think..." at bounding box center [135, 270] width 187 height 8
click at [4, 258] on div "Survey Questions Add questions to your survey and edit them below. Learn More H…" at bounding box center [138, 256] width 277 height 411
click at [199, 345] on div "Modal Width 368 px" at bounding box center [137, 362] width 208 height 35
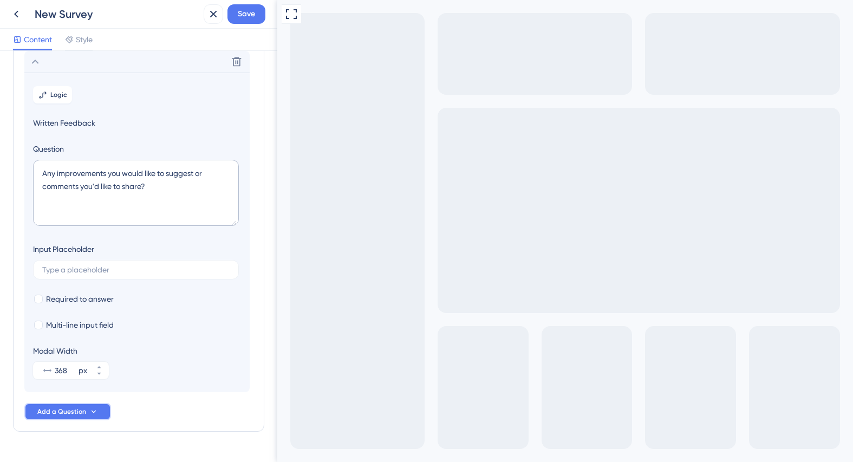
click at [81, 414] on span "Add a Question" at bounding box center [61, 411] width 49 height 9
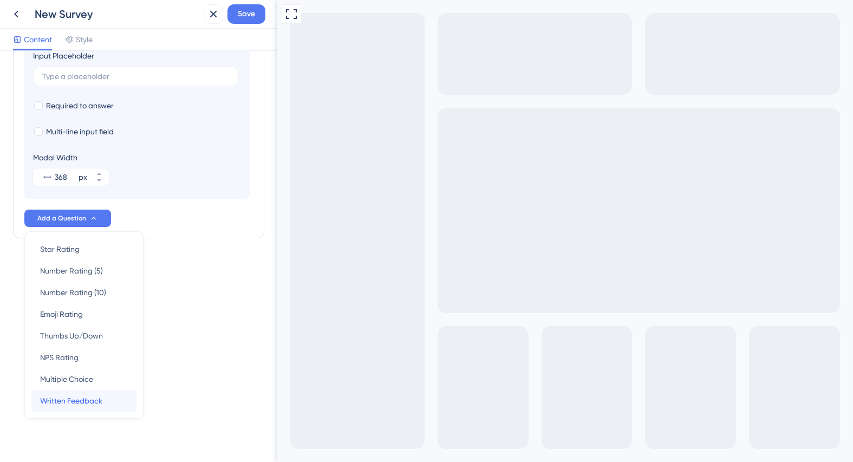
click at [89, 400] on span "Written Feedback" at bounding box center [71, 400] width 62 height 13
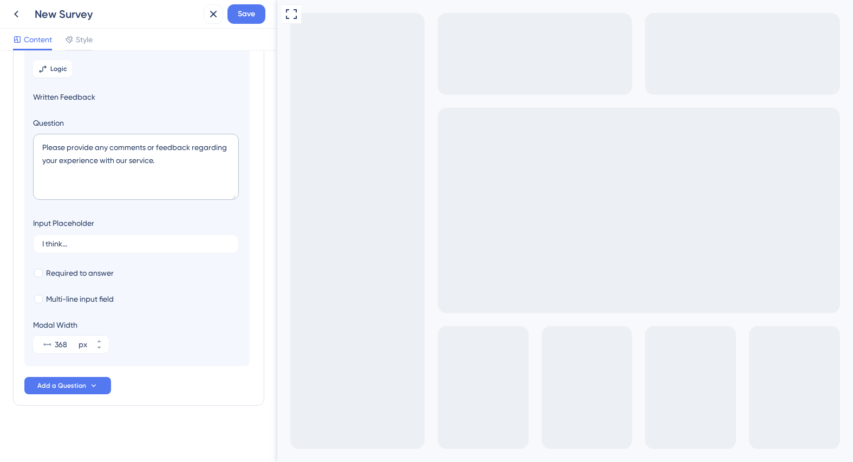
scroll to position [185, 0]
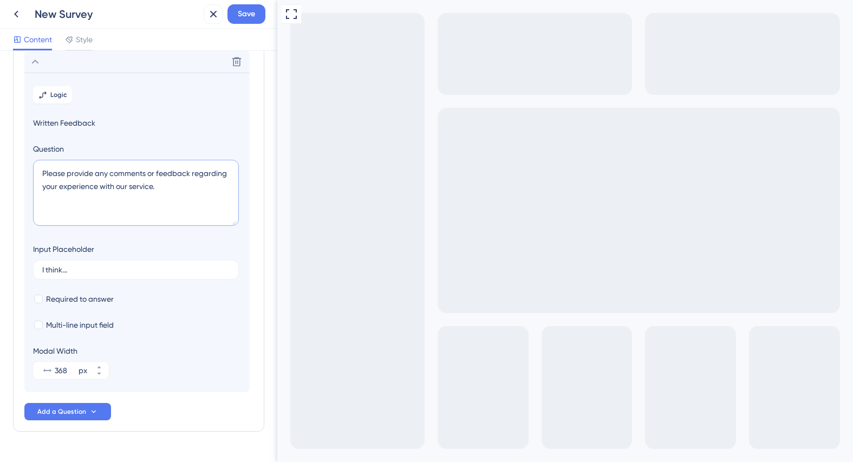
drag, startPoint x: 166, startPoint y: 191, endPoint x: 28, endPoint y: 164, distance: 140.3
click at [28, 164] on section "Logic Written Feedback Question Please provide any comments or feedback regardi…" at bounding box center [136, 233] width 225 height 320
paste textarea "your OSID or email address. (This will only be used if we need to follow up on …"
type textarea "Please provide your OSID or email address. (This will only be used if we need t…"
drag, startPoint x: 98, startPoint y: 272, endPoint x: 4, endPoint y: 255, distance: 95.7
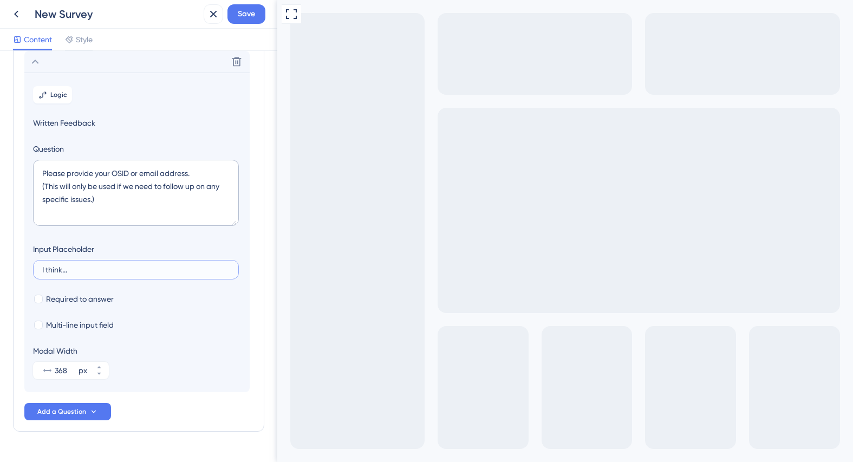
click at [4, 255] on div "Survey Questions Add questions to your survey and edit them below. Learn More H…" at bounding box center [138, 256] width 277 height 411
click at [57, 96] on span "Logic" at bounding box center [58, 94] width 17 height 9
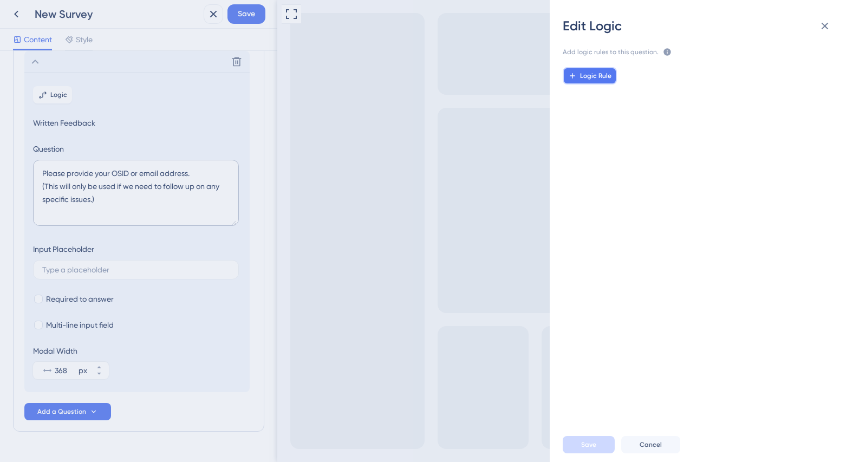
click at [603, 79] on span "Logic Rule" at bounding box center [595, 76] width 31 height 9
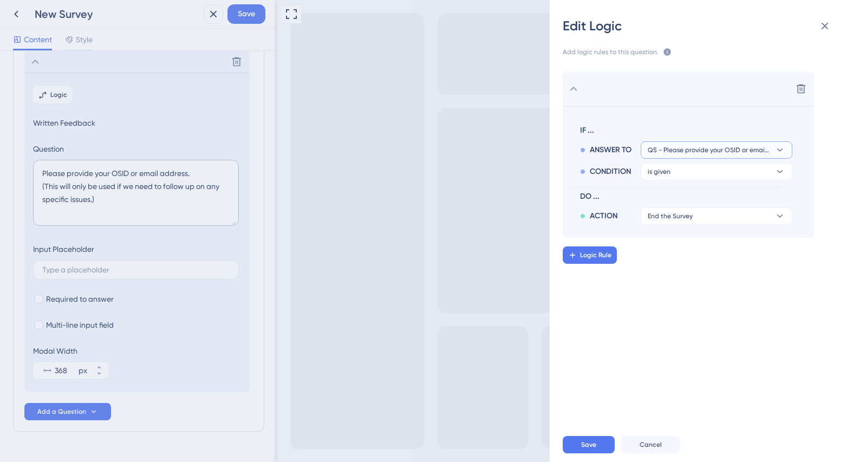
click at [733, 153] on span "Q5 - Please provide your OSID or email address. (This will only be used if we n…" at bounding box center [709, 150] width 122 height 9
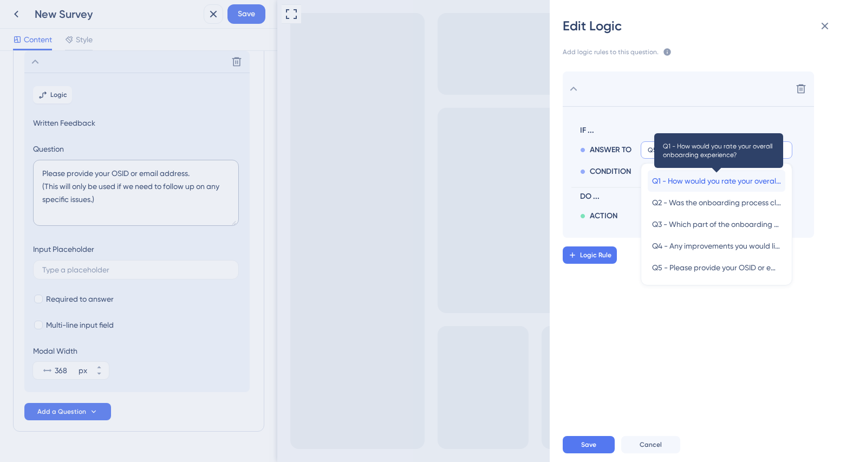
click at [733, 183] on span "Q1 - How would you rate your overall onboarding experience?" at bounding box center [716, 180] width 129 height 13
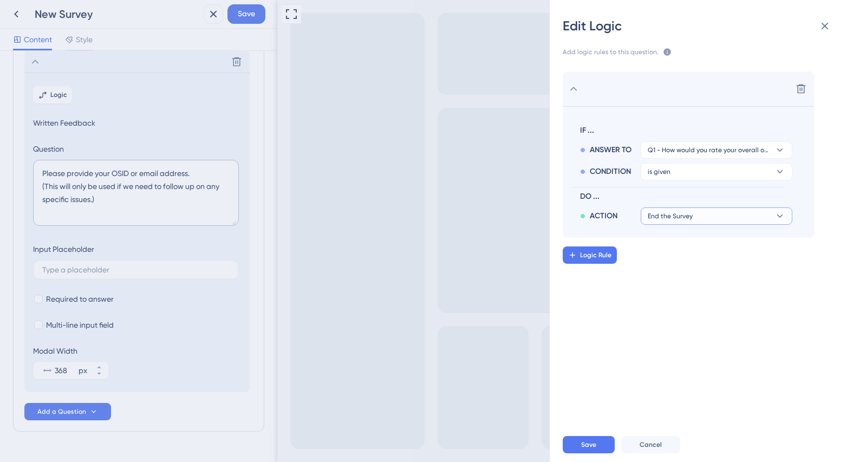
click at [737, 221] on button "End the Survey" at bounding box center [717, 215] width 152 height 17
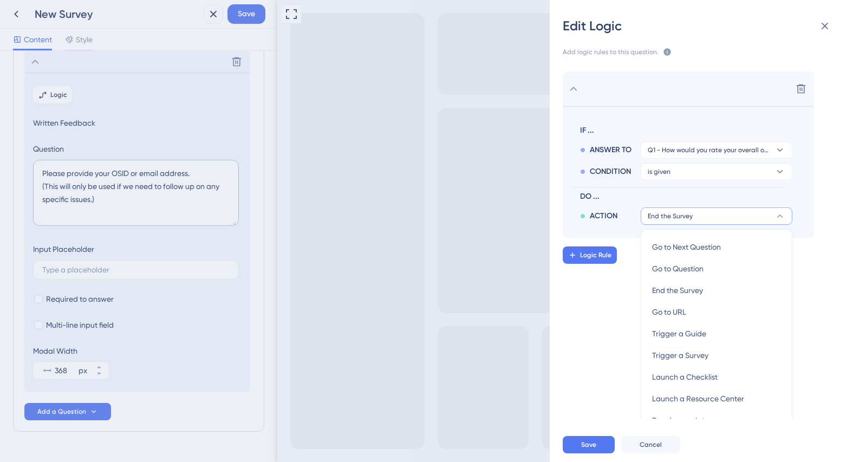
scroll to position [20, 0]
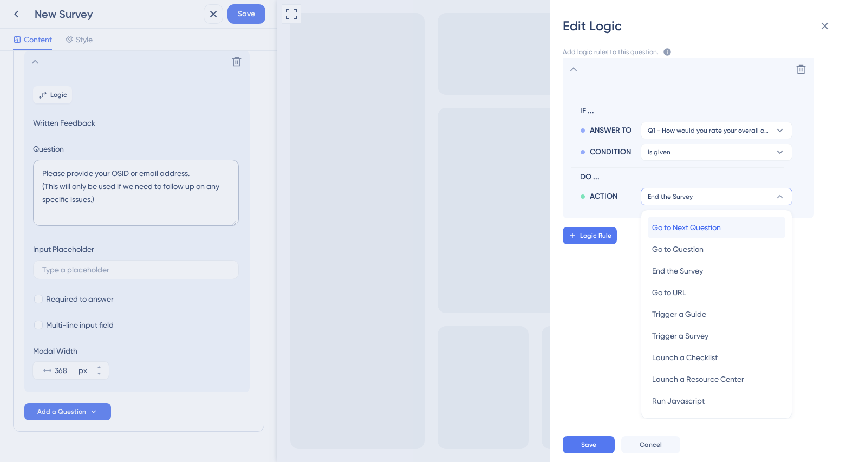
click at [724, 226] on div "Go to Next Question Go to Next Question" at bounding box center [716, 228] width 129 height 22
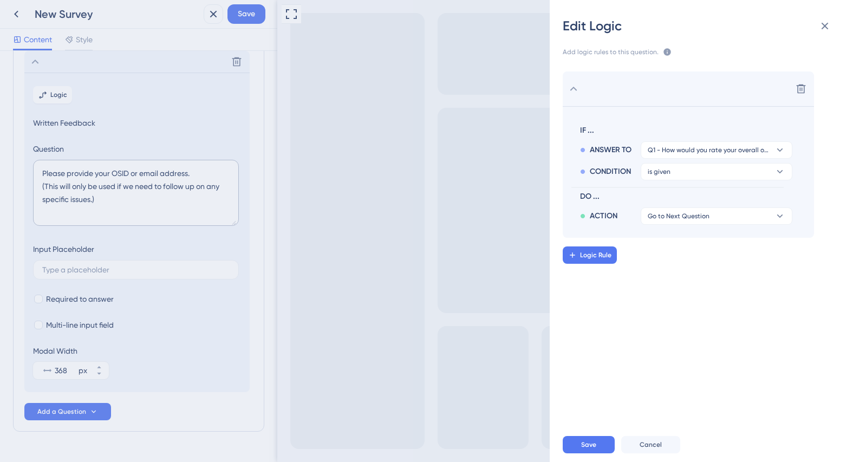
scroll to position [0, 0]
click at [595, 443] on span "Save" at bounding box center [588, 444] width 15 height 9
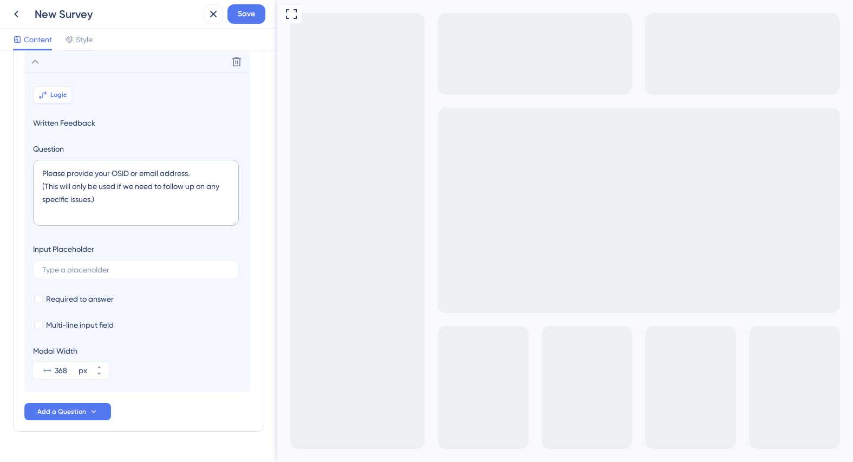
click at [58, 95] on span "Logic" at bounding box center [58, 94] width 17 height 9
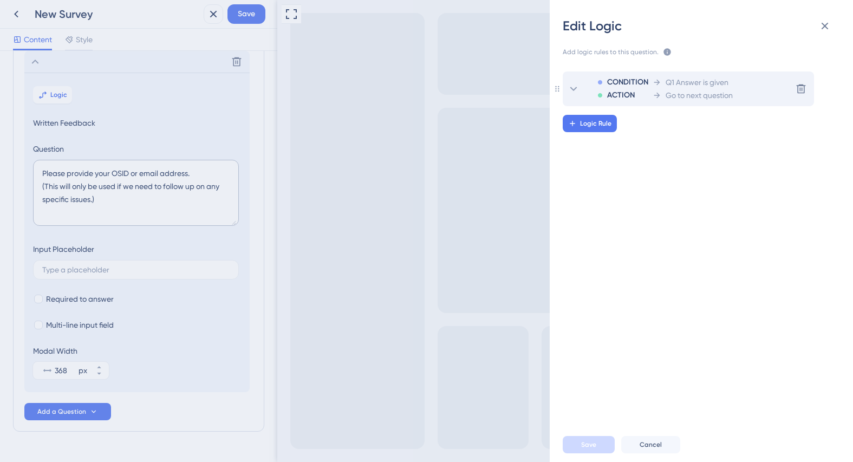
click at [770, 89] on div "CONDITION ACTION Q1 Answer is given Go to next question Delete" at bounding box center [688, 89] width 251 height 35
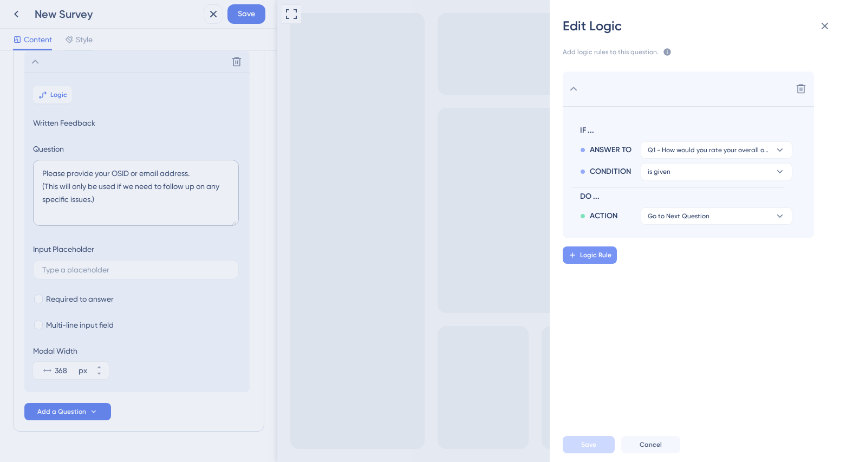
click at [602, 254] on span "Logic Rule" at bounding box center [595, 255] width 31 height 9
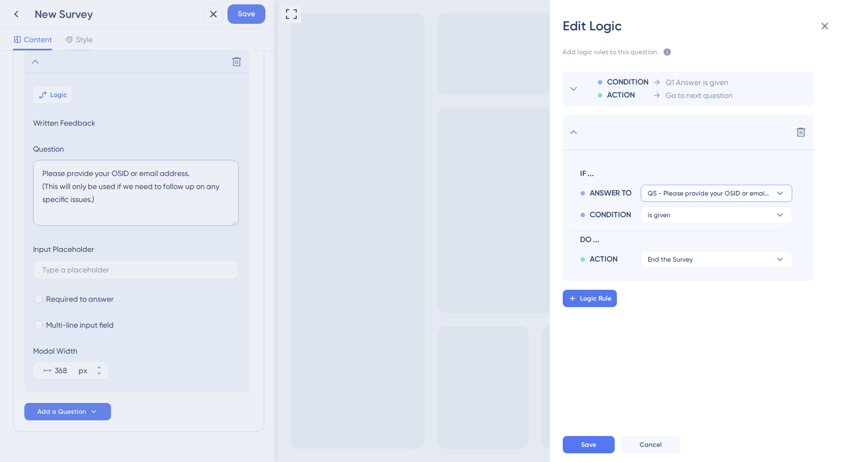
click at [724, 194] on span "Q5 - Please provide your OSID or email address. (This will only be used if we n…" at bounding box center [709, 193] width 122 height 9
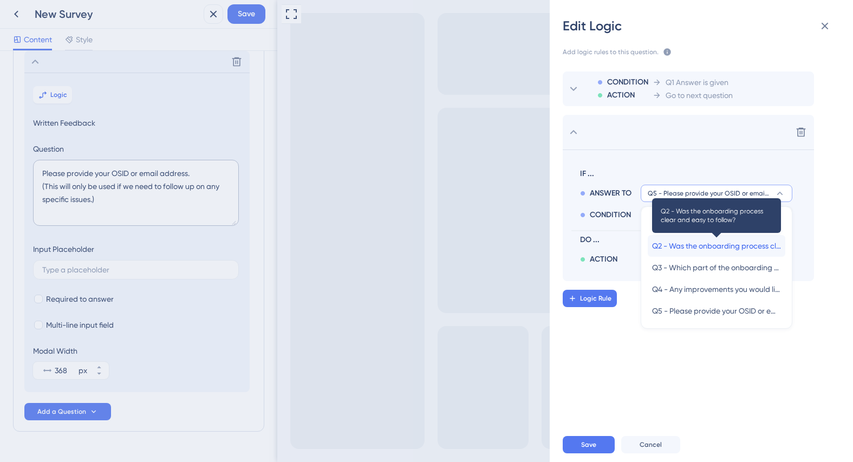
click at [680, 248] on span "Q2 - Was the onboarding process clear and easy to follow?" at bounding box center [716, 245] width 129 height 13
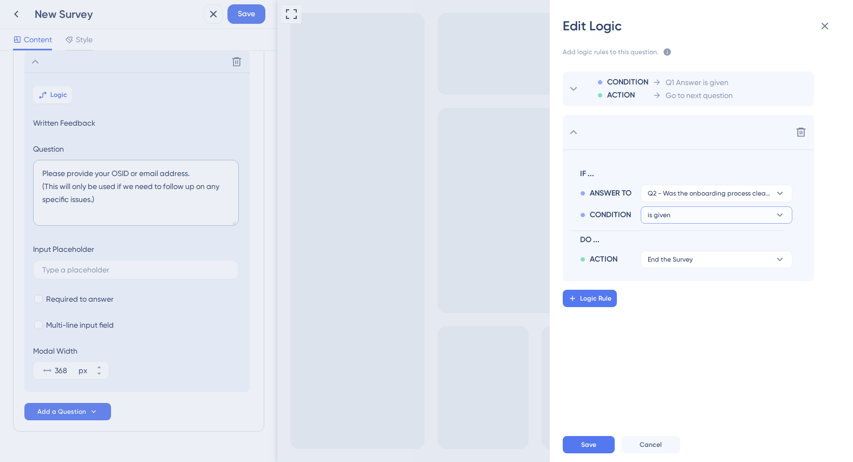
click at [689, 202] on button "is given" at bounding box center [717, 193] width 152 height 17
click at [827, 221] on div "CONDITION ACTION Q1 Answer is given Go to next question Delete IF ... ANSWER TO…" at bounding box center [714, 177] width 303 height 210
click at [722, 260] on button "End the Survey" at bounding box center [717, 259] width 152 height 17
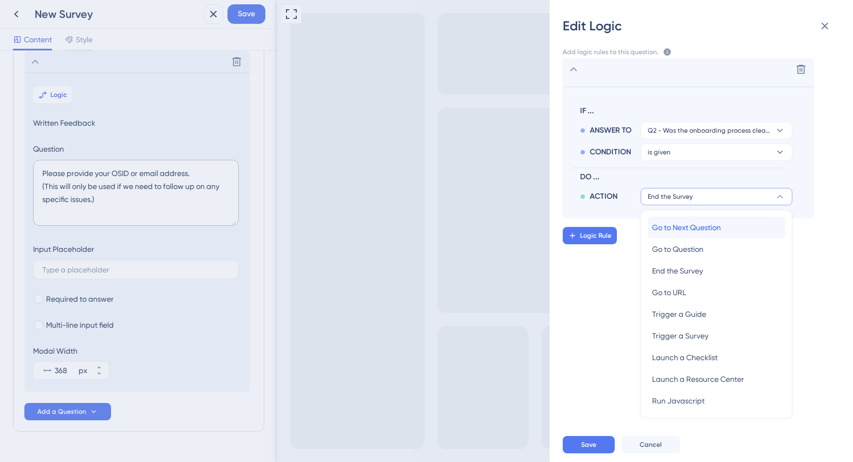
click at [714, 231] on span "Go to Next Question" at bounding box center [686, 227] width 69 height 13
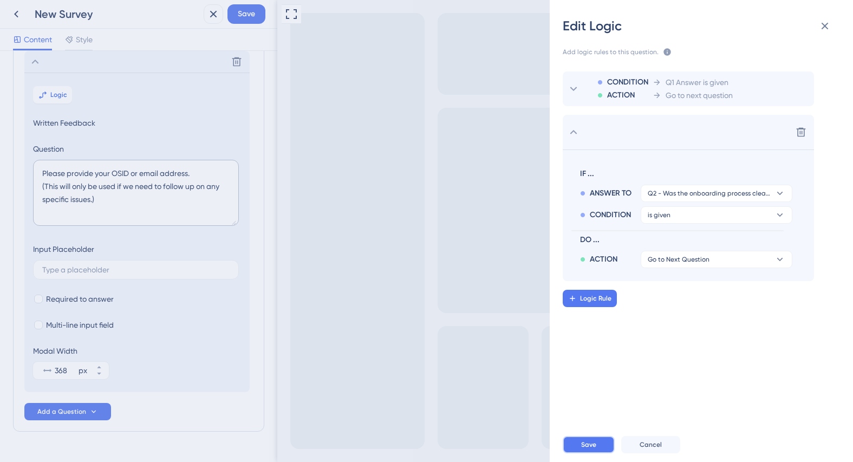
click at [599, 440] on button "Save" at bounding box center [589, 444] width 52 height 17
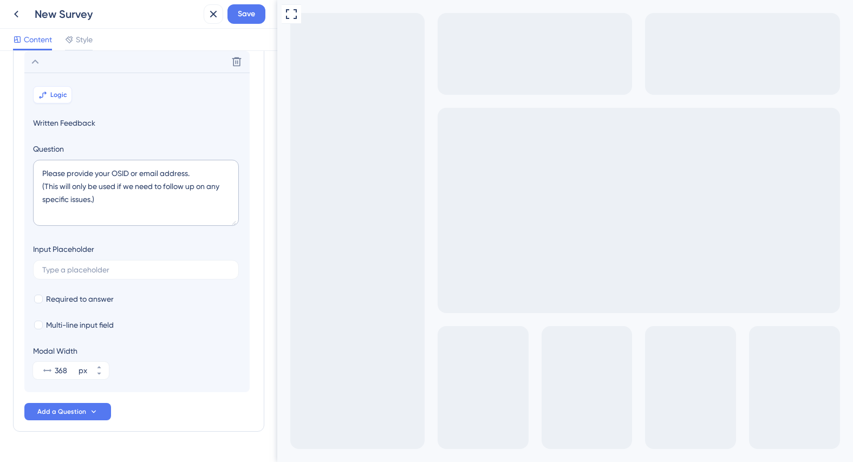
click at [65, 95] on span "Logic" at bounding box center [58, 94] width 17 height 9
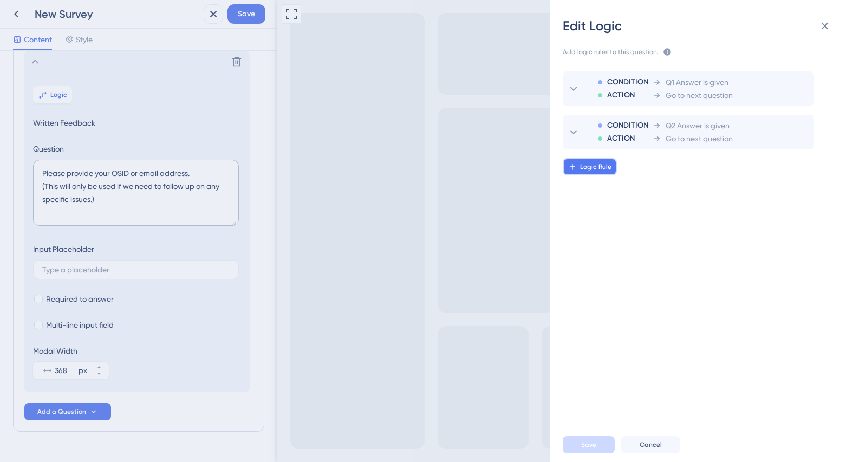
click at [599, 169] on span "Logic Rule" at bounding box center [595, 167] width 31 height 9
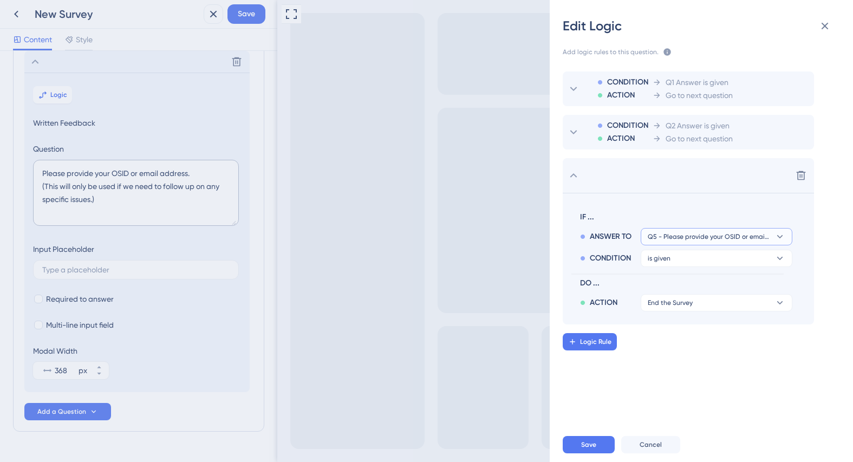
click at [690, 236] on span "Q5 - Please provide your OSID or email address. (This will only be used if we n…" at bounding box center [709, 236] width 122 height 9
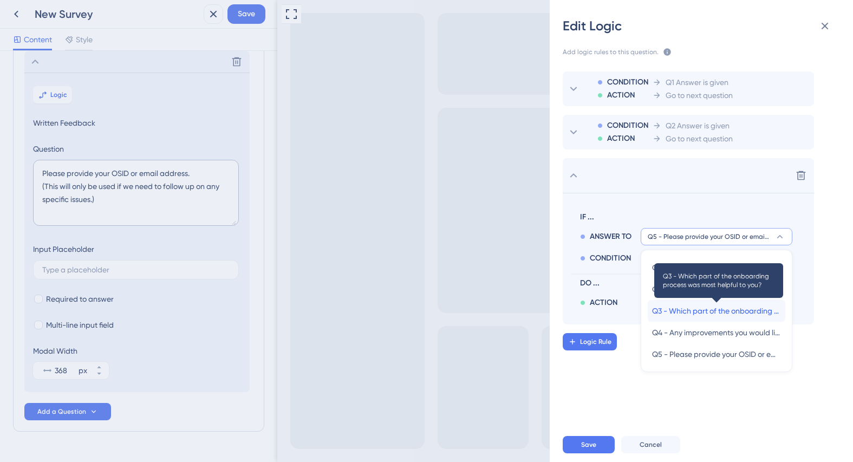
click at [689, 312] on span "Q3 - Which part of the onboarding process was most helpful to you?" at bounding box center [716, 310] width 129 height 13
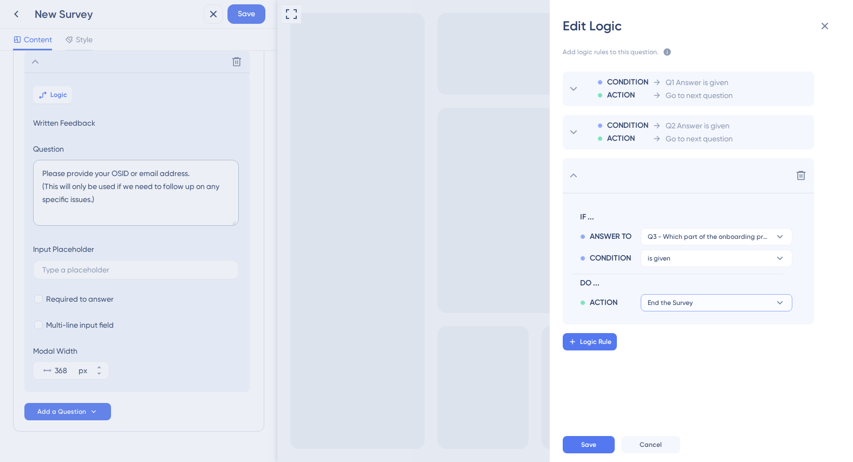
click at [697, 297] on button "End the Survey" at bounding box center [717, 302] width 152 height 17
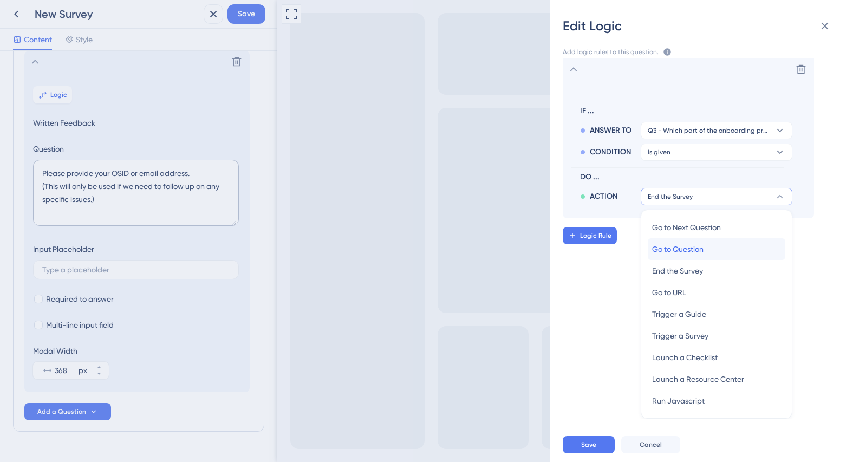
click at [700, 252] on span "Go to Question" at bounding box center [677, 249] width 51 height 13
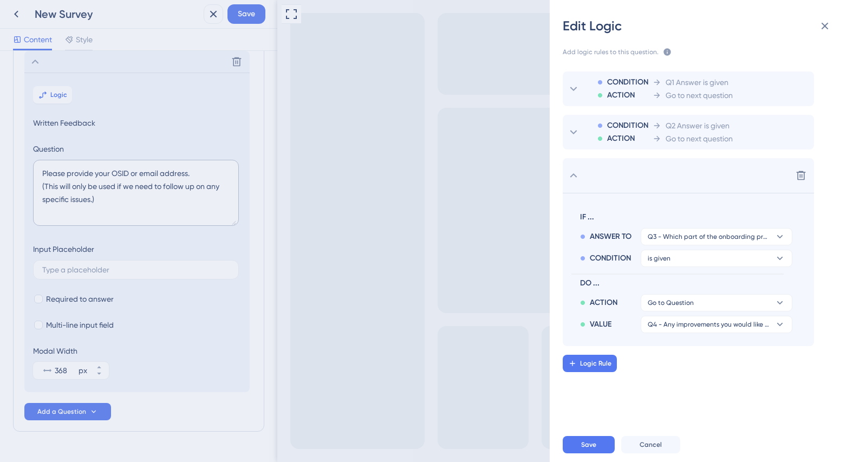
scroll to position [0, 0]
click at [601, 364] on span "Logic Rule" at bounding box center [595, 363] width 31 height 9
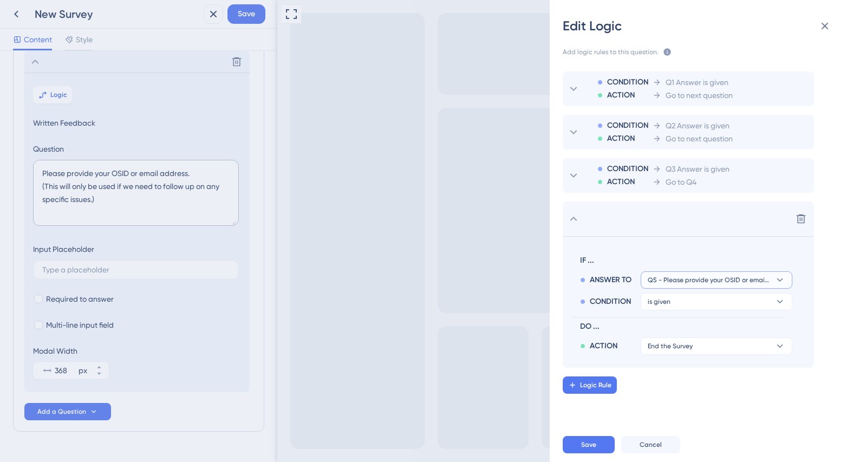
click at [707, 281] on span "Q5 - Please provide your OSID or email address. (This will only be used if we n…" at bounding box center [709, 280] width 122 height 9
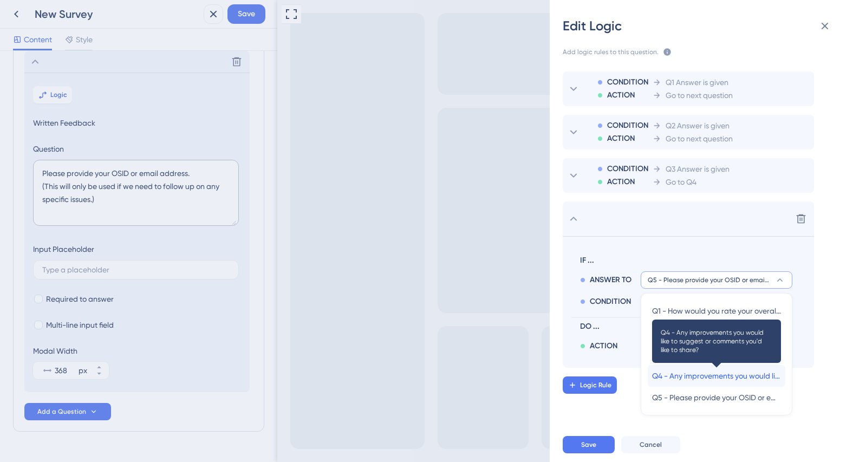
click at [691, 376] on span "Q4 - Any improvements you would like to suggest or comments you'd like to share?" at bounding box center [716, 375] width 129 height 13
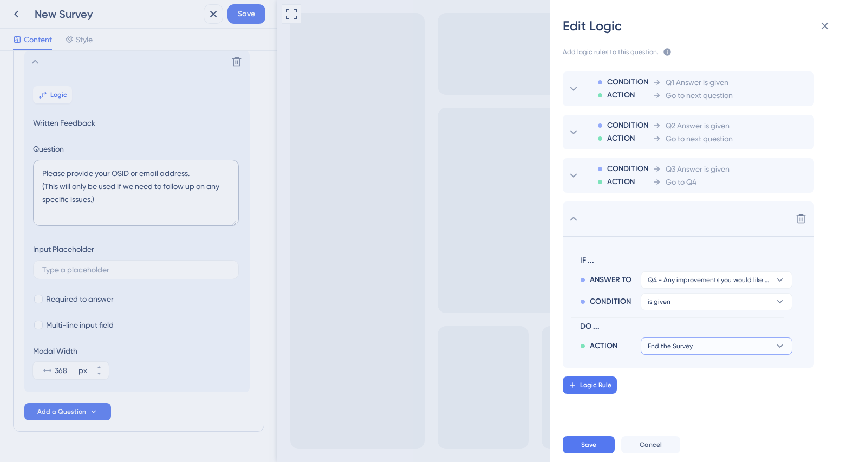
click at [684, 346] on span "End the Survey" at bounding box center [670, 346] width 45 height 9
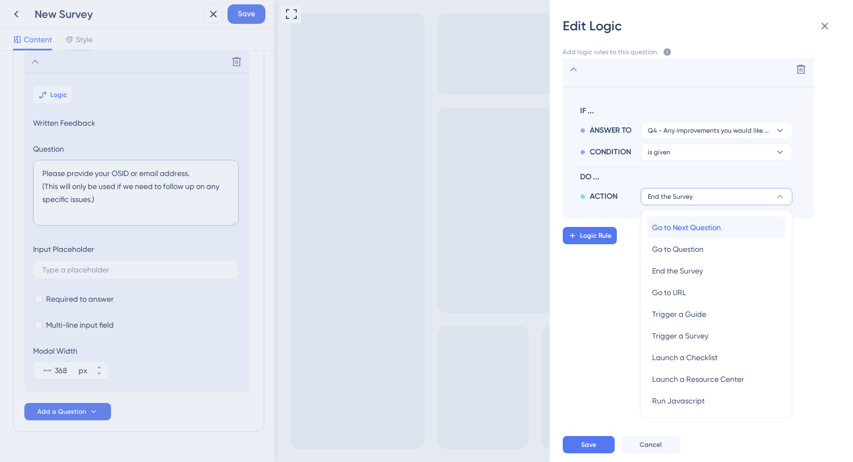
click at [707, 229] on span "Go to Next Question" at bounding box center [686, 227] width 69 height 13
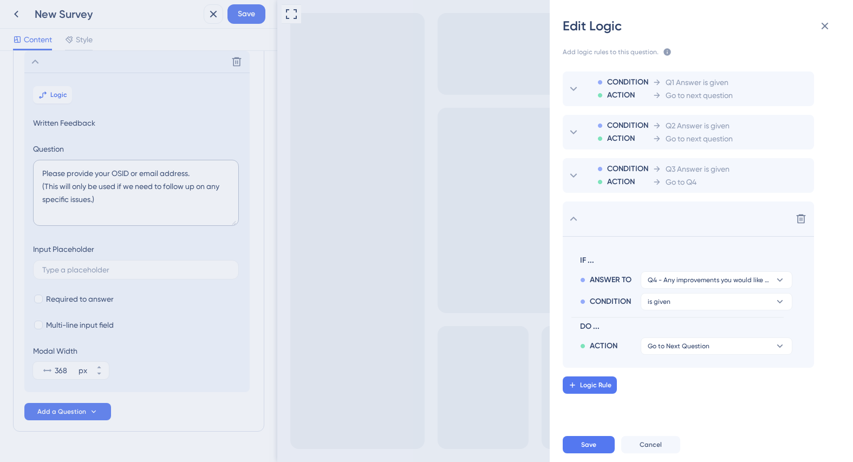
scroll to position [0, 0]
click at [598, 382] on span "Logic Rule" at bounding box center [595, 385] width 31 height 9
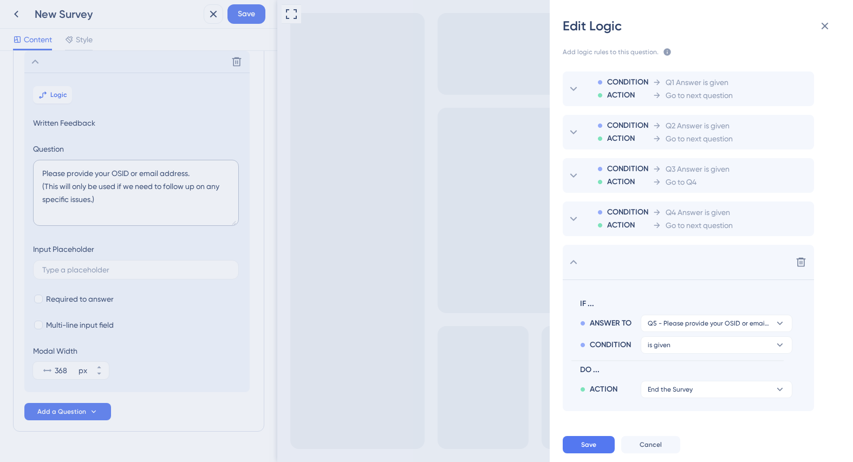
scroll to position [18, 0]
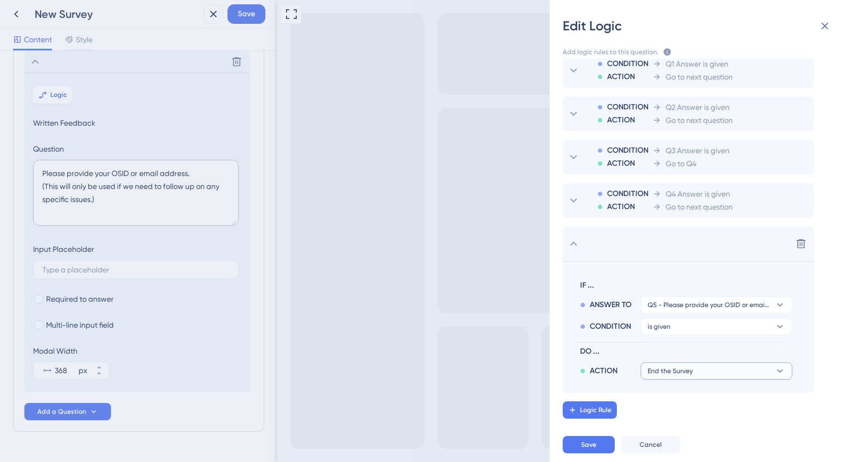
click at [713, 368] on button "End the Survey" at bounding box center [717, 370] width 152 height 17
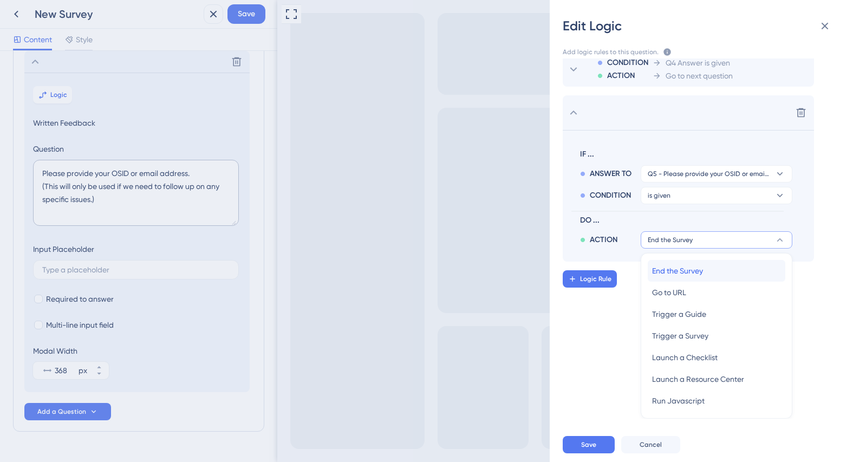
click at [719, 271] on div "End the Survey End the Survey" at bounding box center [716, 271] width 129 height 22
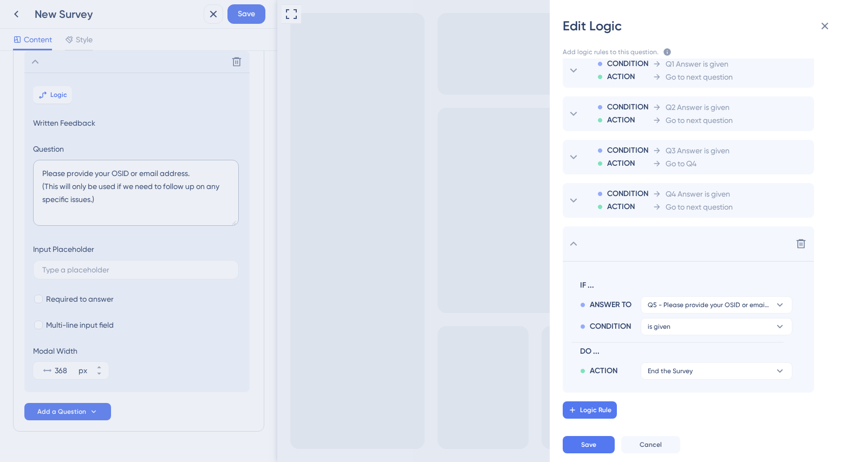
scroll to position [18, 0]
click at [595, 443] on span "Save" at bounding box center [588, 444] width 15 height 9
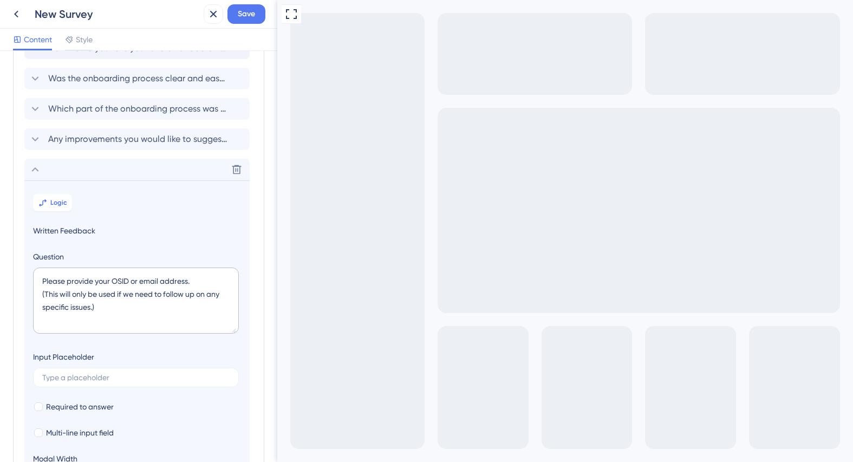
scroll to position [0, 0]
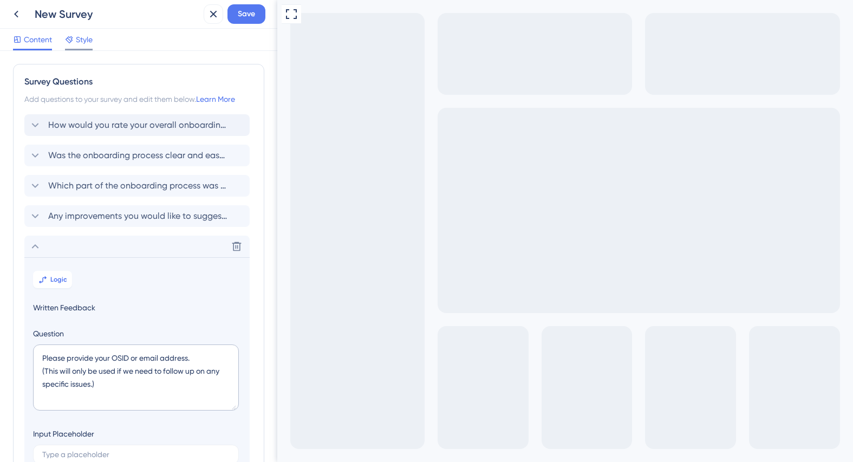
click at [86, 38] on span "Style" at bounding box center [84, 39] width 17 height 13
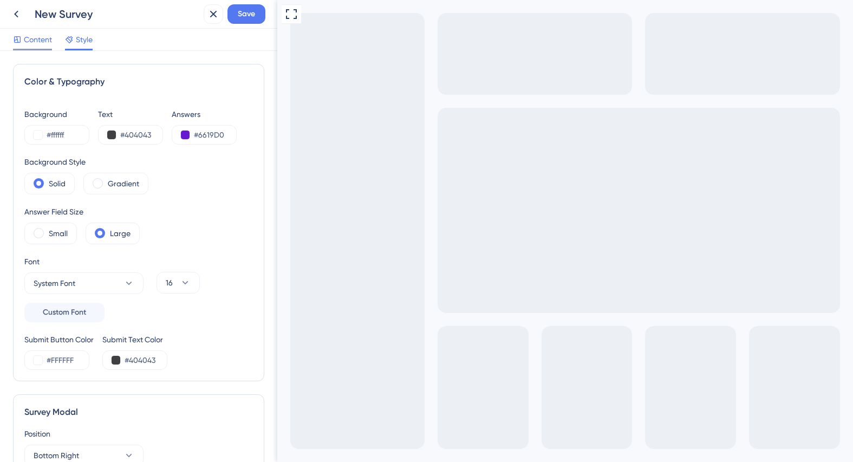
click at [31, 39] on span "Content" at bounding box center [38, 39] width 28 height 13
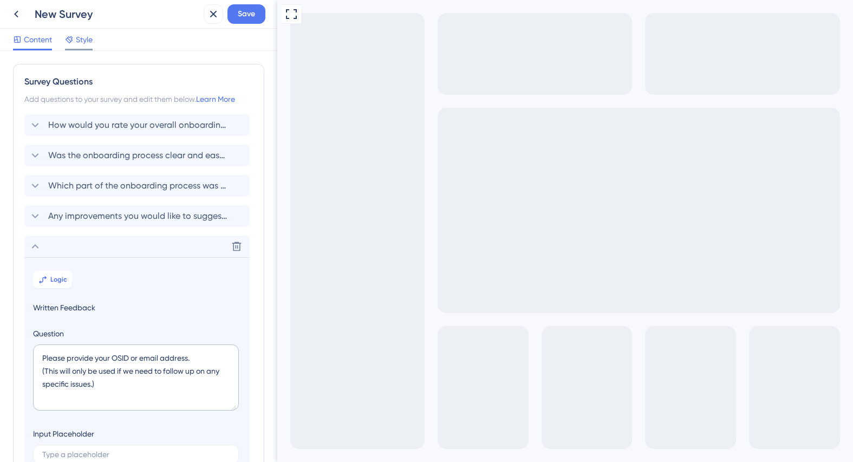
click at [80, 37] on span "Style" at bounding box center [84, 39] width 17 height 13
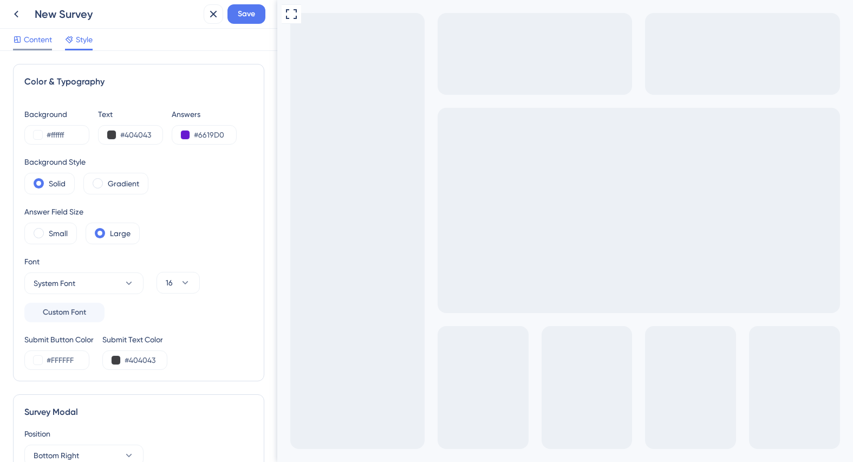
click at [34, 40] on span "Content" at bounding box center [38, 39] width 28 height 13
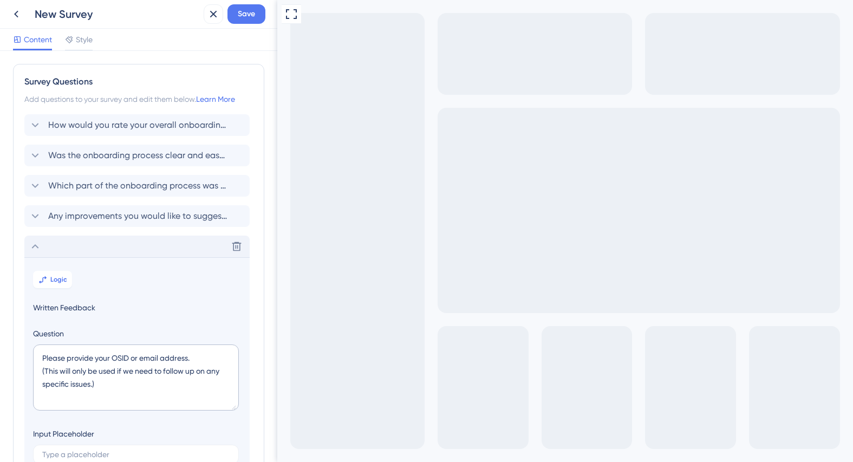
click at [34, 247] on icon at bounding box center [35, 246] width 13 height 13
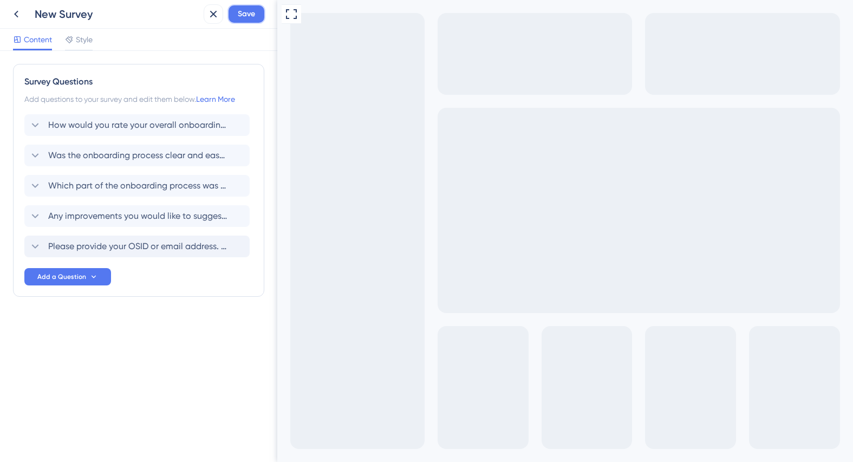
click at [248, 16] on span "Save" at bounding box center [246, 14] width 17 height 13
click at [15, 15] on icon at bounding box center [16, 14] width 4 height 7
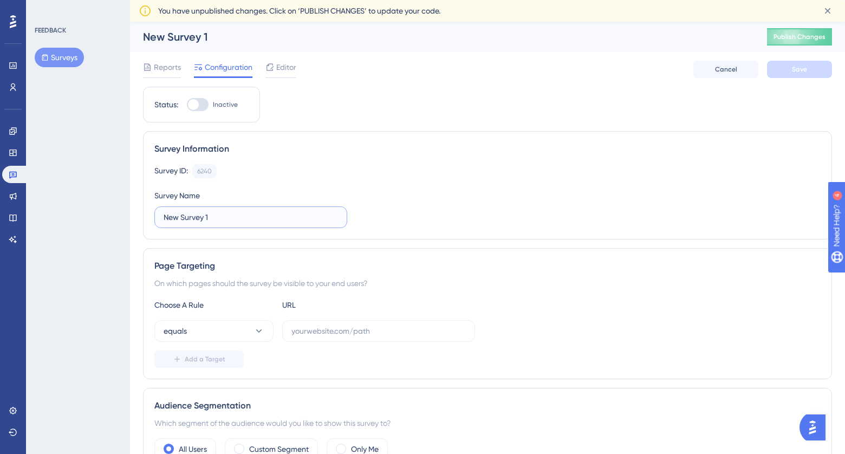
click at [218, 217] on input "New Survey 1" at bounding box center [251, 217] width 174 height 12
drag, startPoint x: 223, startPoint y: 219, endPoint x: 156, endPoint y: 215, distance: 67.3
click at [156, 210] on label "New Survey 1" at bounding box center [250, 217] width 193 height 22
type input "Onboarding survey for new users"
click at [484, 211] on div "Survey ID: 6240 Copy Survey Name Onboarding survey for new users" at bounding box center [487, 196] width 666 height 64
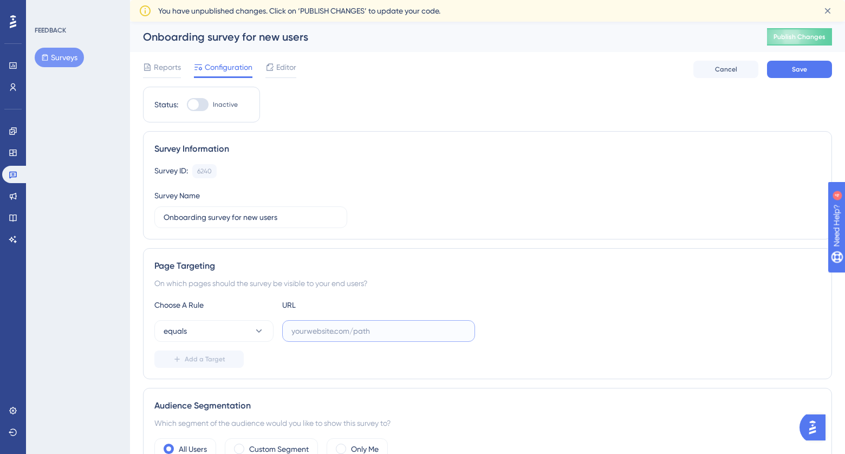
click at [400, 331] on input "text" at bounding box center [378, 331] width 174 height 12
paste input "[URL][DOMAIN_NAME]"
type input "[URL][DOMAIN_NAME]"
click at [561, 348] on div "Choose A Rule URL equals [URL][DOMAIN_NAME] Add a Target" at bounding box center [487, 332] width 666 height 69
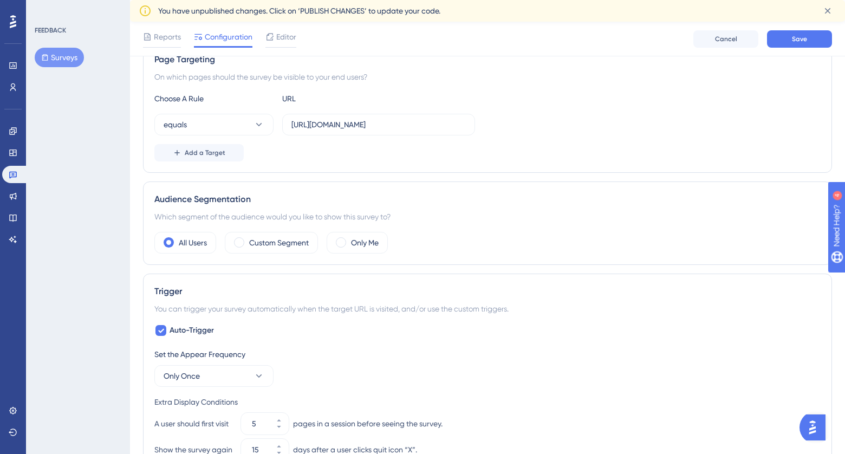
scroll to position [212, 0]
click at [269, 239] on label "Custom Segment" at bounding box center [279, 241] width 60 height 13
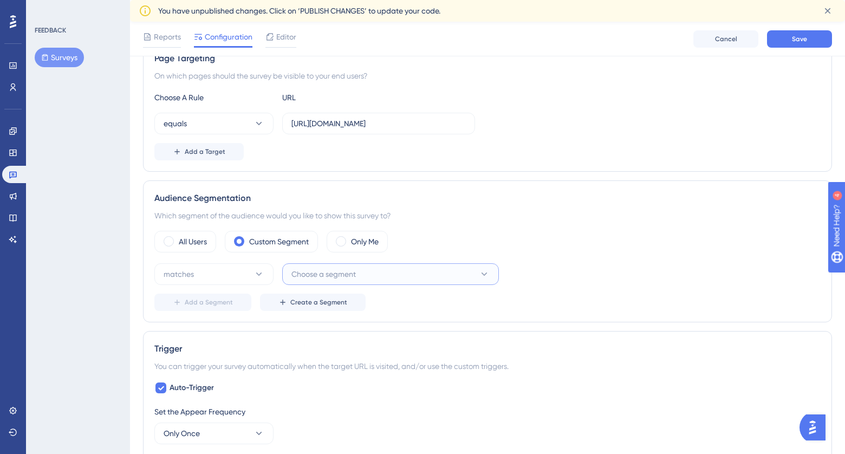
click at [427, 272] on button "Choose a segment" at bounding box center [390, 274] width 217 height 22
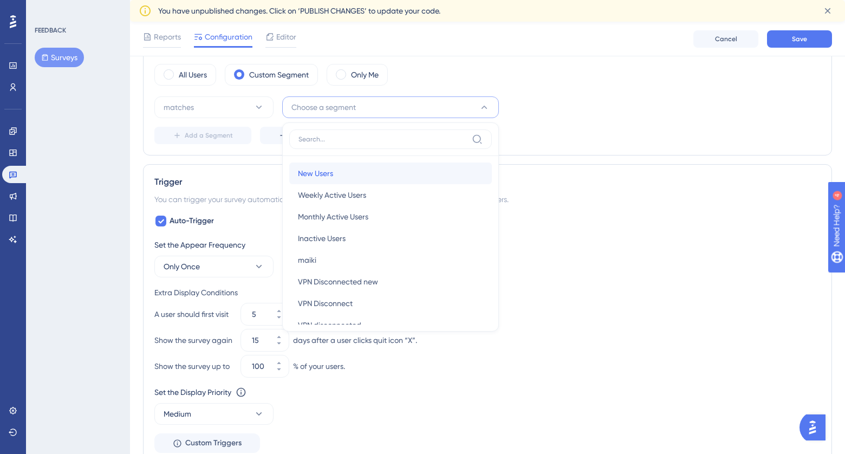
click at [404, 173] on div "New Users New Users" at bounding box center [390, 174] width 185 height 22
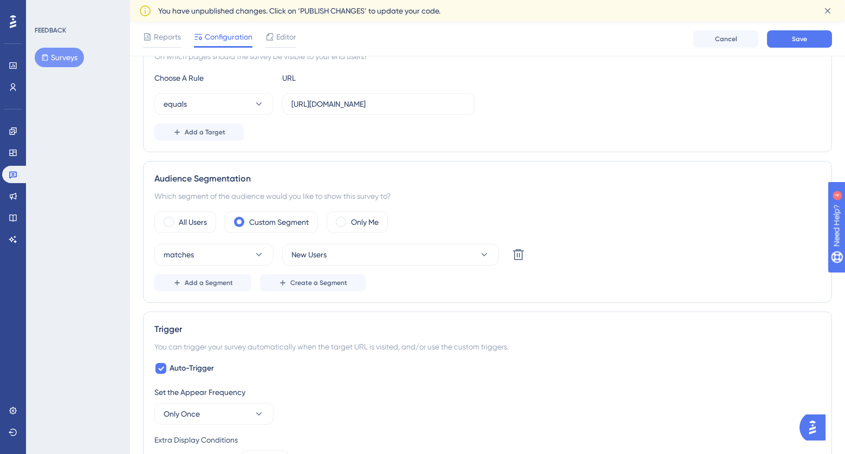
scroll to position [227, 0]
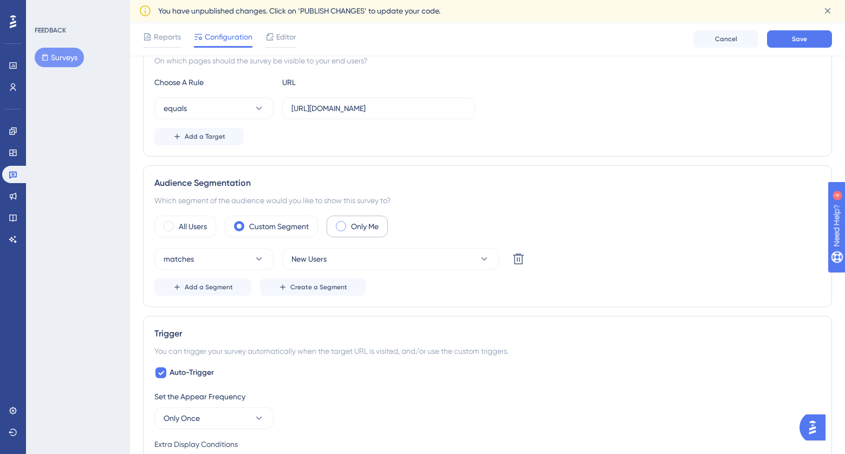
click at [343, 226] on span at bounding box center [341, 226] width 10 height 10
click at [349, 223] on input "radio" at bounding box center [349, 223] width 0 height 0
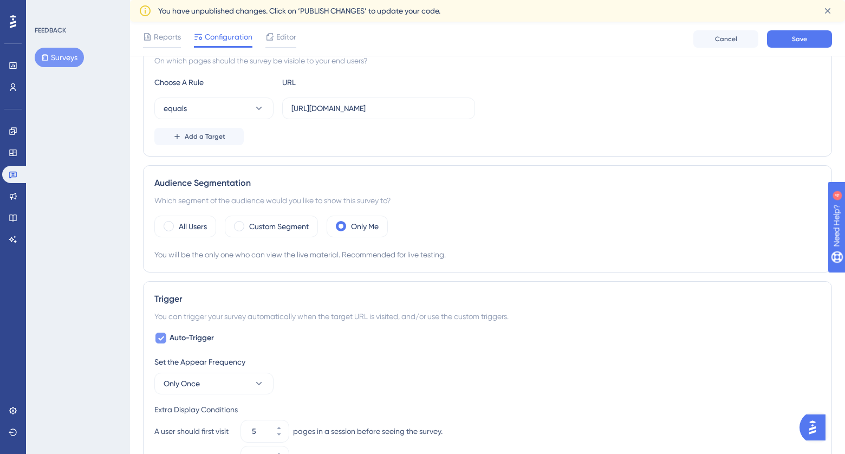
click at [161, 339] on icon at bounding box center [161, 338] width 6 height 4
checkbox input "false"
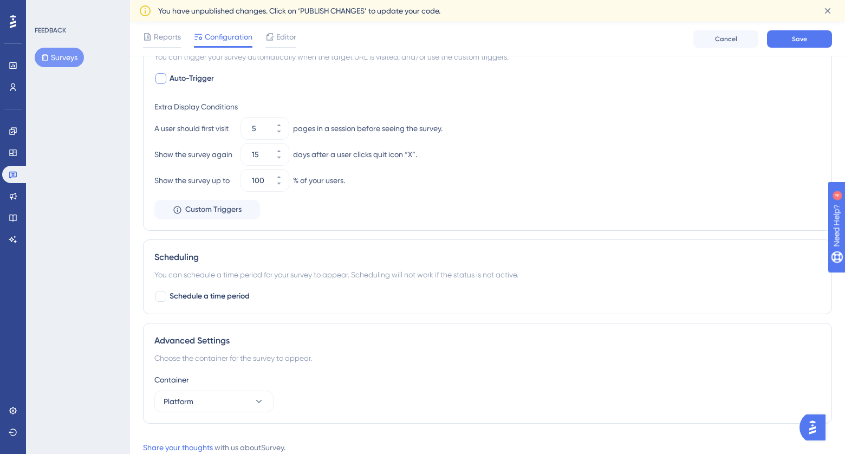
scroll to position [490, 0]
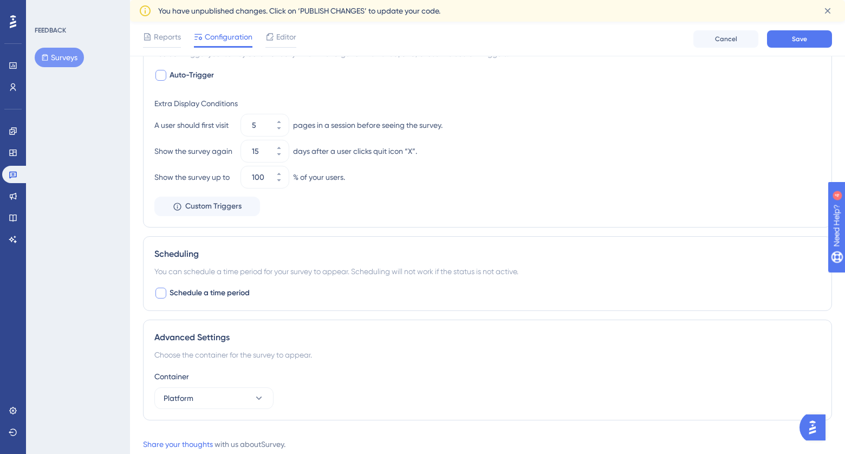
click at [162, 294] on div at bounding box center [160, 293] width 11 height 11
checkbox input "true"
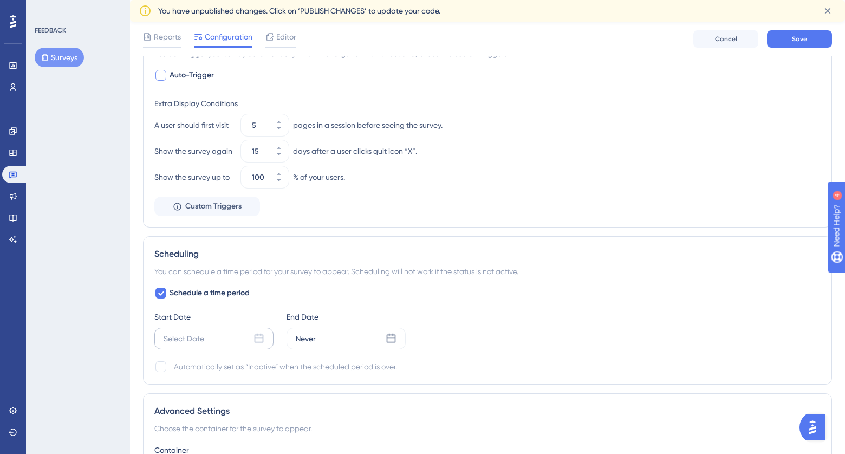
click at [258, 336] on icon at bounding box center [259, 338] width 11 height 11
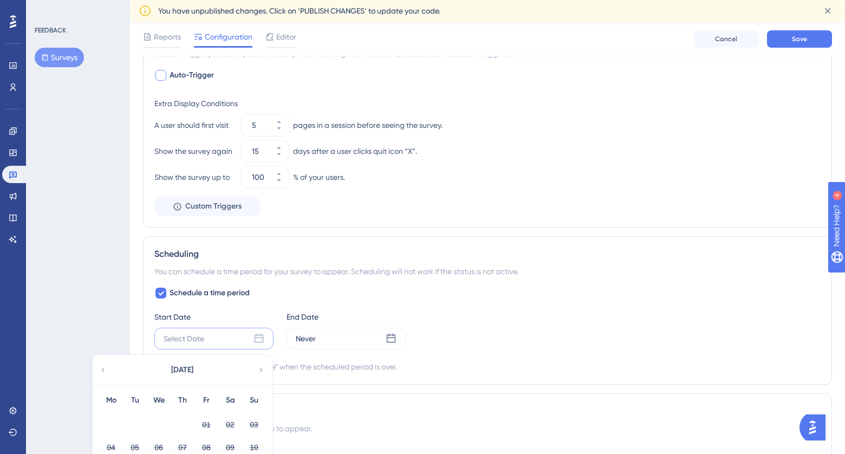
click at [257, 367] on icon at bounding box center [261, 370] width 8 height 10
click at [107, 423] on button "01" at bounding box center [111, 424] width 18 height 18
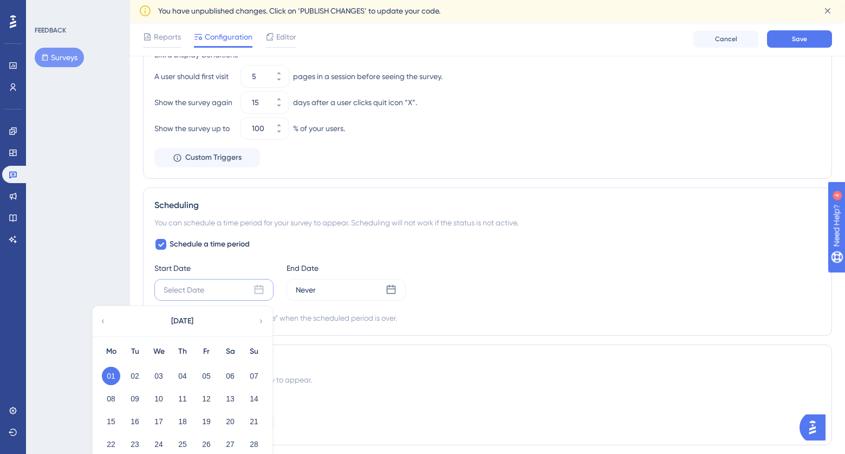
scroll to position [606, 0]
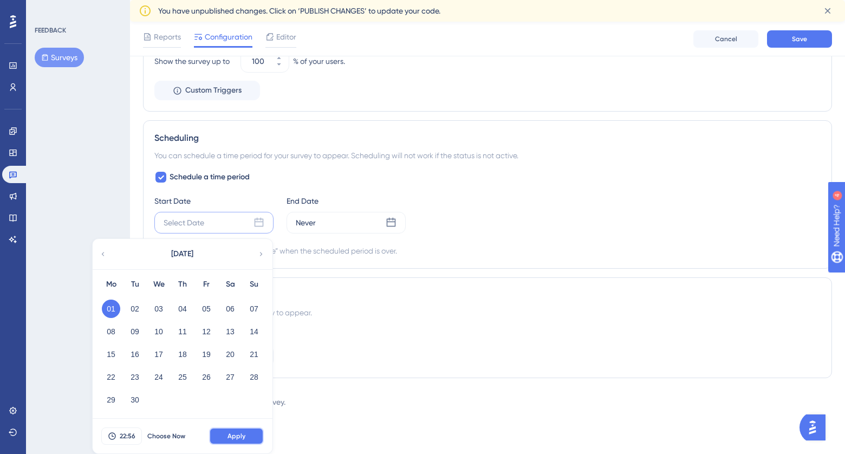
click at [249, 437] on button "Apply" at bounding box center [236, 435] width 55 height 17
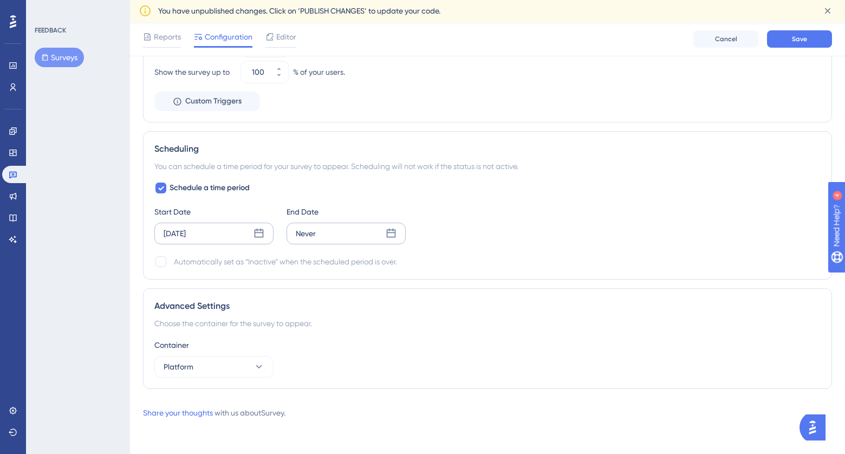
click at [388, 230] on icon at bounding box center [391, 233] width 11 height 11
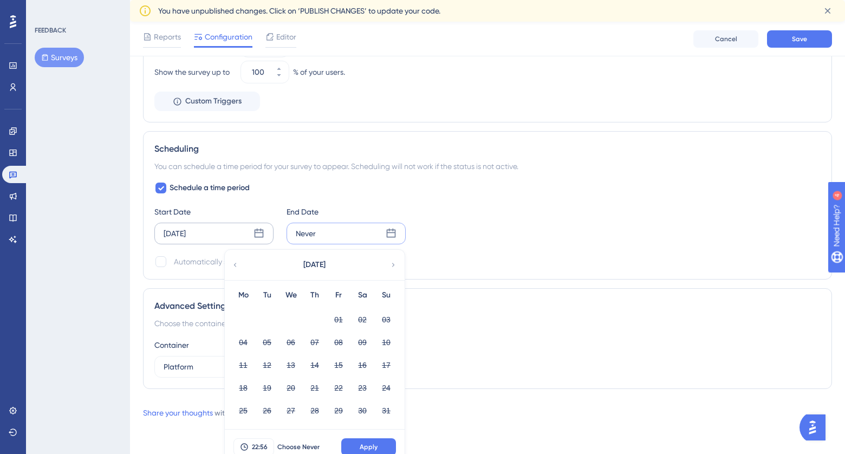
scroll to position [606, 0]
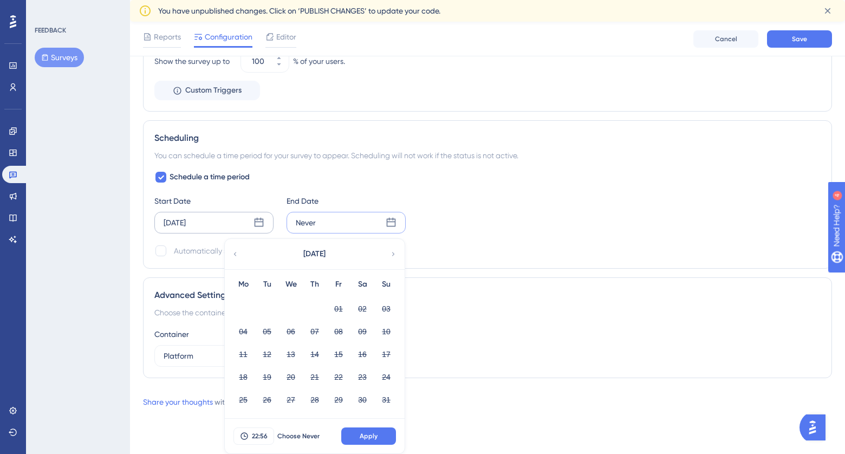
click at [389, 255] on icon at bounding box center [393, 254] width 8 height 10
click at [244, 354] on button "15" at bounding box center [243, 354] width 18 height 18
click at [245, 380] on button "22" at bounding box center [243, 377] width 18 height 18
click at [351, 423] on div "22:56 Choose Never Apply" at bounding box center [315, 436] width 180 height 35
click at [357, 430] on button "Apply" at bounding box center [368, 435] width 55 height 17
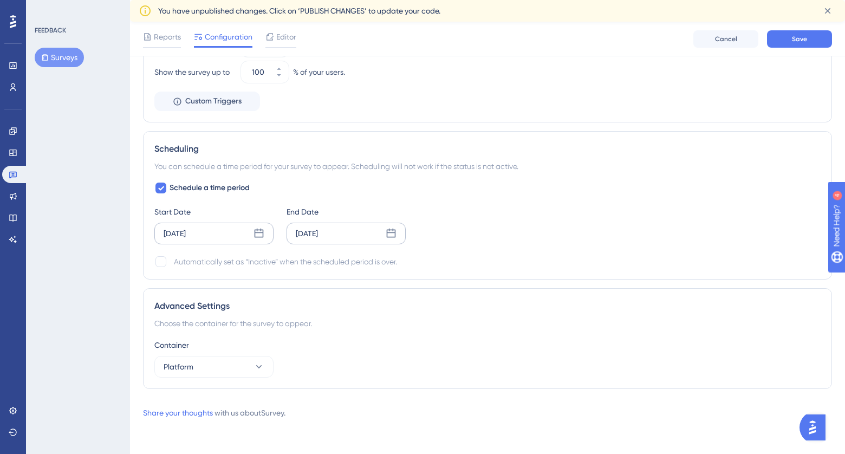
scroll to position [595, 0]
click at [159, 263] on div at bounding box center [160, 261] width 11 height 11
checkbox input "true"
click at [228, 366] on button "Platform" at bounding box center [213, 367] width 119 height 22
click at [228, 367] on button "Platform" at bounding box center [213, 367] width 119 height 22
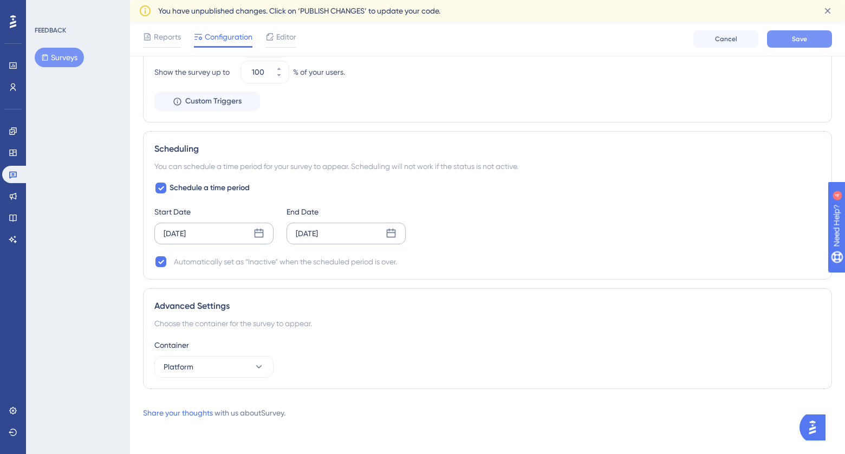
click at [802, 41] on span "Save" at bounding box center [799, 39] width 15 height 9
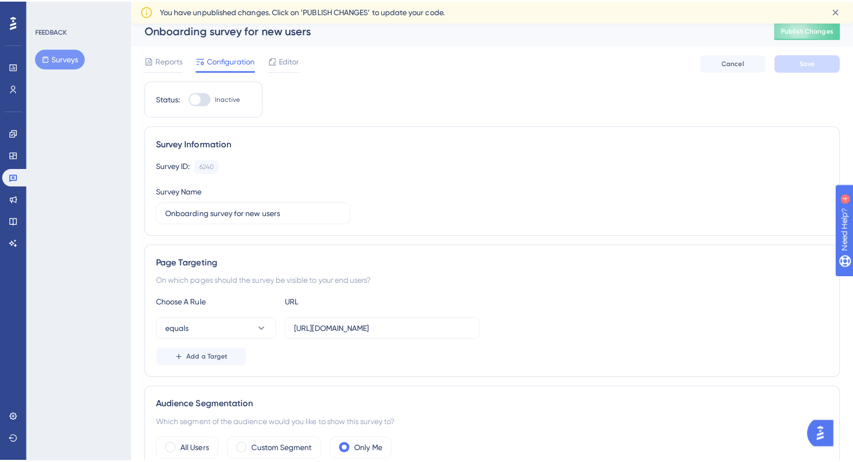
scroll to position [0, 0]
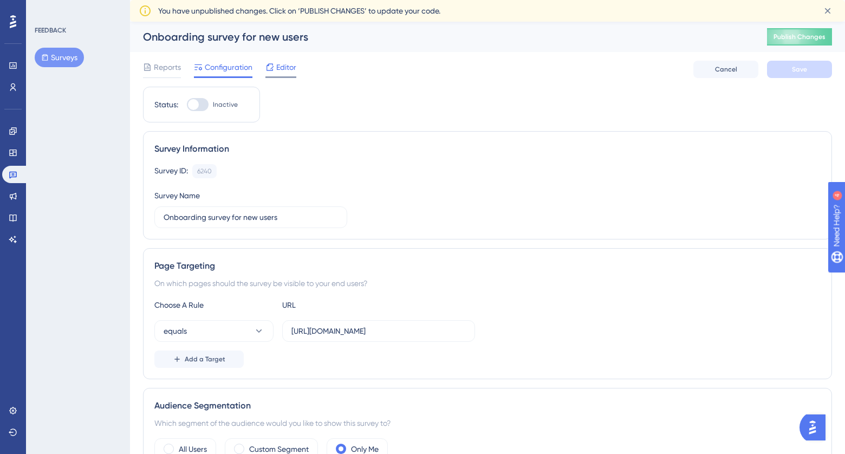
click at [290, 68] on span "Editor" at bounding box center [286, 67] width 20 height 13
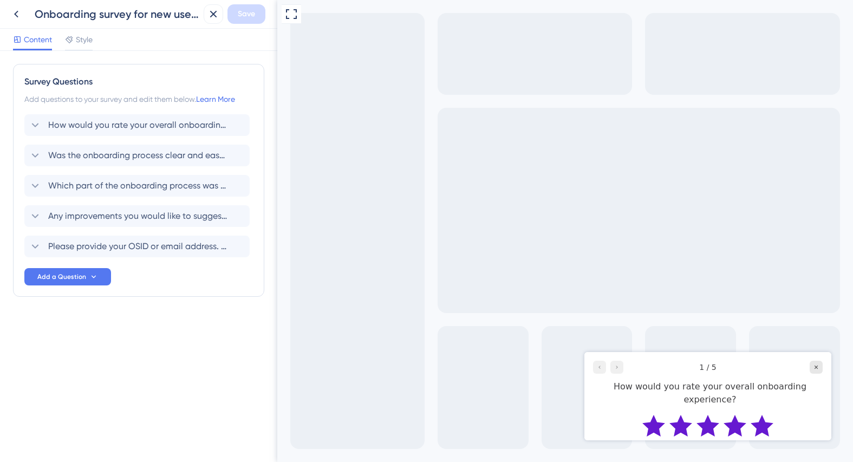
click at [762, 415] on icon "Rate 5 star" at bounding box center [762, 426] width 23 height 22
click at [767, 417] on icon "Rate 5 star" at bounding box center [762, 426] width 23 height 22
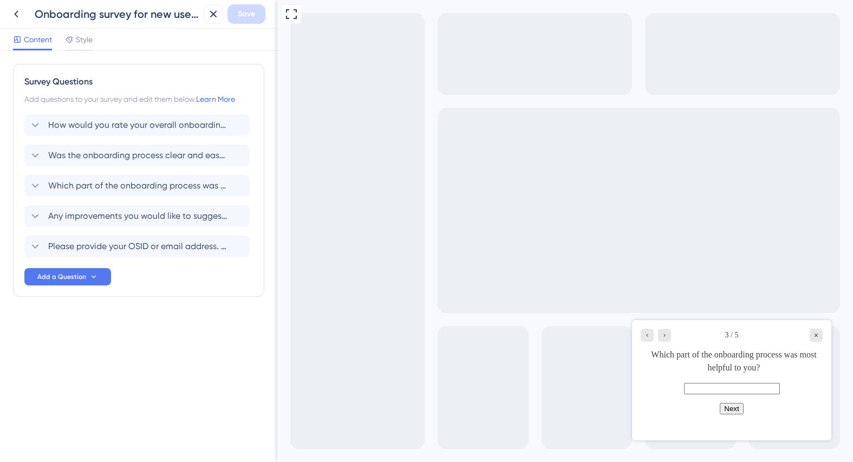
click at [754, 394] on input "text" at bounding box center [732, 388] width 96 height 11
click at [741, 414] on button "Next" at bounding box center [731, 408] width 23 height 11
click at [817, 326] on div "Close survey" at bounding box center [816, 322] width 13 height 13
click at [819, 322] on icon "Close survey" at bounding box center [816, 322] width 7 height 7
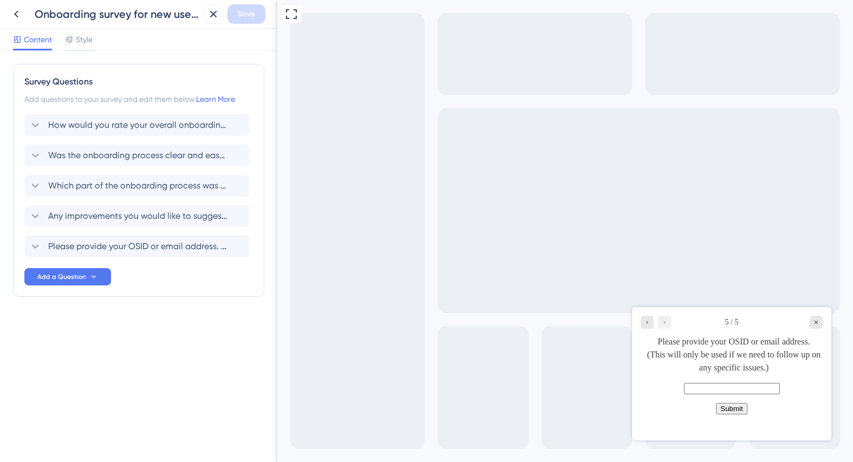
click at [731, 414] on button "Submit" at bounding box center [731, 408] width 31 height 11
click at [218, 15] on icon at bounding box center [213, 14] width 13 height 13
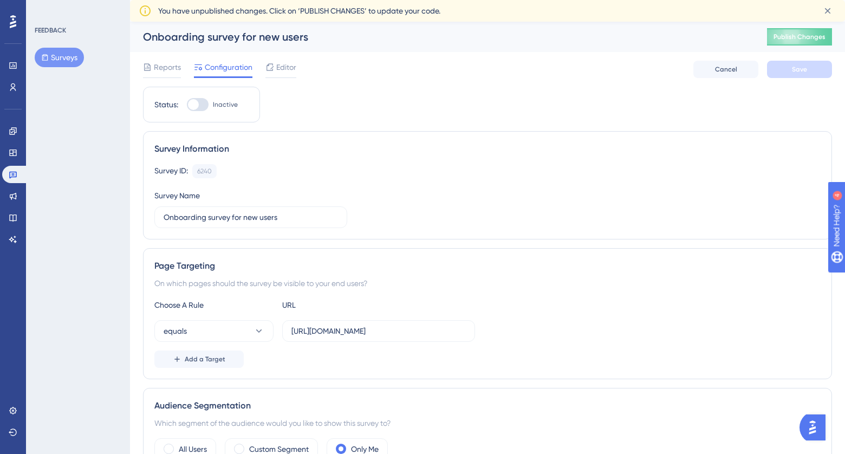
click at [419, 200] on div "Survey ID: 6240 Copy Survey Name Onboarding survey for new users" at bounding box center [487, 196] width 666 height 64
click at [449, 198] on div "Survey ID: 6240 Copy Survey Name Onboarding survey for new users" at bounding box center [487, 196] width 666 height 64
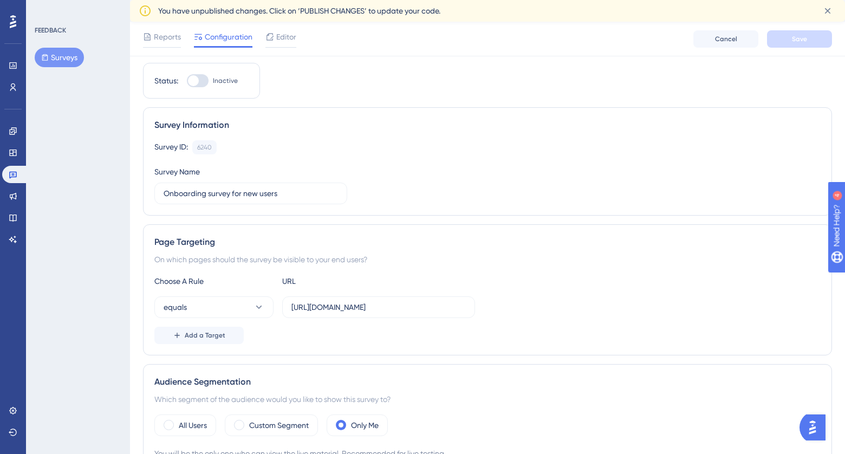
scroll to position [25, 0]
click at [206, 306] on button "equals" at bounding box center [213, 306] width 119 height 22
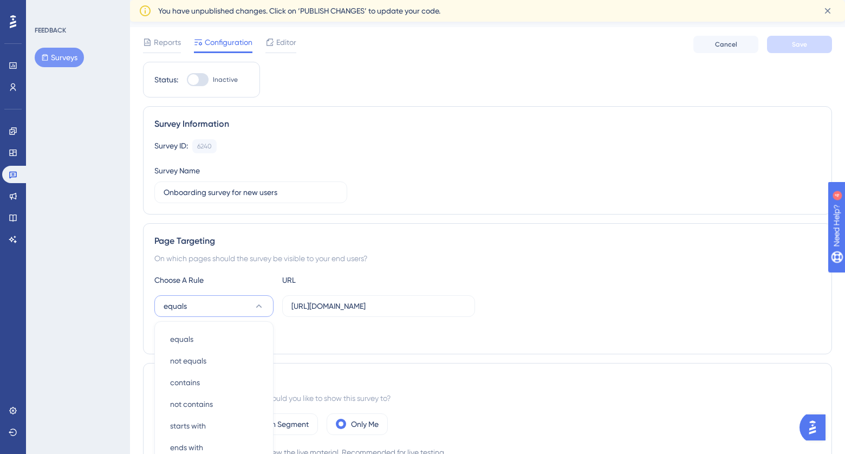
scroll to position [206, 0]
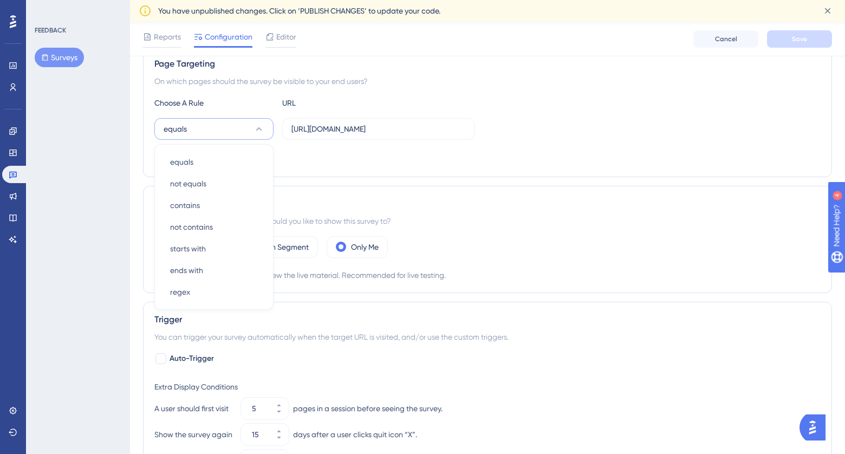
click at [633, 139] on div "equals equals equals not equals not equals contains contains not contains not c…" at bounding box center [487, 129] width 666 height 22
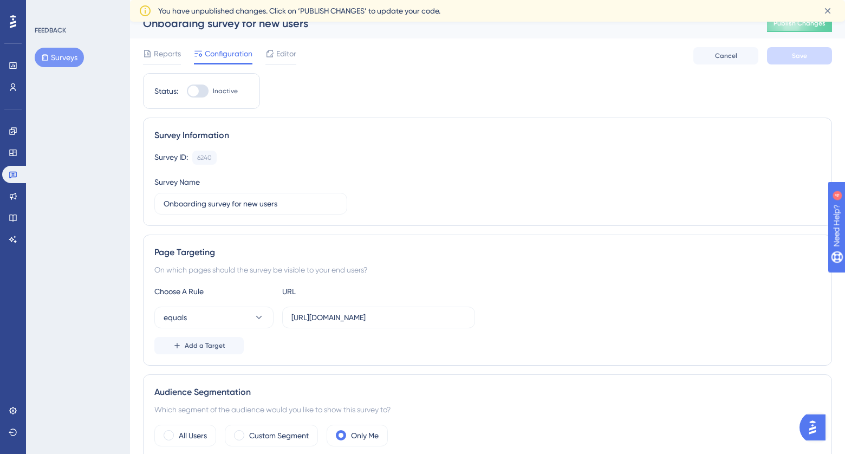
scroll to position [10, 0]
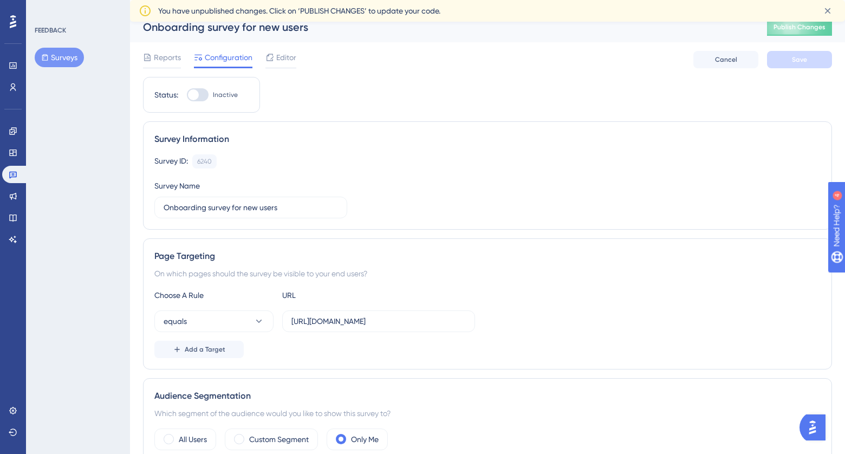
click at [242, 153] on div "Survey Information Survey ID: 6240 Copy Survey Name Onboarding survey for new u…" at bounding box center [487, 175] width 689 height 108
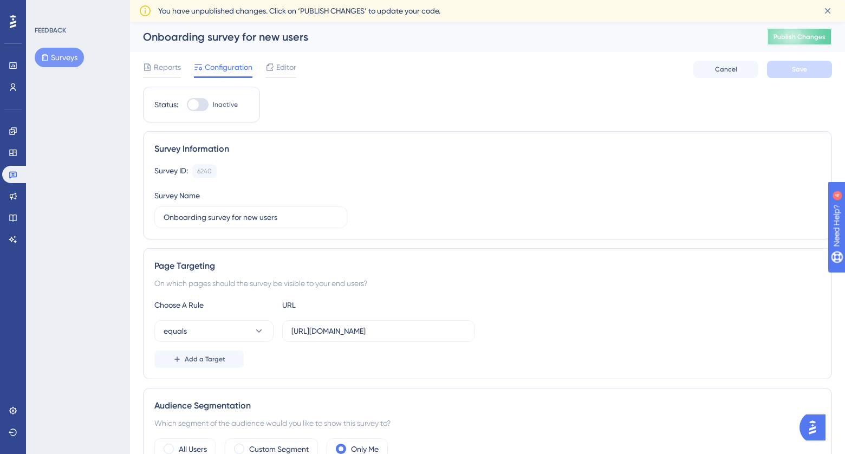
click at [801, 36] on span "Publish Changes" at bounding box center [800, 37] width 52 height 9
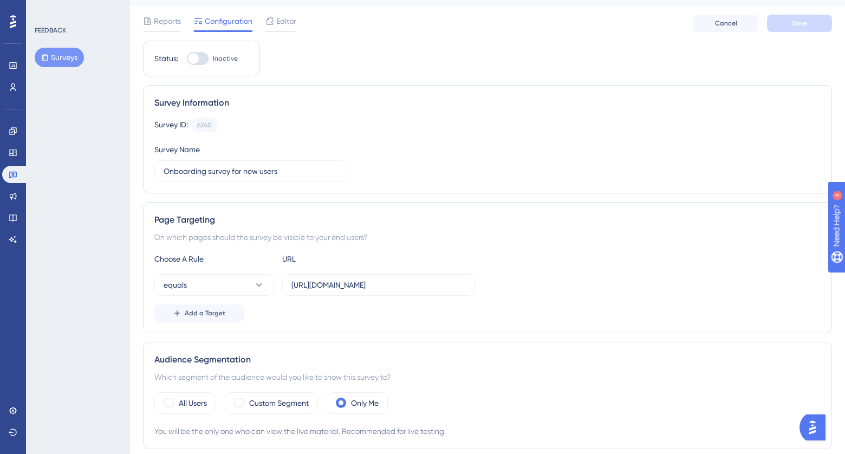
scroll to position [23, 0]
click at [287, 24] on span "Editor" at bounding box center [286, 22] width 20 height 13
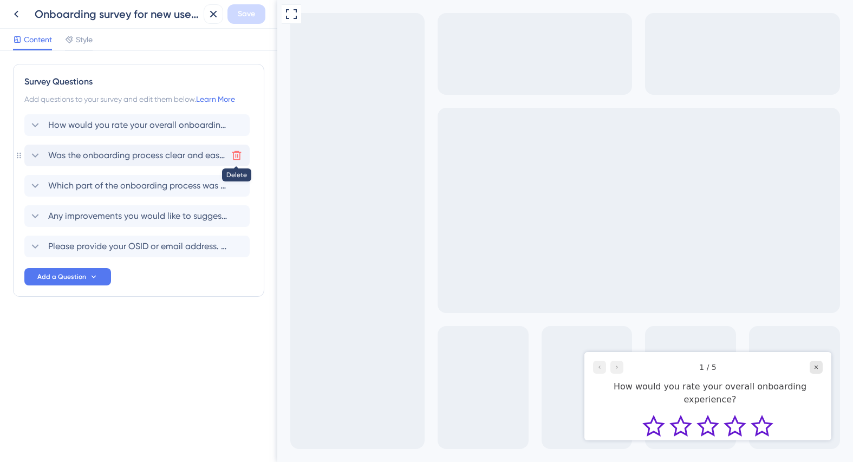
click at [240, 159] on icon at bounding box center [236, 155] width 11 height 11
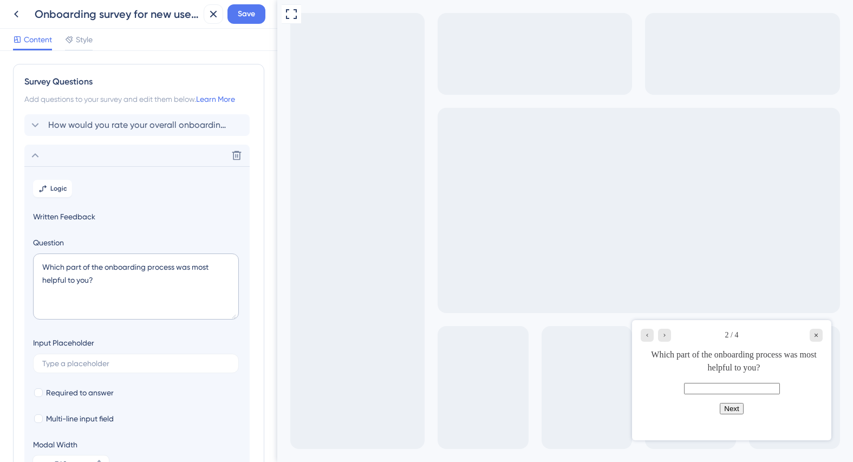
click at [79, 213] on span "Written Feedback" at bounding box center [137, 216] width 208 height 13
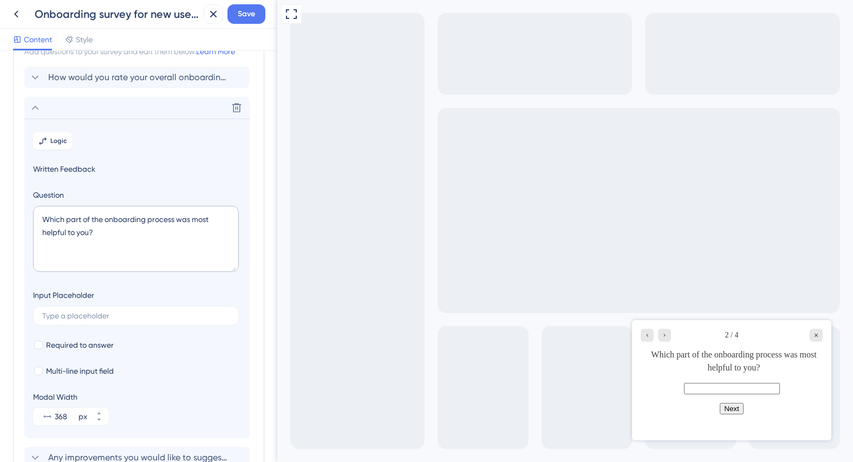
scroll to position [29, 0]
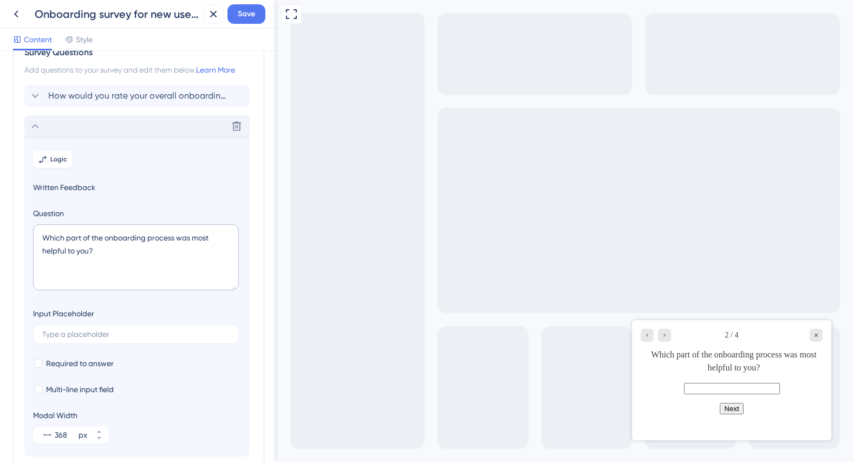
click at [35, 127] on icon at bounding box center [35, 126] width 13 height 13
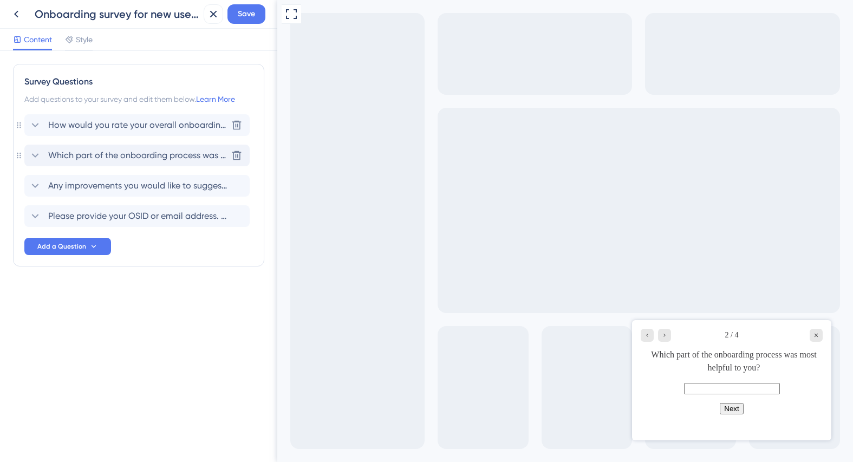
scroll to position [0, 0]
click at [191, 185] on span "Any improvements you would like to suggest or comments you'd like to share?" at bounding box center [137, 185] width 179 height 13
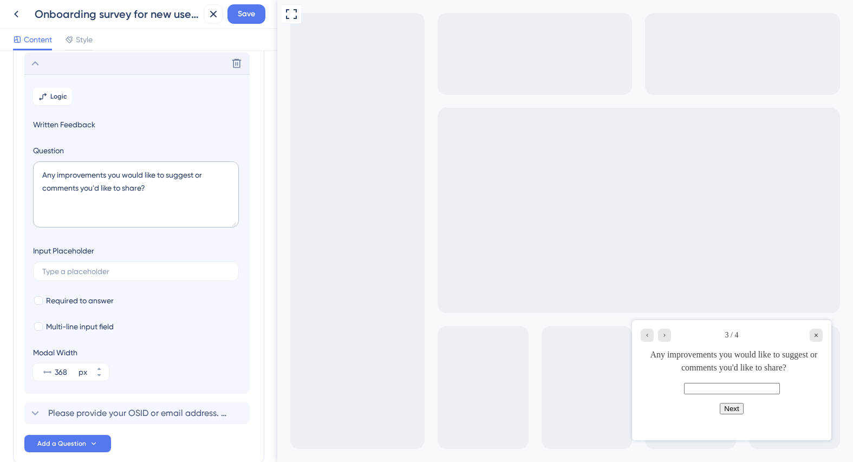
scroll to position [124, 0]
click at [155, 192] on textarea "Any improvements you would like to suggest or comments you'd like to share?" at bounding box center [136, 193] width 206 height 66
drag, startPoint x: 163, startPoint y: 191, endPoint x: 52, endPoint y: 174, distance: 111.9
click at [52, 174] on textarea "Any improvements you would like to suggest or comments you'd like to share?" at bounding box center [136, 193] width 206 height 66
click at [140, 190] on textarea "Any improvements you would like to suggest or comments you'd like to share?" at bounding box center [136, 193] width 206 height 66
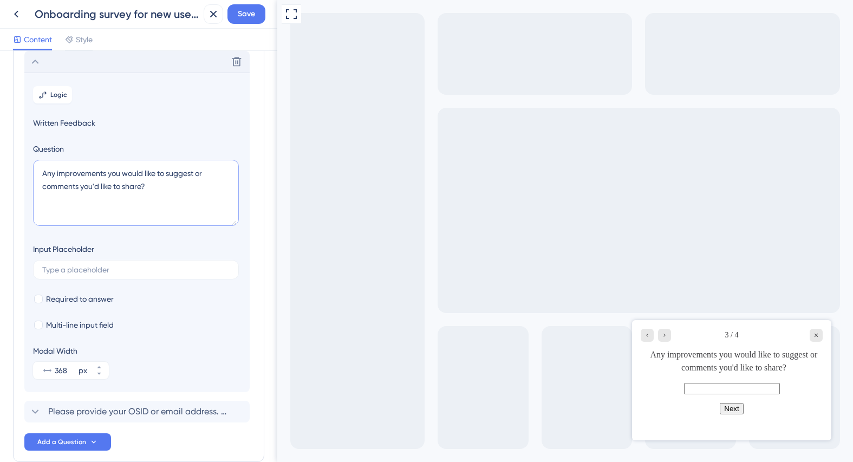
drag, startPoint x: 137, startPoint y: 186, endPoint x: 27, endPoint y: 174, distance: 110.6
click at [27, 174] on section "Logic Written Feedback Question Any improvements you would like to suggest or c…" at bounding box center [136, 233] width 225 height 320
paste textarea "What would have made your onboarding experience better"
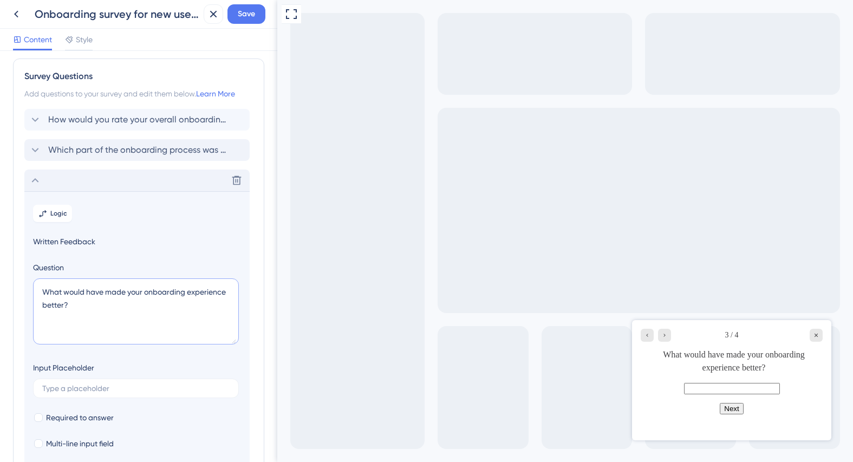
scroll to position [3, 0]
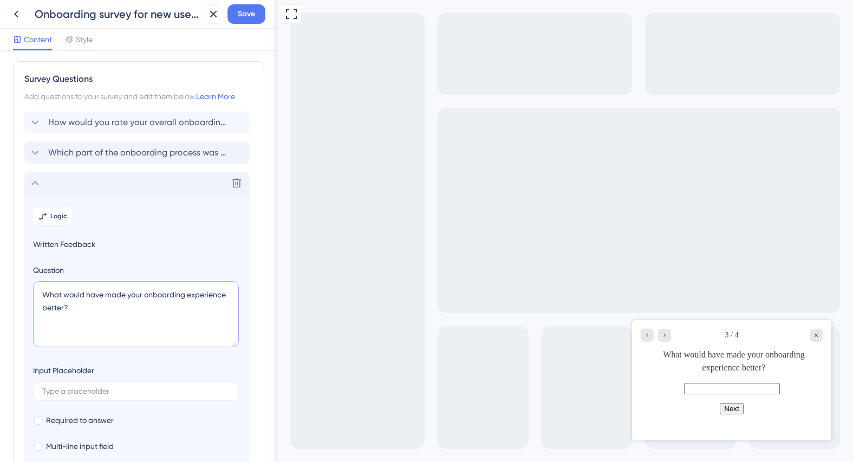
type textarea "What would have made your onboarding experience better?"
click at [249, 15] on span "Save" at bounding box center [246, 14] width 17 height 13
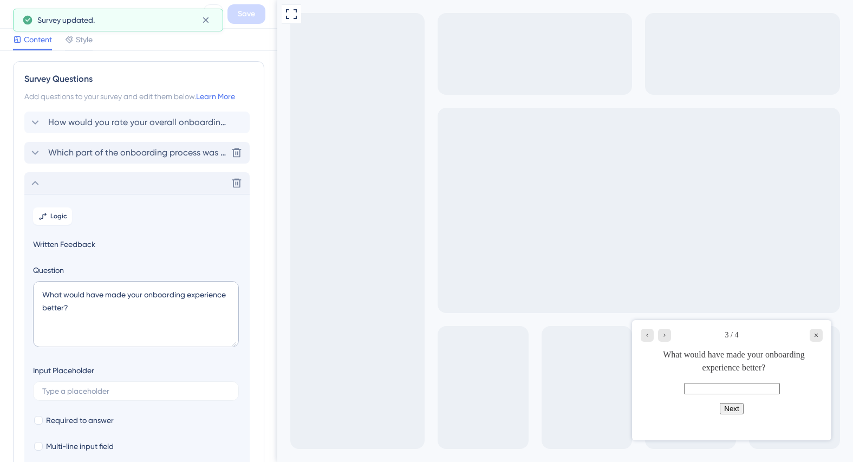
click at [167, 160] on div "Which part of the onboarding process was most helpful to you? [GEOGRAPHIC_DATA]" at bounding box center [136, 153] width 225 height 22
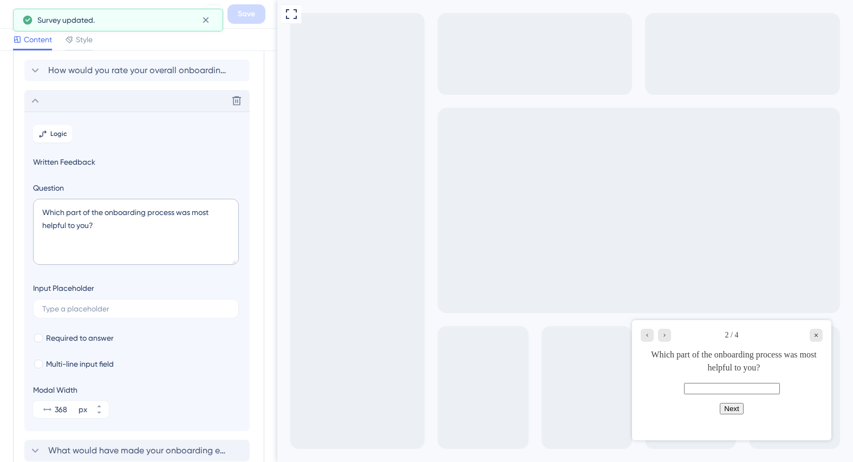
scroll to position [94, 0]
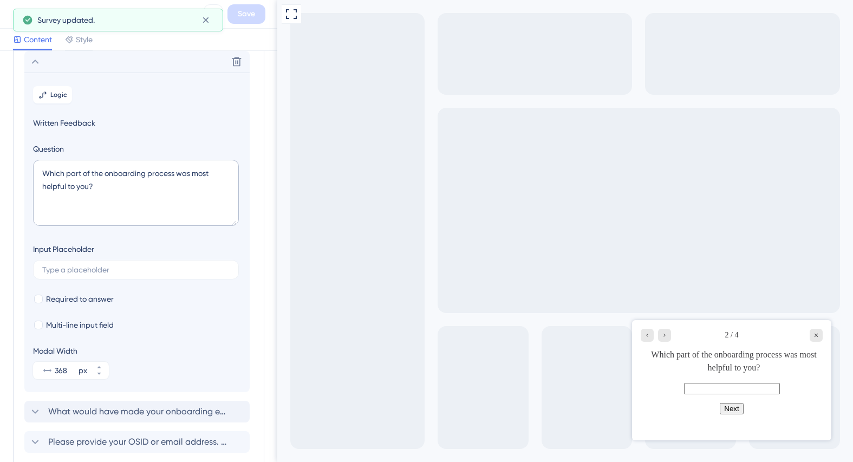
click at [76, 119] on span "Written Feedback" at bounding box center [137, 122] width 208 height 13
click at [75, 123] on span "Written Feedback" at bounding box center [137, 122] width 208 height 13
click at [75, 121] on span "Written Feedback" at bounding box center [137, 122] width 208 height 13
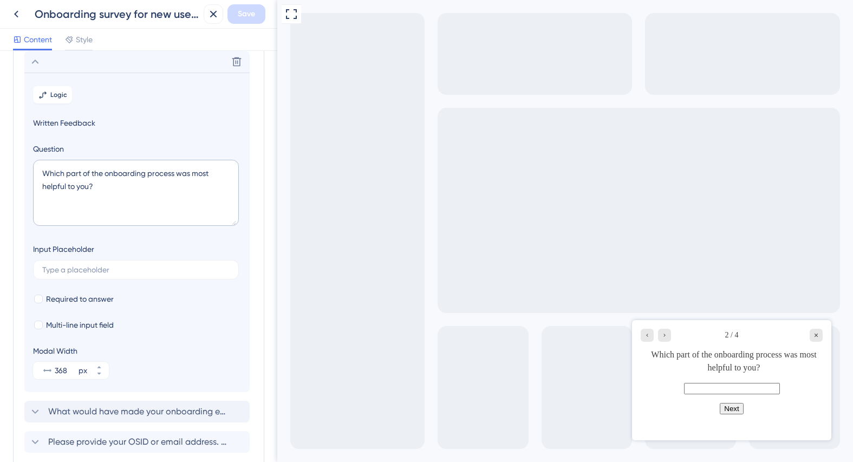
click at [75, 121] on span "Written Feedback" at bounding box center [137, 122] width 208 height 13
click at [70, 124] on span "Written Feedback" at bounding box center [137, 122] width 208 height 13
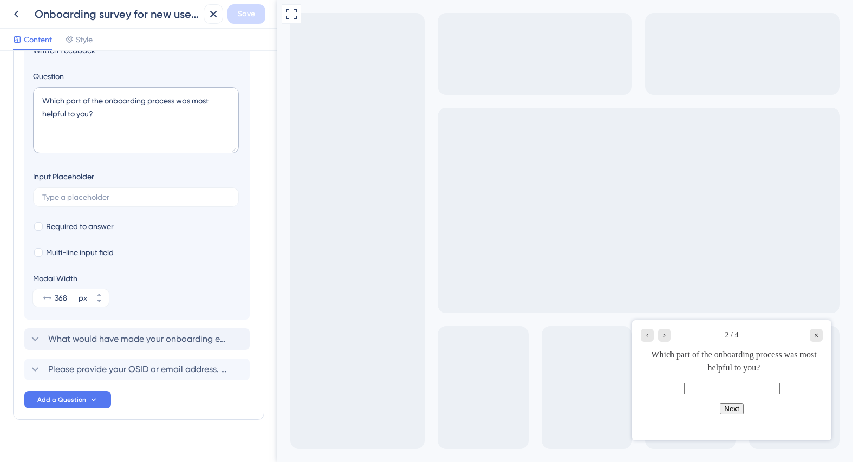
scroll to position [180, 0]
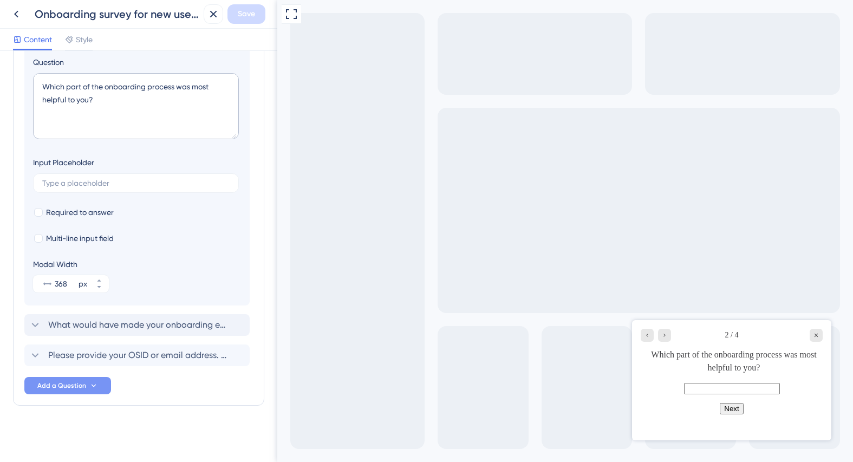
click at [100, 387] on button "Add a Question" at bounding box center [67, 385] width 87 height 17
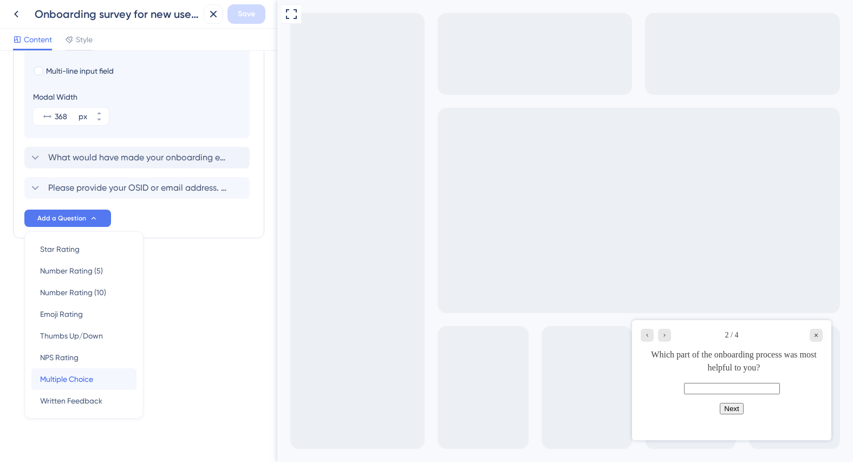
click at [109, 379] on div "Multiple Choice Multiple Choice" at bounding box center [84, 379] width 88 height 22
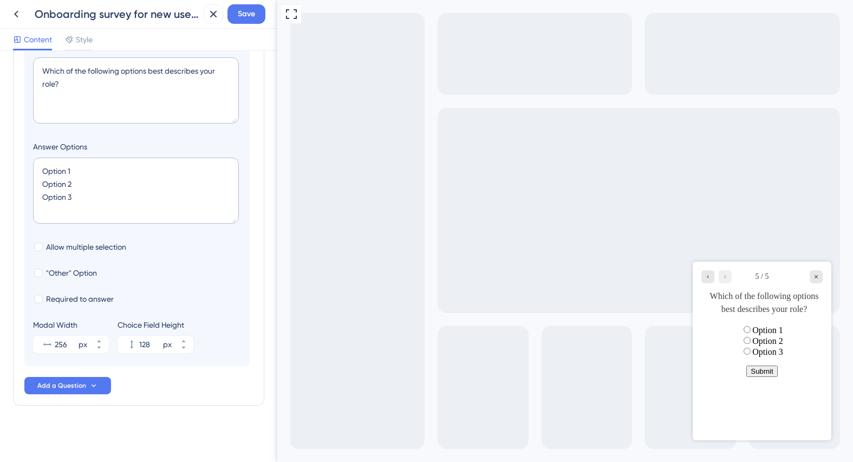
scroll to position [185, 0]
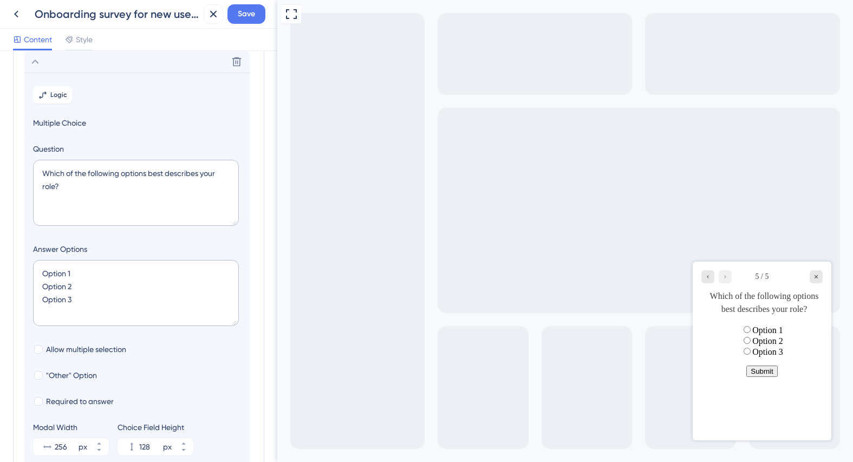
click at [342, 323] on div "Full Screen Preview" at bounding box center [565, 231] width 576 height 462
click at [64, 187] on textarea "Which of the following options best describes your role?" at bounding box center [136, 193] width 206 height 66
drag, startPoint x: 70, startPoint y: 192, endPoint x: 33, endPoint y: 168, distance: 44.3
click at [34, 168] on textarea "Which of the following options best describes your role?" at bounding box center [136, 193] width 206 height 66
paste textarea "part of the onboarding process was most helpful to you"
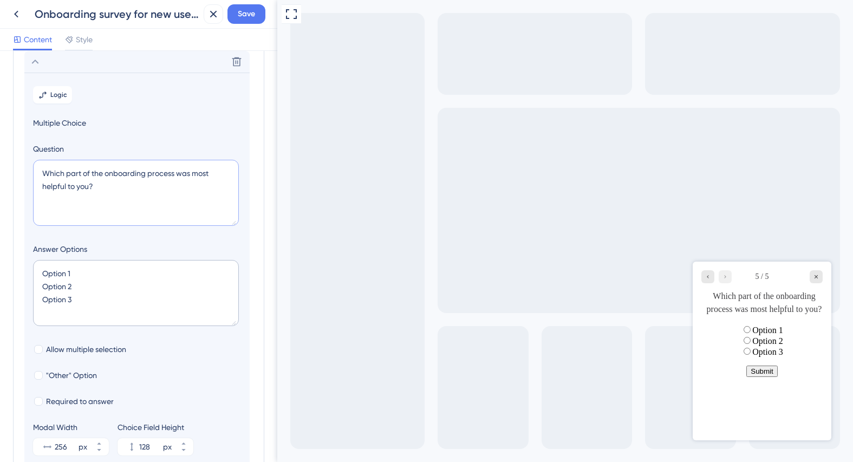
type textarea "Which part of the onboarding process was most helpful to you?"
click at [80, 301] on textarea "Option 1 Option 2 Option 3" at bounding box center [136, 293] width 206 height 66
type textarea "Option 1 Option 2 Option 3"
click at [41, 349] on div at bounding box center [38, 349] width 9 height 9
checkbox input "true"
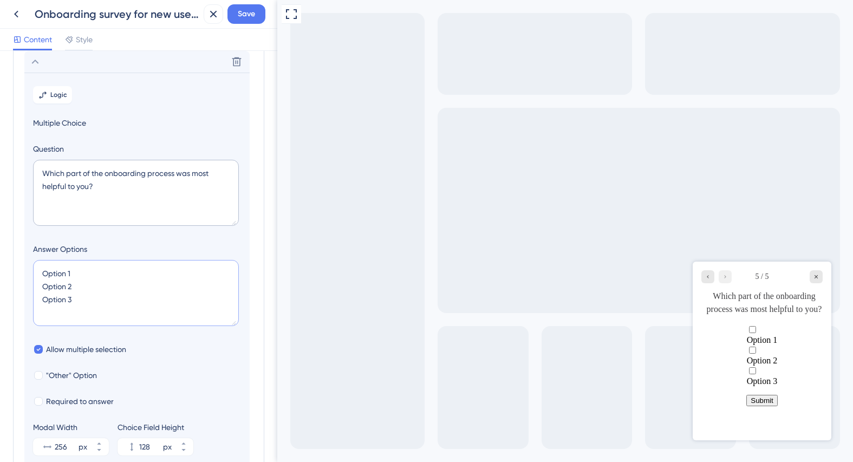
click at [55, 315] on textarea "Option 1 Option 2 Option 3" at bounding box center [136, 293] width 206 height 66
type textarea "Option 1 Option 2 Option 3 O"
type input "172"
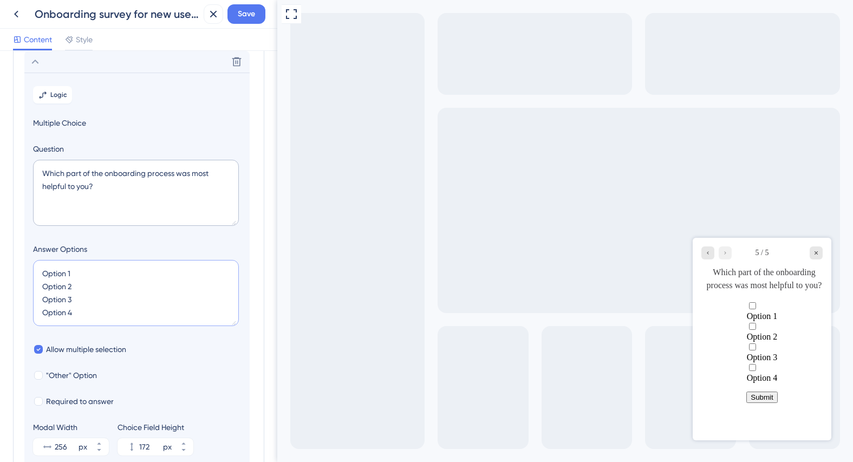
click at [81, 277] on textarea "Option 1 Option 2 Option 3 Option 4" at bounding box center [136, 293] width 206 height 66
drag, startPoint x: 82, startPoint y: 275, endPoint x: 42, endPoint y: 276, distance: 40.7
click at [41, 276] on textarea "Option 1 Option 2 Option 3 Option 4" at bounding box center [136, 293] width 206 height 66
paste textarea "Account setup and login instructions"
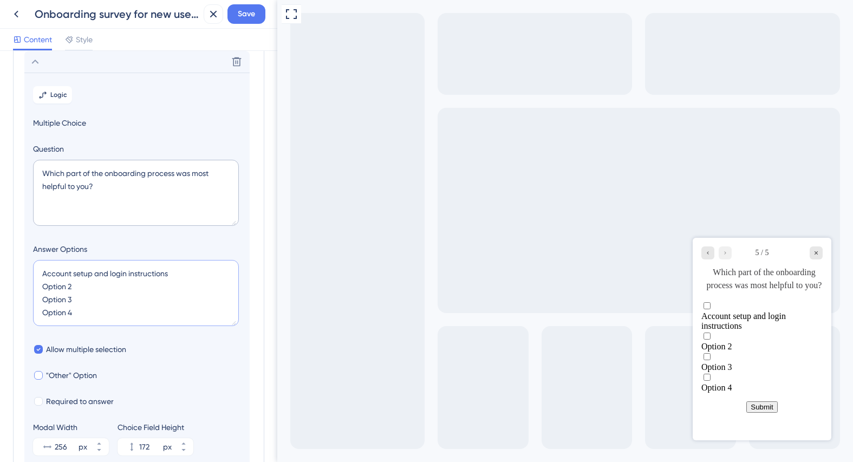
type textarea "Account setup and login instructions Option 2 Option 3 Option 4"
click at [40, 374] on div at bounding box center [38, 375] width 9 height 9
checkbox input "true"
type input "224"
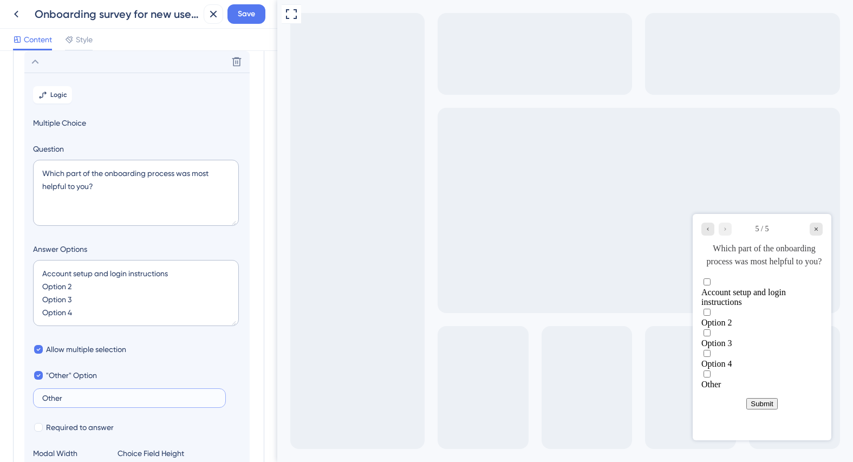
click at [138, 394] on input "Other" at bounding box center [129, 398] width 174 height 8
click at [86, 304] on textarea "Account setup and login instructions Option 2 Option 3 Option 4" at bounding box center [136, 293] width 206 height 66
click at [90, 315] on textarea "Account setup and login instructions Option 2 Option 3 Option 4" at bounding box center [136, 293] width 206 height 66
type textarea "Account setup and login instructions Option 2 Option 3"
type input "180"
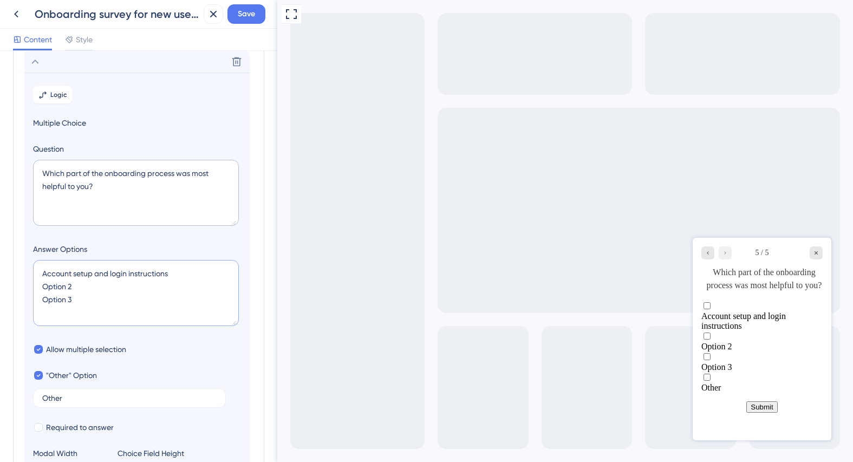
click at [43, 285] on textarea "Account setup and login instructions Option 2 Option 3" at bounding box center [136, 293] width 206 height 66
click at [74, 283] on textarea "Account setup and login instructions Option 2 Option 3" at bounding box center [136, 293] width 206 height 66
paste textarea "Platform walkthrough / navigation guide"
click at [40, 300] on textarea "Account setup and login instructions Platform walkthrough / navigation guide Op…" at bounding box center [136, 293] width 206 height 66
click at [90, 309] on textarea "Account setup and login instructions Platform walkthrough / navigation guide Op…" at bounding box center [136, 293] width 206 height 66
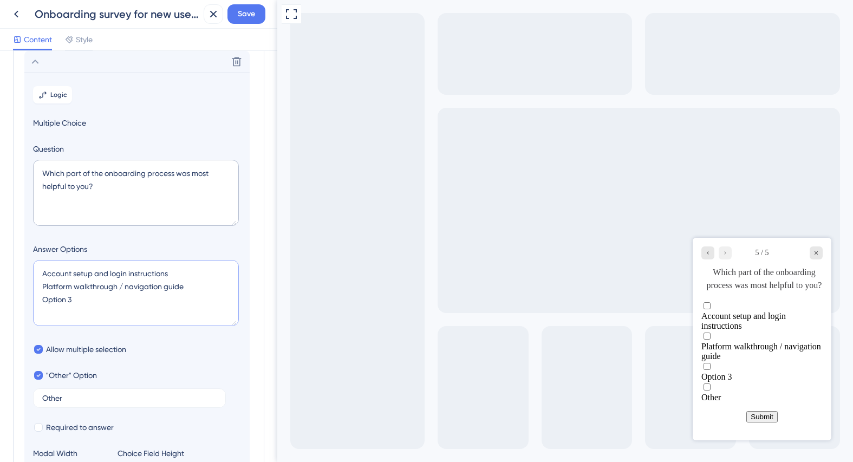
paste textarea "Access to resources and materials"
drag, startPoint x: 168, startPoint y: 303, endPoint x: 28, endPoint y: 285, distance: 141.5
click at [30, 276] on section "Logic Multiple Choice Question Which part of the onboarding process was most he…" at bounding box center [136, 284] width 225 height 422
click at [172, 274] on textarea "Account setup and login instructions Platform walkthrough / navigation guide Ac…" at bounding box center [136, 293] width 206 height 66
click at [42, 273] on textarea "Account setup and login instructions Platform walkthrough / navigation guide Ac…" at bounding box center [136, 293] width 206 height 66
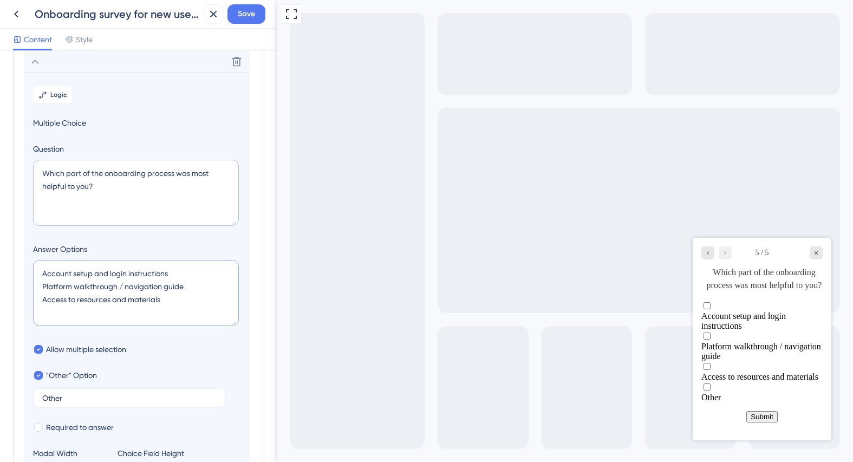
paste textarea "Guidance on account setup and login"
click at [187, 288] on textarea "Guidance on account setup and login Platform walkthrough / navigation guide Acc…" at bounding box center [136, 293] width 206 height 66
click at [42, 285] on textarea "Guidance on account setup and login Platform walkthrough / navigation guide Acc…" at bounding box center [136, 293] width 206 height 66
paste textarea "Walkthrough of the platform and navigation"
click at [49, 301] on textarea "Guidance on account setup and login Walkthrough of the platform and navigation …" at bounding box center [136, 293] width 206 height 66
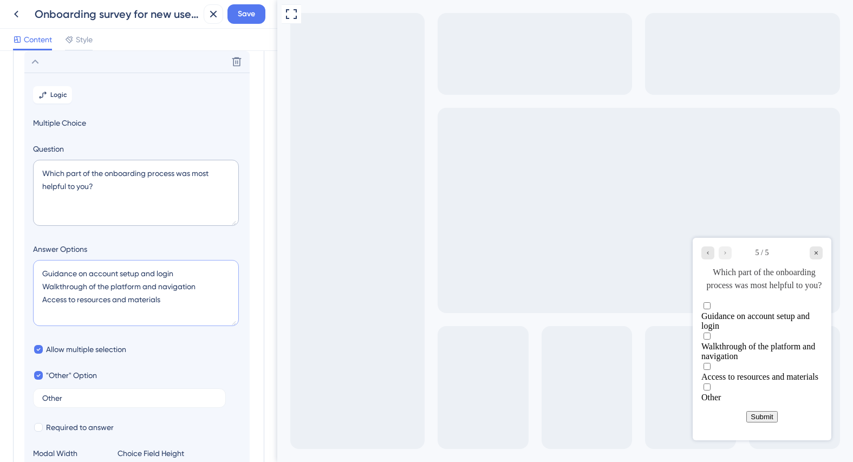
click at [41, 298] on textarea "Guidance on account setup and login Walkthrough of the platform and navigation …" at bounding box center [136, 293] width 206 height 66
click at [159, 300] on textarea "Guidance on account setup and login Walkthrough of the platform and navigation …" at bounding box center [136, 293] width 206 height 66
paste textarea "learning resources and course"
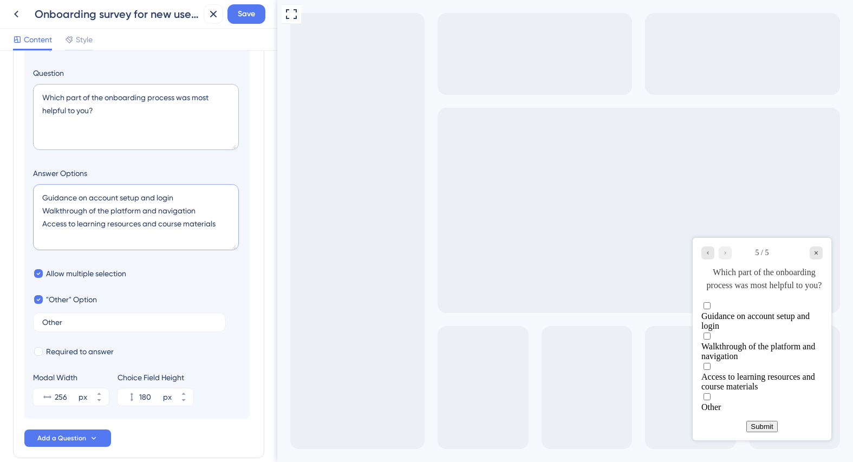
scroll to position [262, 0]
type textarea "Guidance on account setup and login Walkthrough of the platform and navigation …"
click at [243, 11] on span "Save" at bounding box center [246, 14] width 17 height 13
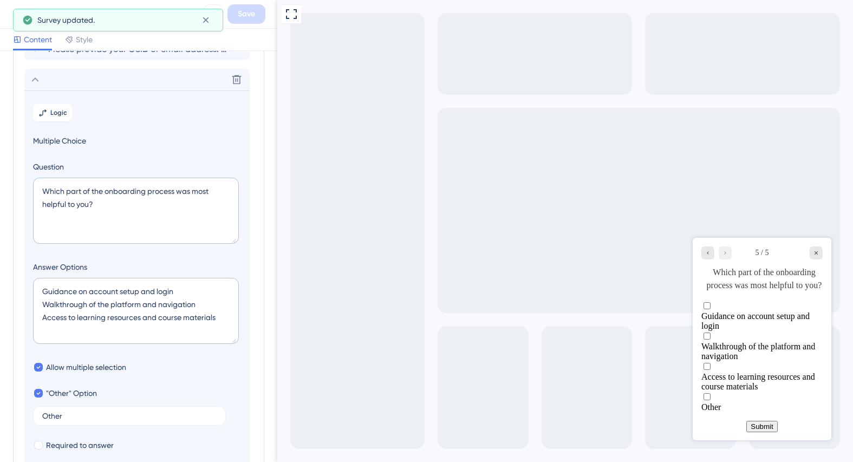
scroll to position [53, 0]
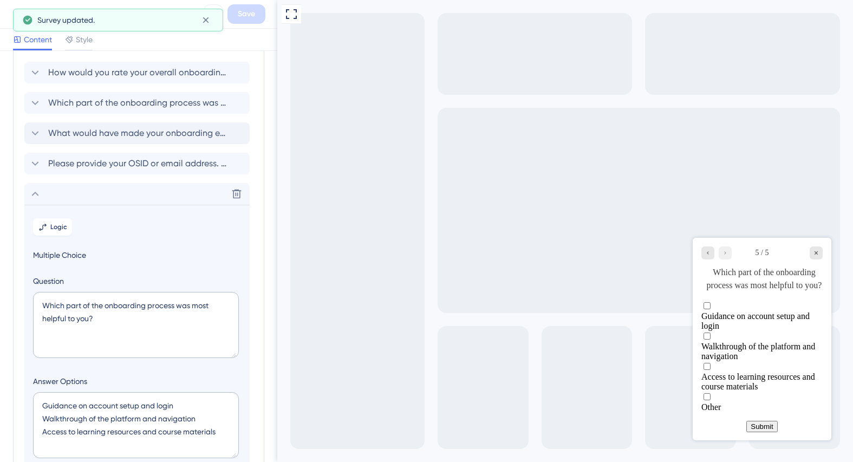
drag, startPoint x: 274, startPoint y: 239, endPoint x: 2, endPoint y: 166, distance: 281.1
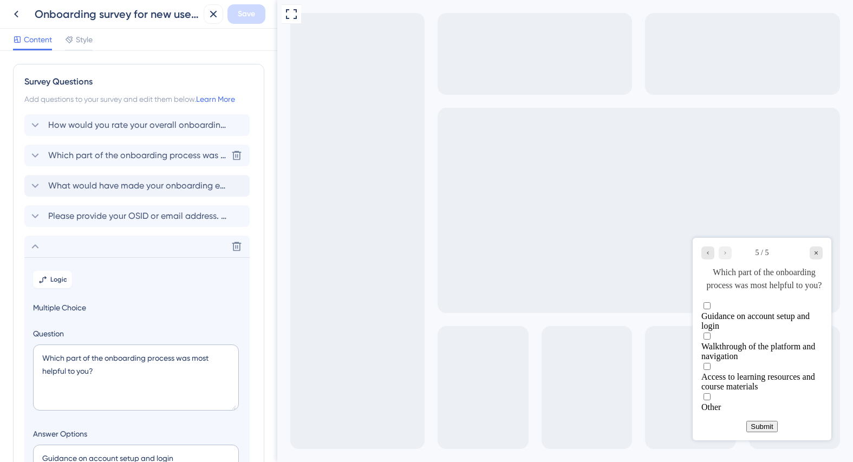
click at [39, 158] on icon at bounding box center [35, 155] width 13 height 13
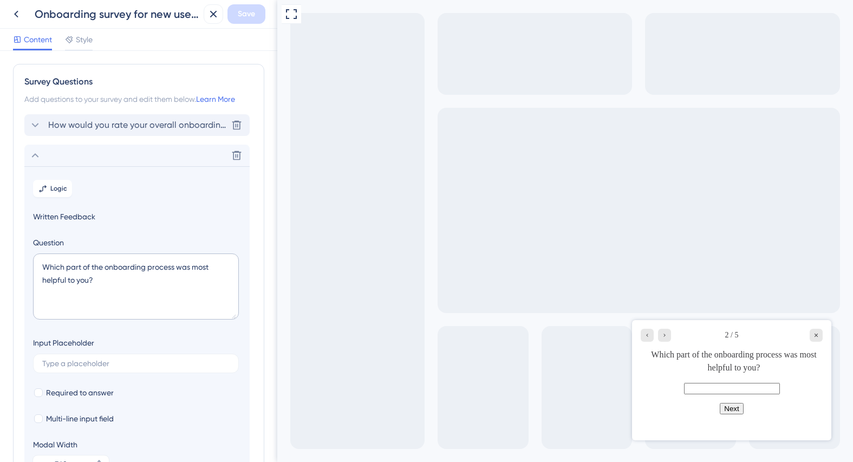
click at [39, 121] on icon at bounding box center [35, 125] width 13 height 13
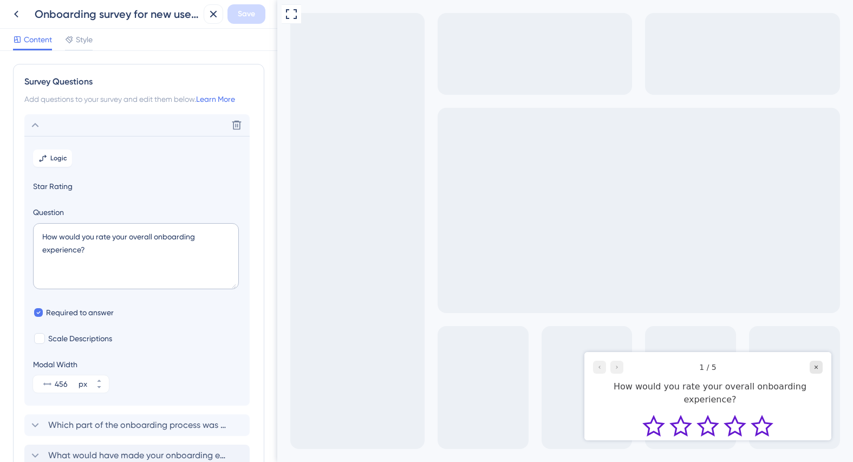
drag, startPoint x: 276, startPoint y: 174, endPoint x: 1, endPoint y: 76, distance: 291.4
click at [35, 126] on icon at bounding box center [35, 125] width 13 height 13
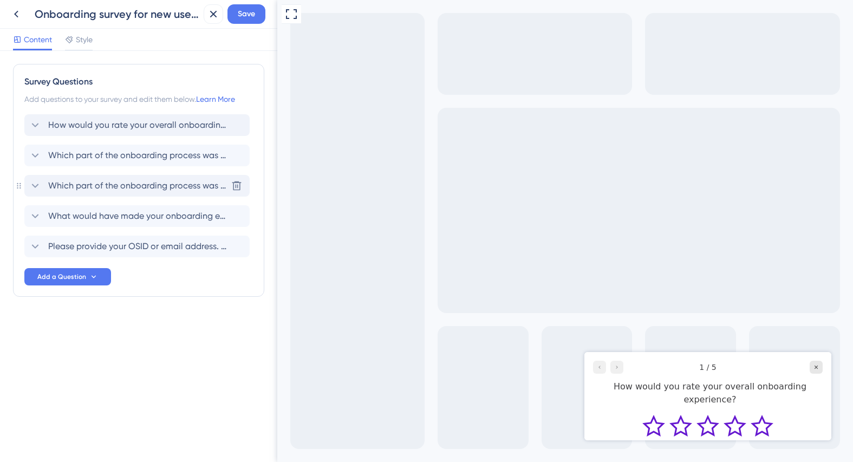
click at [134, 186] on span "Which part of the onboarding process was most helpful to you?" at bounding box center [137, 185] width 179 height 13
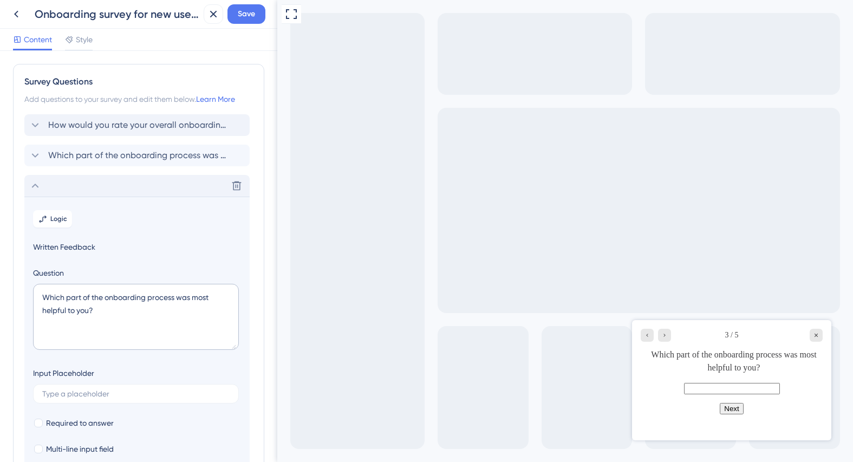
click at [31, 186] on icon at bounding box center [35, 185] width 13 height 13
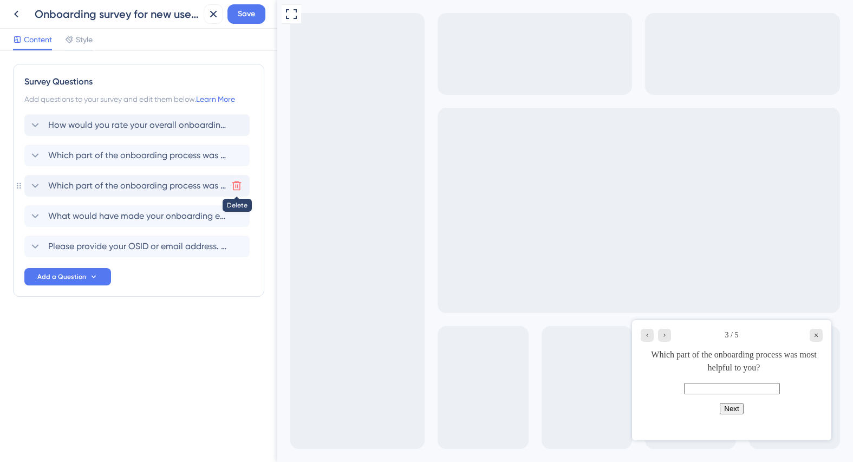
click at [234, 186] on icon at bounding box center [236, 185] width 11 height 11
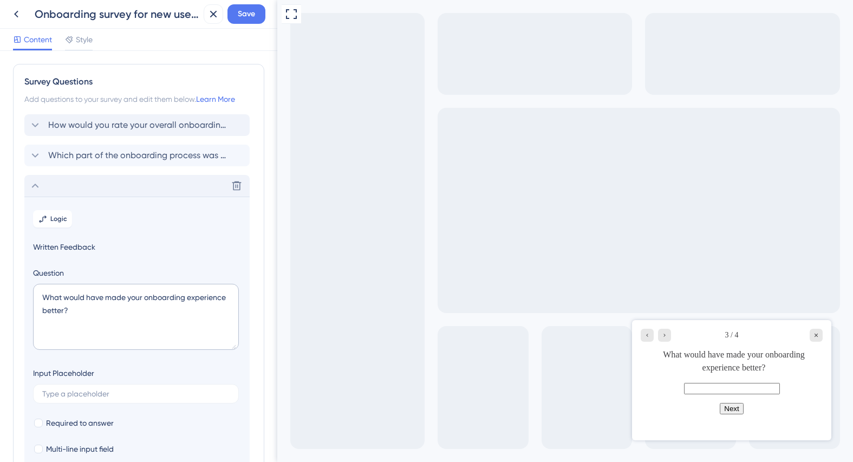
click at [34, 185] on icon at bounding box center [35, 185] width 13 height 13
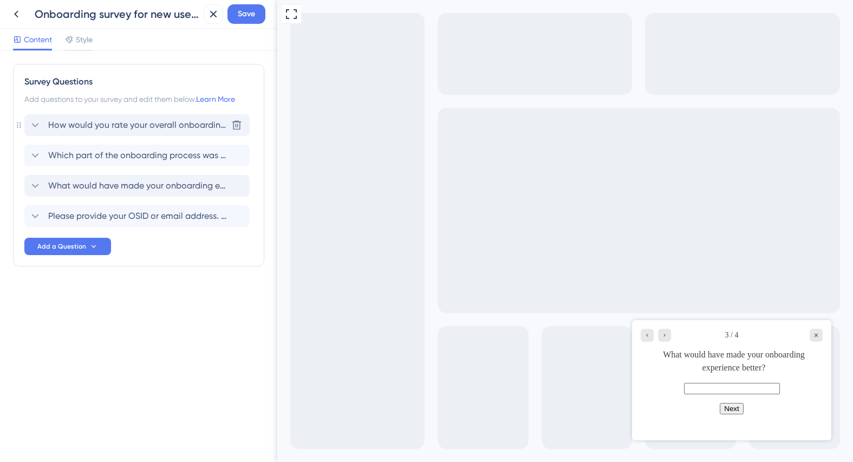
click at [188, 131] on span "How would you rate your overall onboarding experience?" at bounding box center [137, 125] width 179 height 13
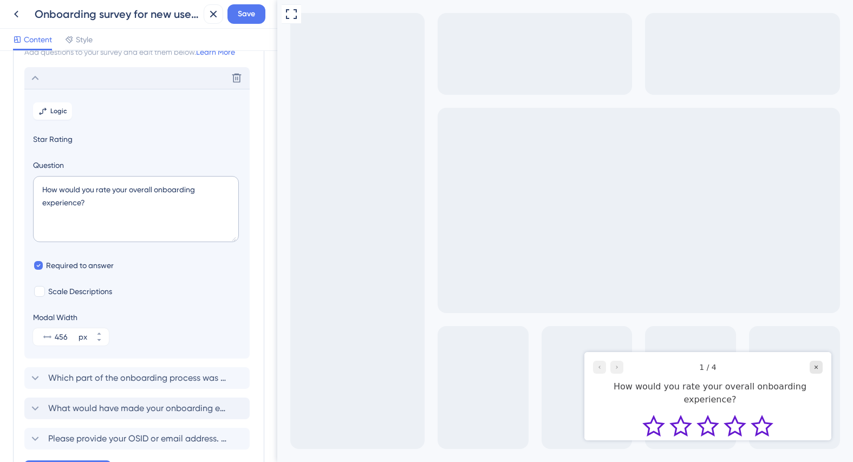
scroll to position [63, 0]
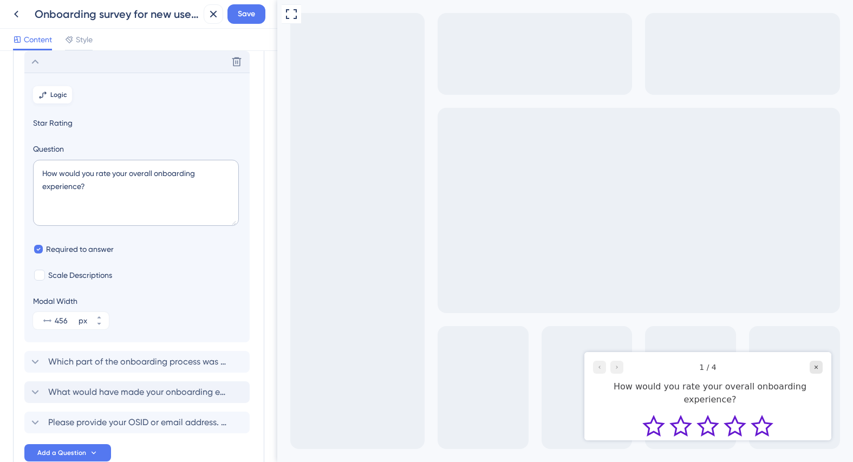
click at [68, 91] on button "Logic" at bounding box center [52, 94] width 39 height 17
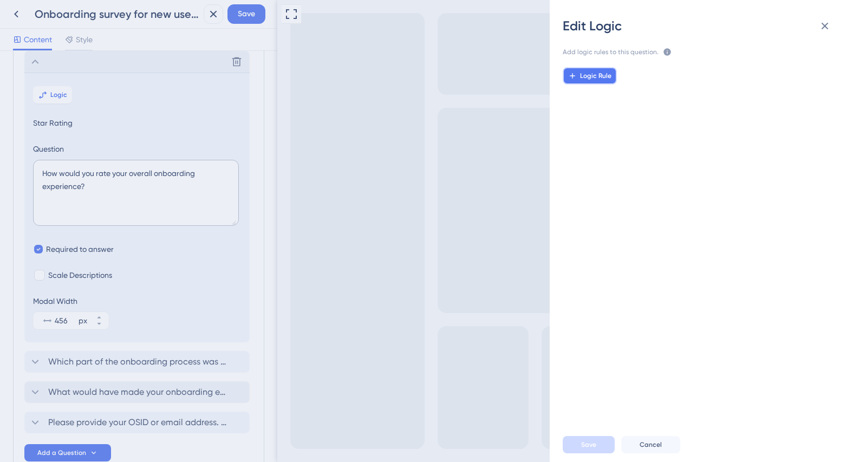
click at [601, 77] on span "Logic Rule" at bounding box center [595, 76] width 31 height 9
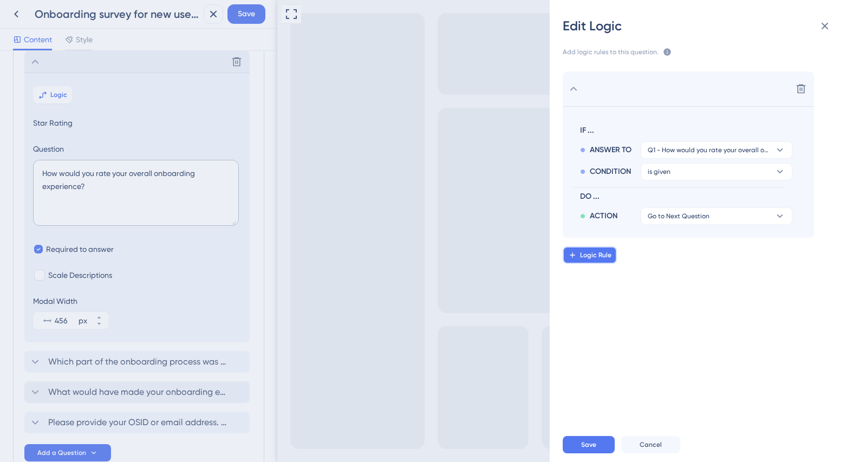
click at [607, 257] on span "Logic Rule" at bounding box center [595, 255] width 31 height 9
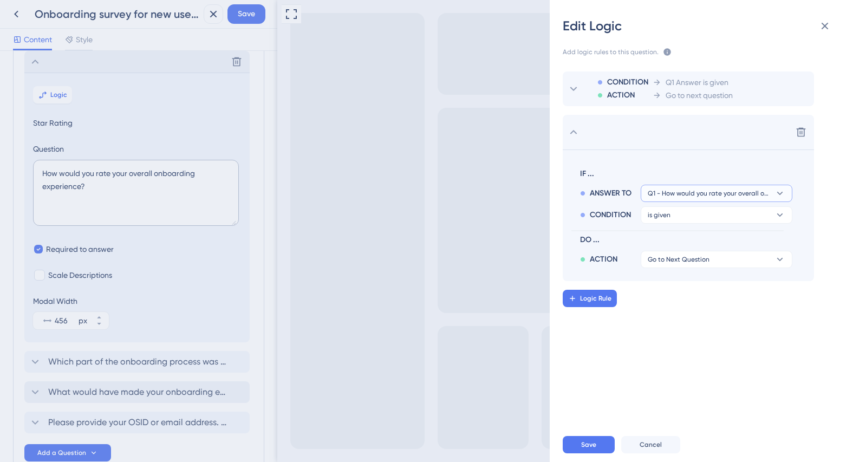
click at [698, 194] on span "Q1 - How would you rate your overall onboarding experience?" at bounding box center [709, 193] width 122 height 9
click at [704, 189] on span "Q1 - How would you rate your overall onboarding experience?" at bounding box center [709, 193] width 122 height 9
click at [706, 192] on span "Q1 - How would you rate your overall onboarding experience?" at bounding box center [709, 193] width 122 height 9
click at [807, 200] on section "IF ... ANSWER TO Q1 - How would you rate your overall onboarding experience? Q1…" at bounding box center [688, 216] width 251 height 132
click at [700, 189] on span "Q1 - How would you rate your overall onboarding experience?" at bounding box center [709, 193] width 122 height 9
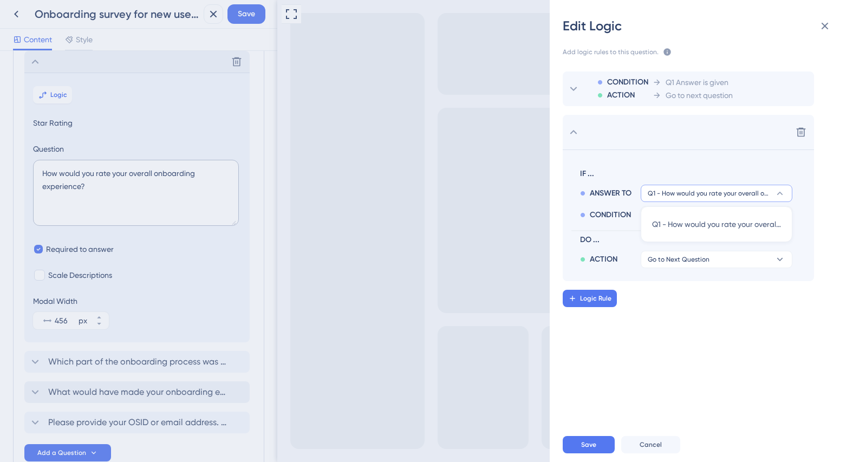
click at [811, 222] on section "IF ... ANSWER TO Q1 - How would you rate your overall onboarding experience? Q1…" at bounding box center [688, 216] width 251 height 132
click at [800, 134] on icon at bounding box center [801, 132] width 9 height 9
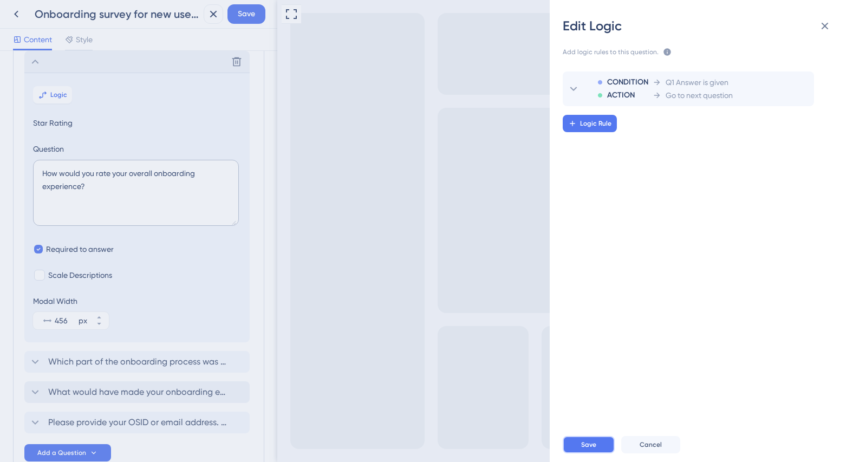
click at [596, 444] on button "Save" at bounding box center [589, 444] width 52 height 17
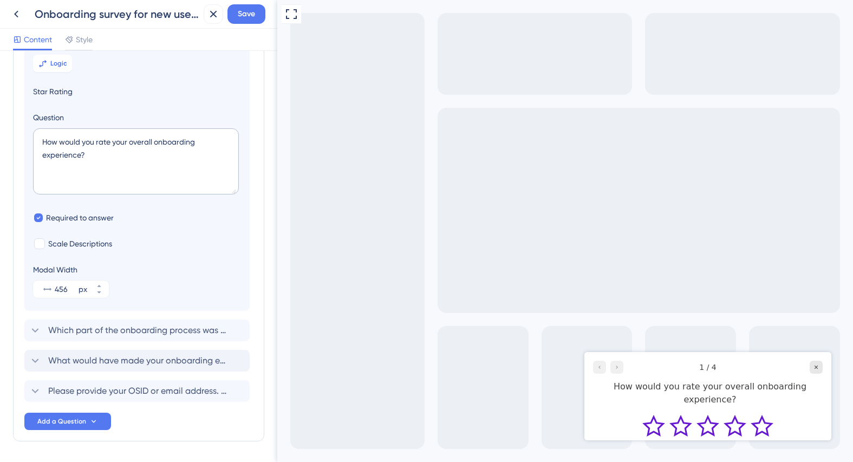
scroll to position [0, 0]
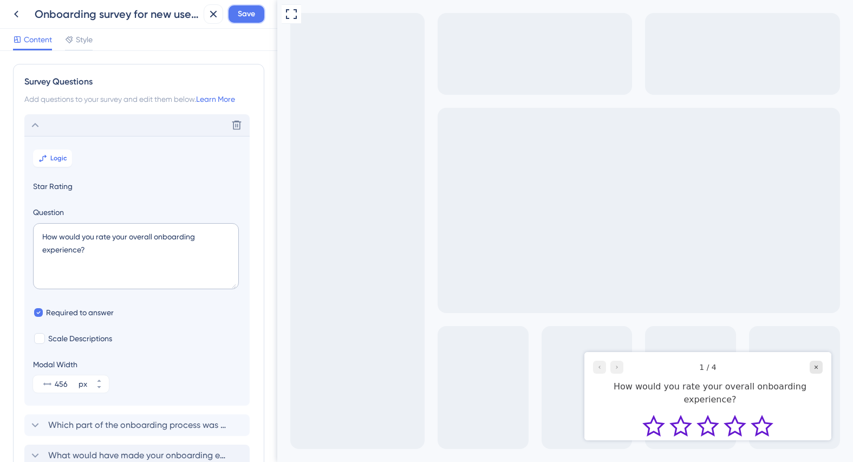
click at [252, 10] on span "Save" at bounding box center [246, 14] width 17 height 13
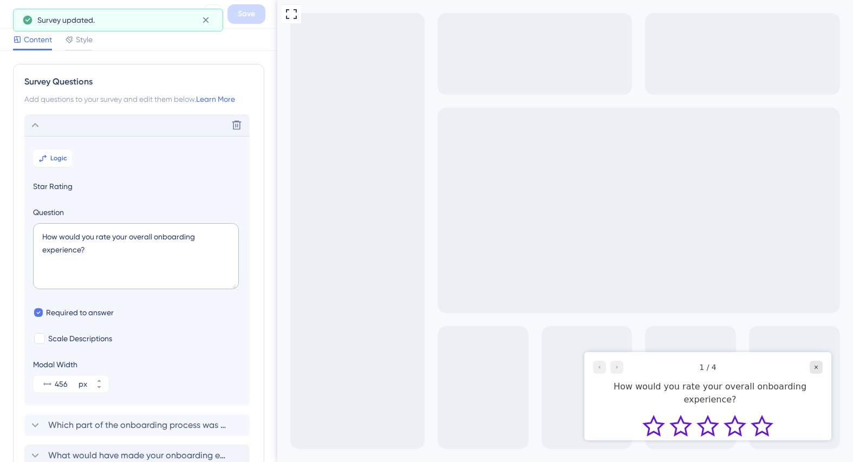
click at [54, 127] on div "Delete" at bounding box center [136, 125] width 225 height 22
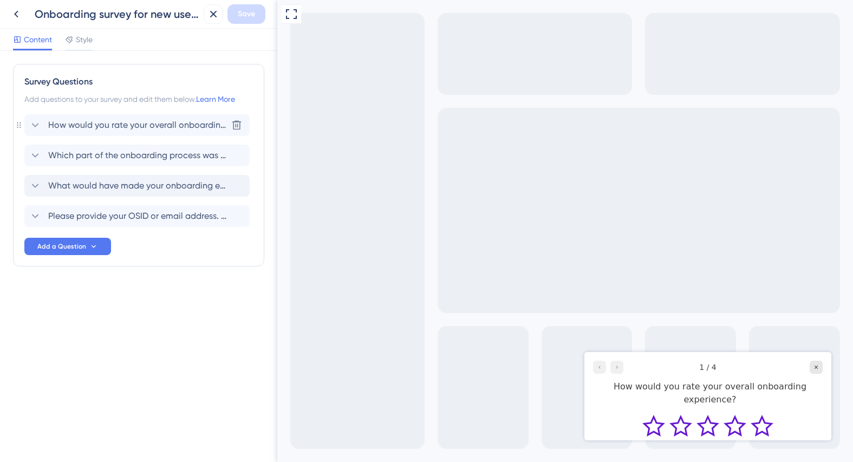
click at [138, 127] on span "How would you rate your overall onboarding experience?" at bounding box center [137, 125] width 179 height 13
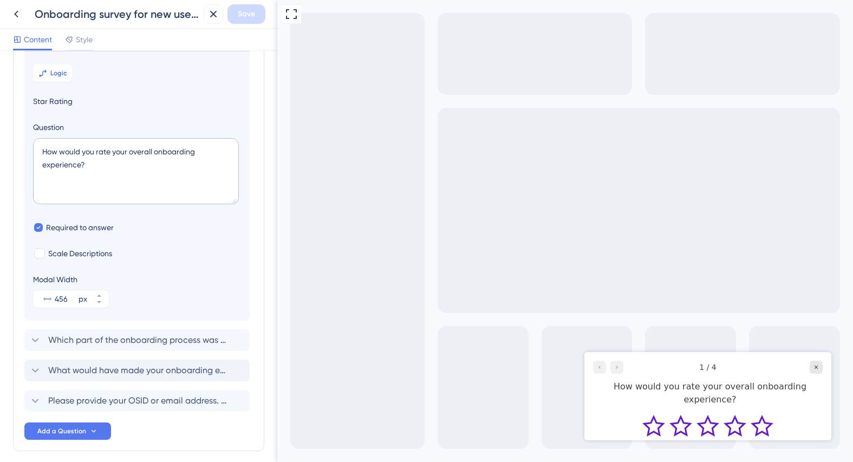
scroll to position [131, 0]
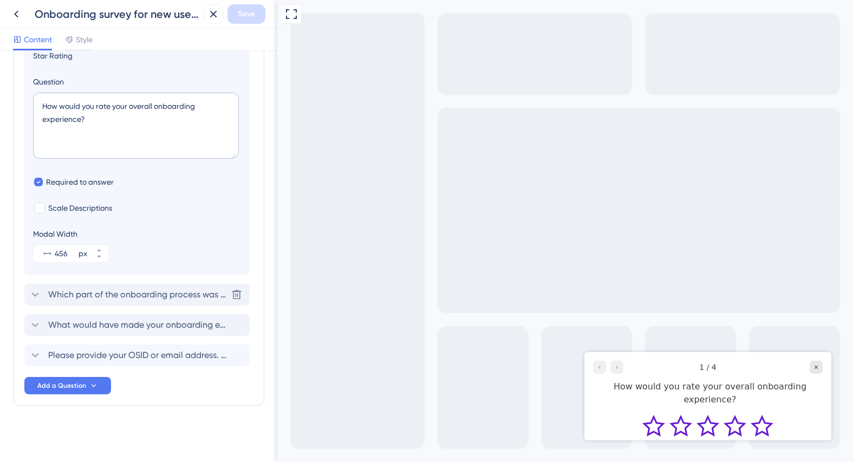
click at [157, 296] on span "Which part of the onboarding process was most helpful to you?" at bounding box center [137, 294] width 179 height 13
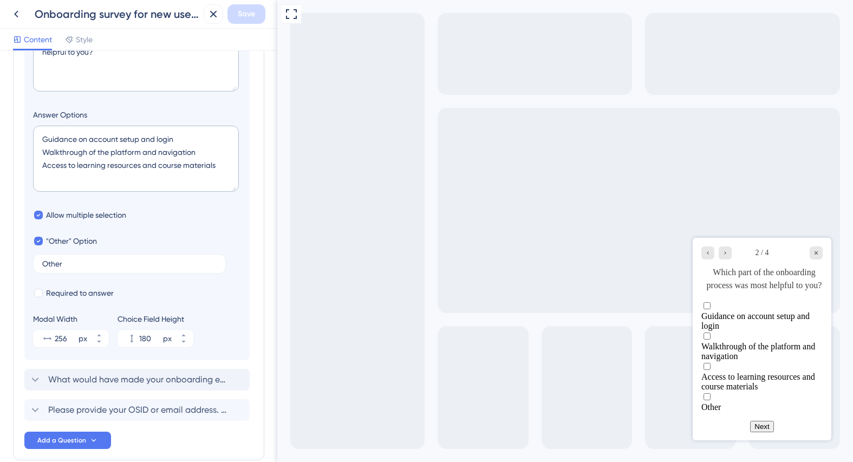
scroll to position [241, 0]
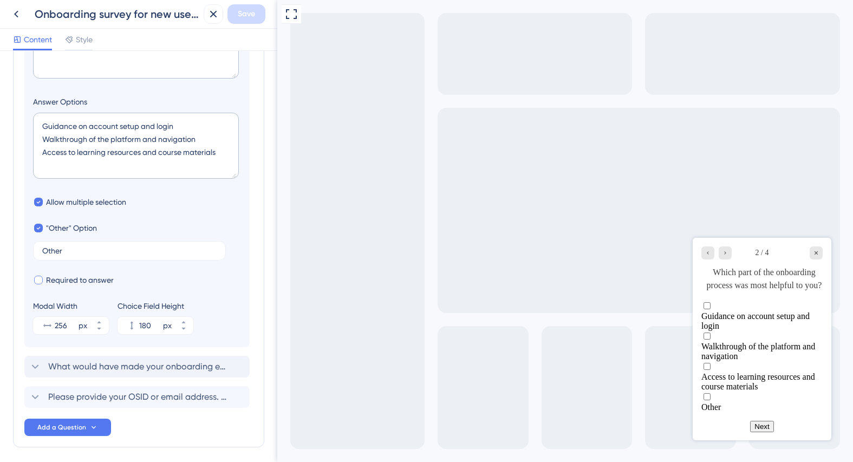
click at [37, 284] on div at bounding box center [38, 280] width 11 height 11
checkbox input "true"
click at [254, 14] on span "Save" at bounding box center [246, 14] width 17 height 13
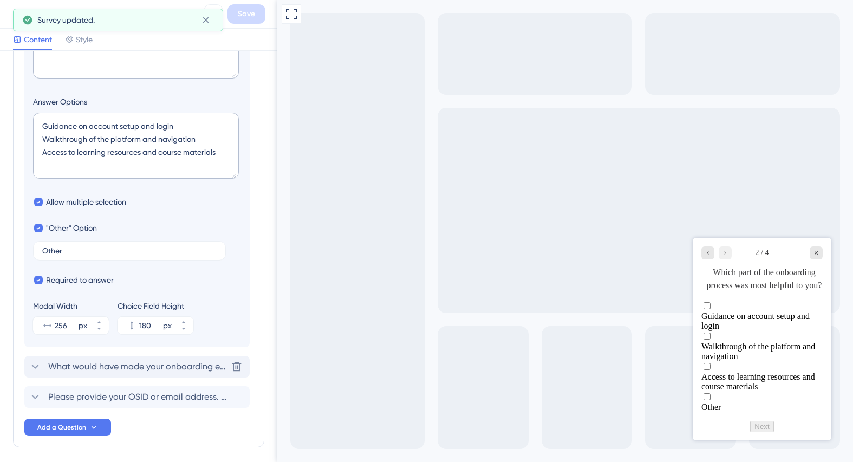
click at [172, 365] on span "What would have made your onboarding experience better?" at bounding box center [137, 366] width 179 height 13
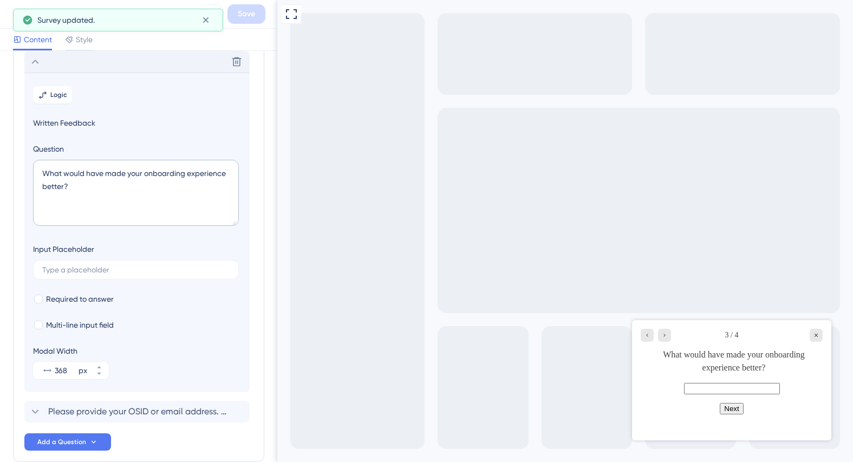
scroll to position [180, 0]
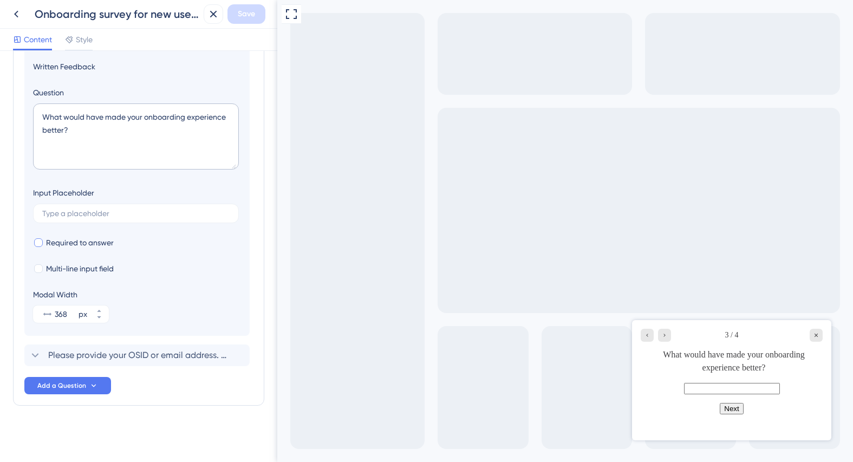
click at [40, 244] on div at bounding box center [38, 242] width 9 height 9
checkbox input "true"
click at [248, 17] on span "Save" at bounding box center [246, 14] width 17 height 13
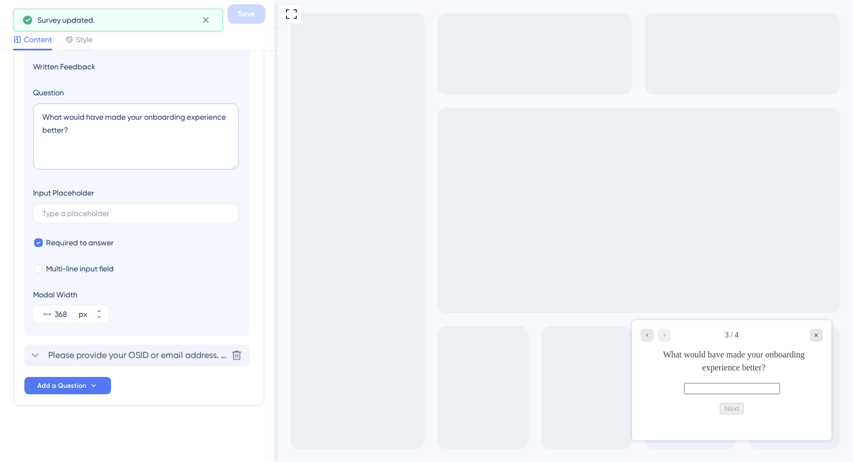
click at [160, 351] on span "Please provide your OSID or email address. (This will only be used if we need t…" at bounding box center [137, 355] width 179 height 13
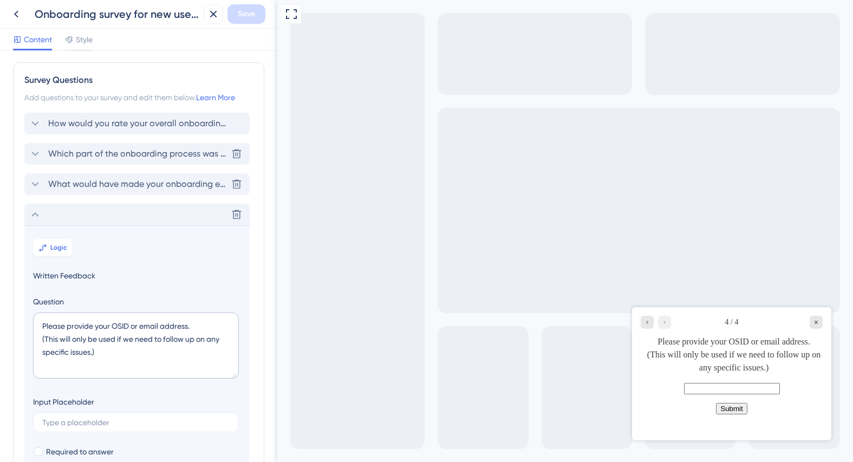
scroll to position [0, 0]
click at [167, 126] on span "How would you rate your overall onboarding experience?" at bounding box center [137, 125] width 179 height 13
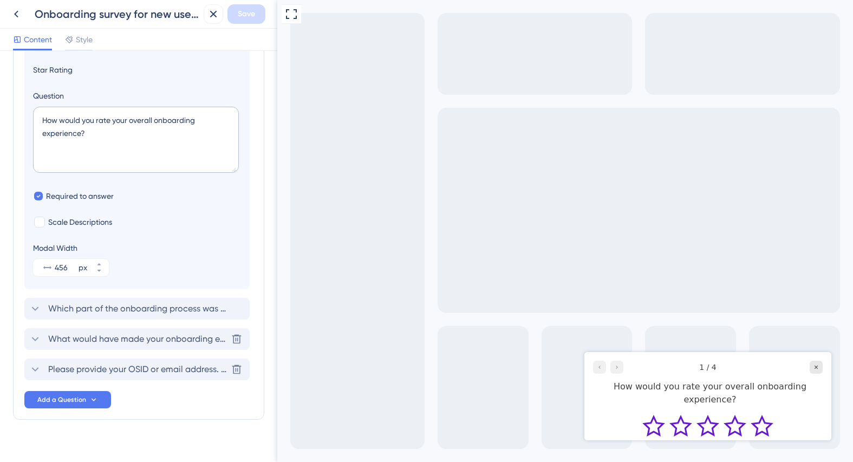
scroll to position [117, 0]
click at [141, 313] on span "Which part of the onboarding process was most helpful to you?" at bounding box center [137, 308] width 179 height 13
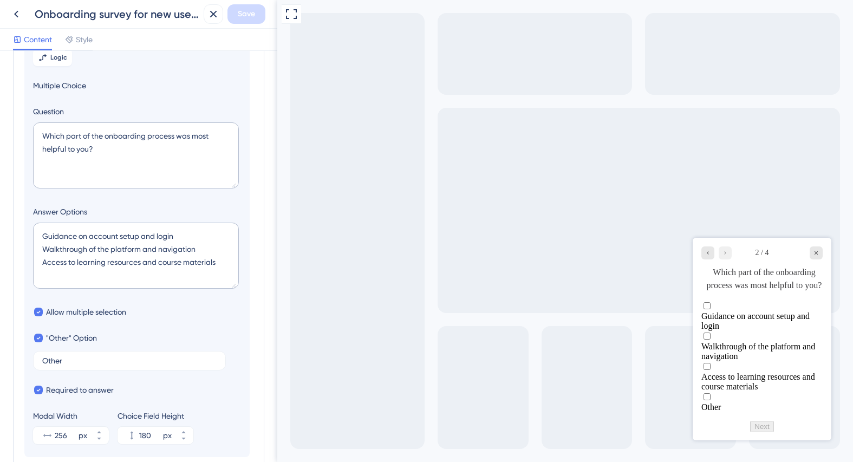
scroll to position [129, 0]
click at [221, 266] on textarea "Guidance on account setup and login Walkthrough of the platform and navigation …" at bounding box center [136, 258] width 206 height 66
drag, startPoint x: 224, startPoint y: 266, endPoint x: 22, endPoint y: 232, distance: 204.4
click at [22, 232] on div "Survey Questions Add questions to your survey and edit them below. Learn More H…" at bounding box center [138, 247] width 251 height 625
click at [221, 268] on textarea "Guidance on account setup and login Walkthrough of the platform and navigation …" at bounding box center [136, 258] width 206 height 66
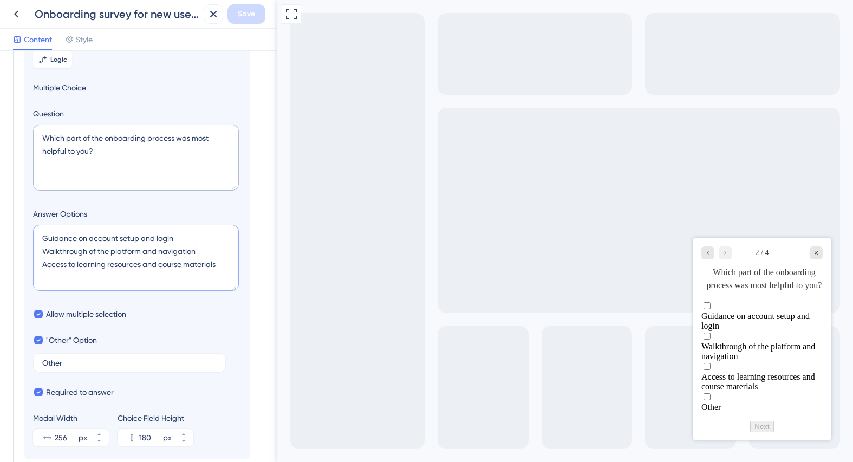
drag, startPoint x: 225, startPoint y: 268, endPoint x: 40, endPoint y: 239, distance: 187.0
click at [42, 239] on textarea "Guidance on account setup and login Walkthrough of the platform and navigation …" at bounding box center [136, 258] width 206 height 66
click at [244, 326] on section "Logic Multiple Choice Question Which part of the onboarding process was most he…" at bounding box center [136, 248] width 225 height 422
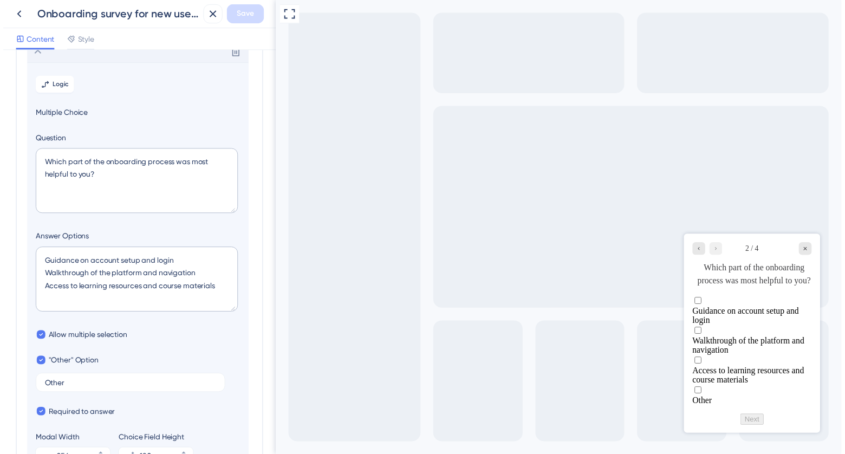
scroll to position [0, 0]
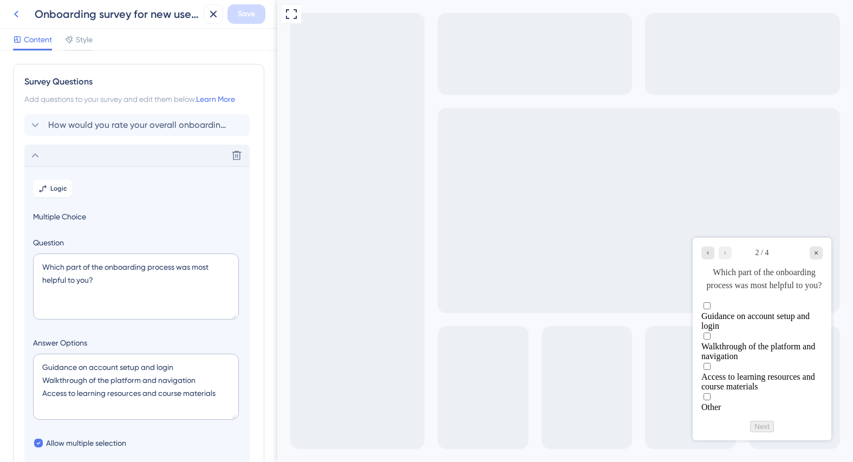
click at [15, 16] on icon at bounding box center [16, 14] width 13 height 13
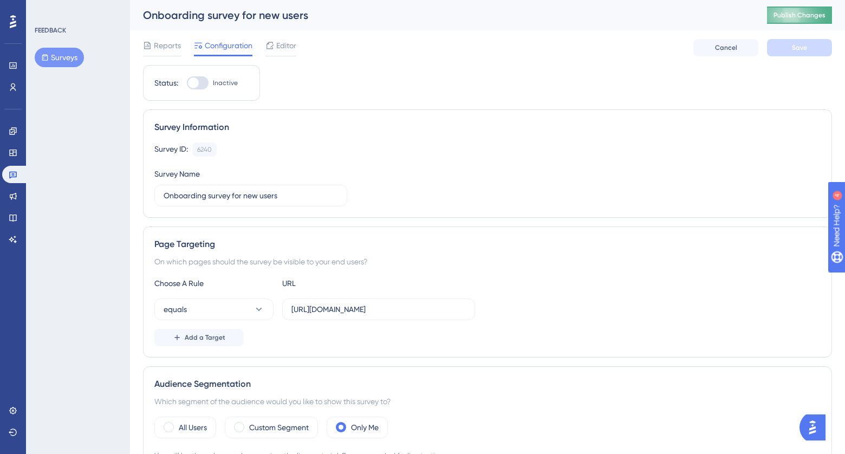
click at [809, 12] on span "Publish Changes" at bounding box center [800, 15] width 52 height 9
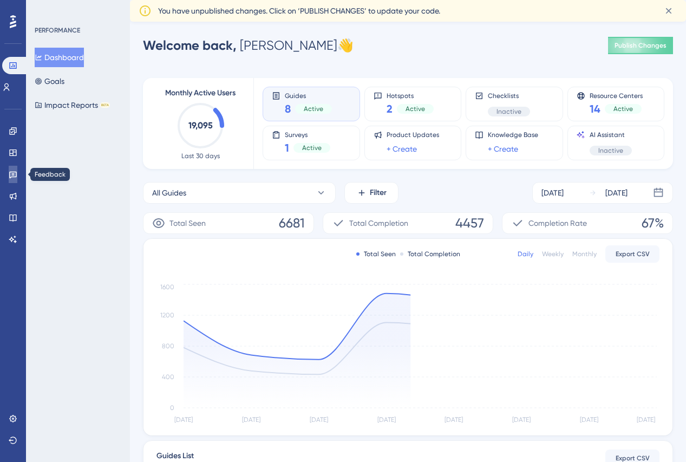
click at [14, 172] on icon at bounding box center [13, 174] width 9 height 9
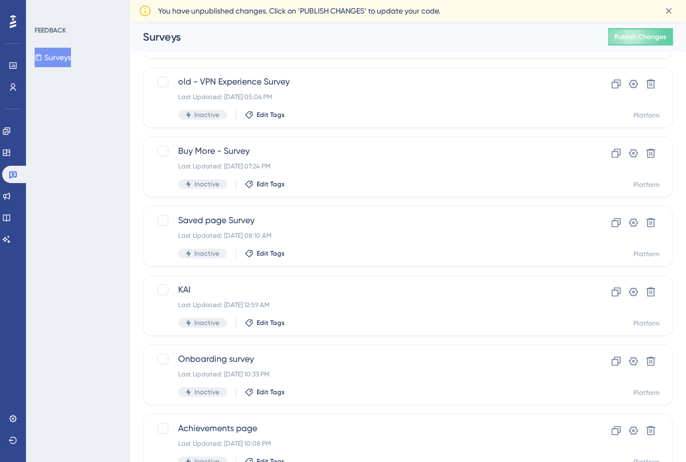
scroll to position [317, 0]
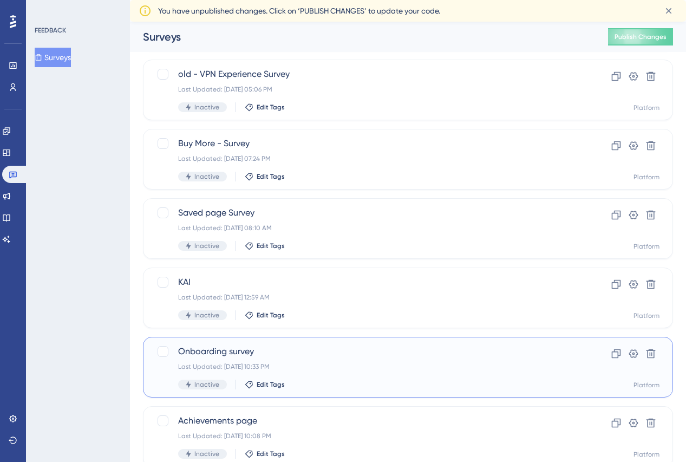
click at [360, 358] on div "Onboarding survey Last Updated: Aug 29 2025, 10:33 PM Inactive Edit Tags" at bounding box center [364, 367] width 373 height 44
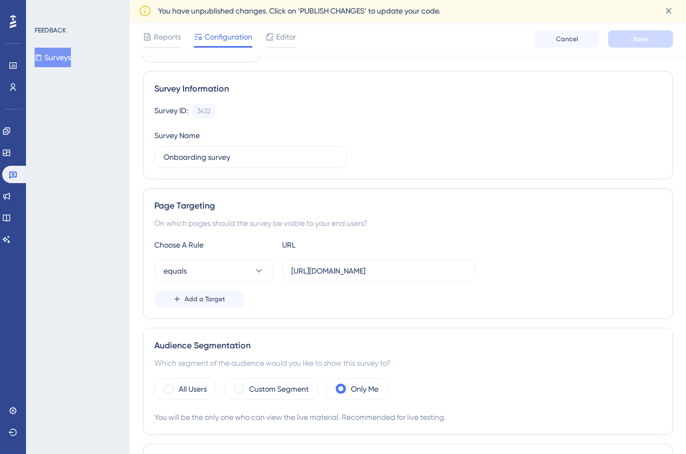
scroll to position [57, 0]
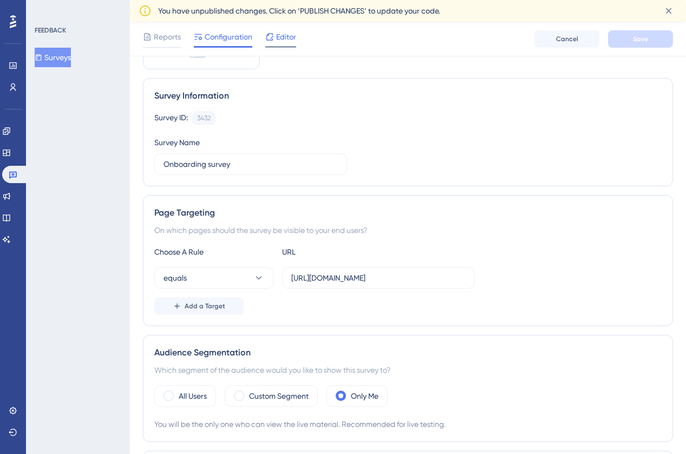
click at [278, 39] on span "Editor" at bounding box center [286, 36] width 20 height 13
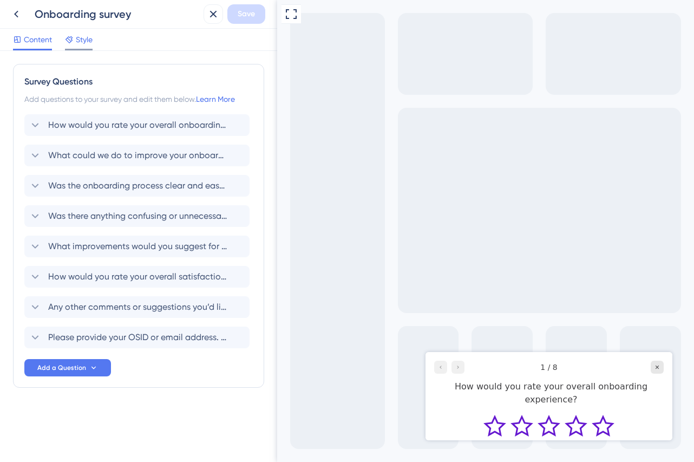
click at [89, 44] on span "Style" at bounding box center [84, 39] width 17 height 13
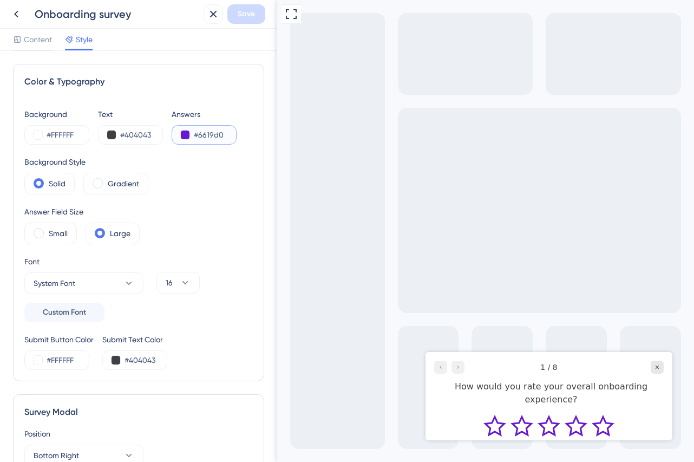
drag, startPoint x: 225, startPoint y: 135, endPoint x: 179, endPoint y: 135, distance: 46.0
click at [179, 135] on div "#6619d0" at bounding box center [204, 135] width 65 height 20
drag, startPoint x: 79, startPoint y: 133, endPoint x: 34, endPoint y: 126, distance: 46.0
click at [34, 127] on div "#FFFFFF" at bounding box center [56, 135] width 65 height 20
click at [79, 133] on input "#FFFFFF" at bounding box center [69, 134] width 44 height 13
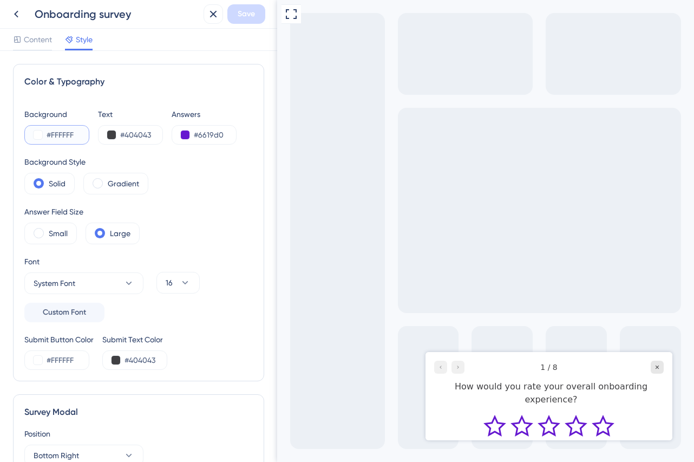
drag, startPoint x: 75, startPoint y: 132, endPoint x: 32, endPoint y: 132, distance: 43.3
click at [32, 132] on div "#FFFFFF" at bounding box center [56, 135] width 65 height 20
click at [155, 134] on input "#404043" at bounding box center [142, 134] width 44 height 13
drag, startPoint x: 155, startPoint y: 133, endPoint x: 101, endPoint y: 133, distance: 54.7
click at [101, 133] on div "#404043" at bounding box center [130, 135] width 65 height 20
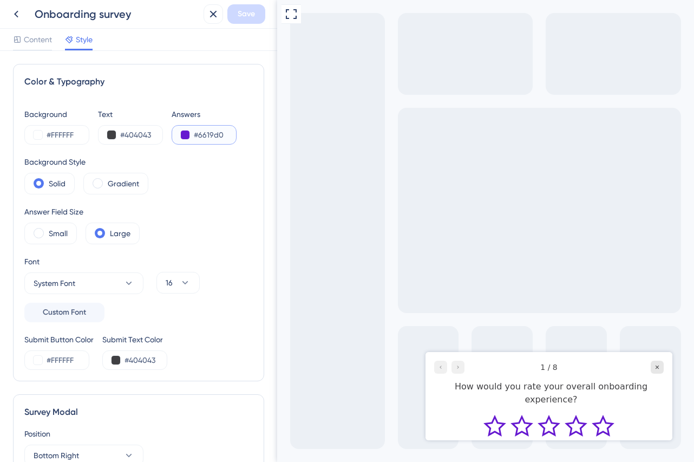
click at [225, 134] on input "#6619d0" at bounding box center [216, 134] width 44 height 13
drag, startPoint x: 229, startPoint y: 133, endPoint x: 172, endPoint y: 132, distance: 56.9
click at [172, 132] on div "#6619d0" at bounding box center [204, 135] width 65 height 20
click at [82, 360] on input "#FFFFFF" at bounding box center [69, 360] width 44 height 13
drag, startPoint x: 83, startPoint y: 359, endPoint x: 26, endPoint y: 359, distance: 57.4
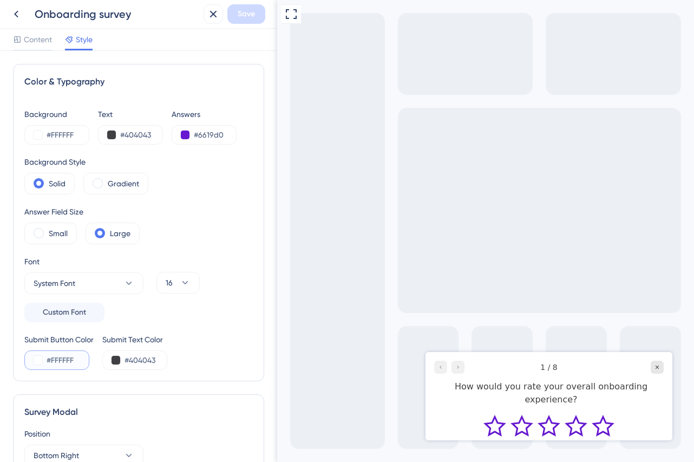
click at [27, 358] on div "#FFFFFF" at bounding box center [56, 360] width 65 height 20
click at [159, 359] on input "#404043" at bounding box center [147, 360] width 44 height 13
drag, startPoint x: 160, startPoint y: 359, endPoint x: 111, endPoint y: 360, distance: 49.3
click at [113, 359] on div "#404043" at bounding box center [134, 360] width 65 height 20
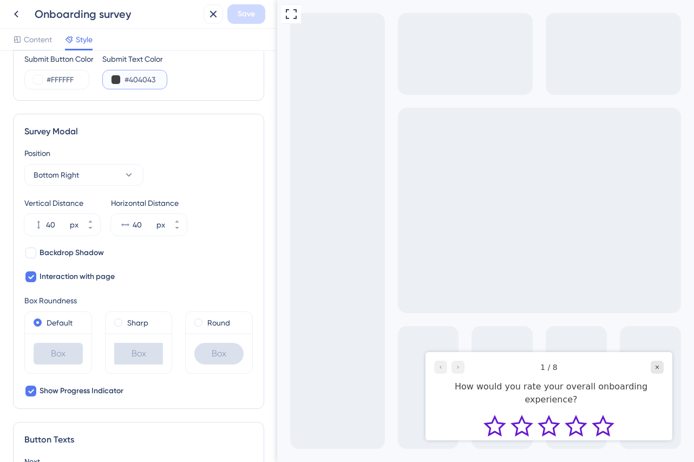
scroll to position [281, 0]
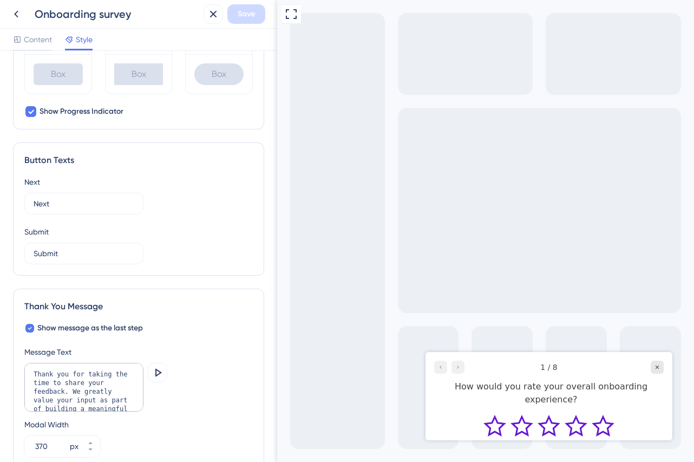
drag, startPoint x: 274, startPoint y: 188, endPoint x: 31, endPoint y: 401, distance: 322.8
drag, startPoint x: 75, startPoint y: 401, endPoint x: 30, endPoint y: 352, distance: 67.1
click at [30, 352] on div "Message Text Thank you for taking the time to share your feedback. We greatly v…" at bounding box center [138, 402] width 229 height 112
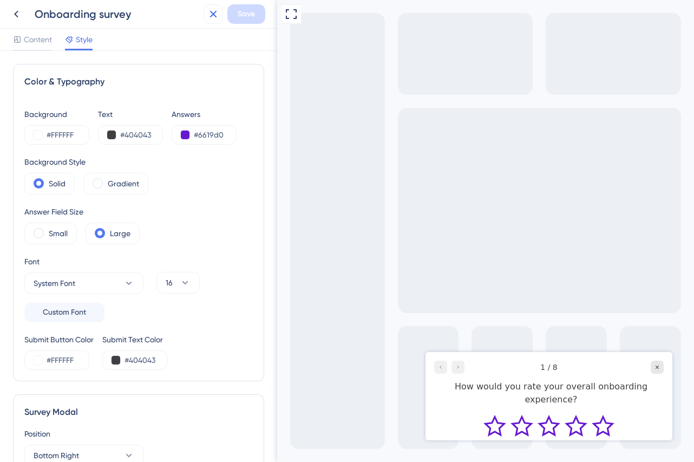
click at [214, 14] on icon at bounding box center [213, 14] width 7 height 7
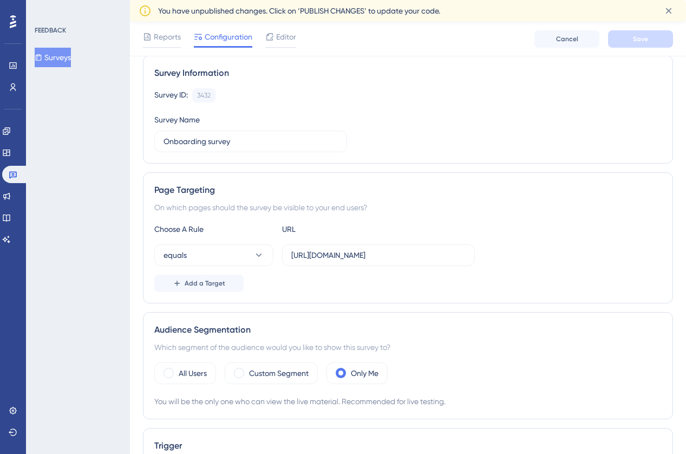
scroll to position [72, 0]
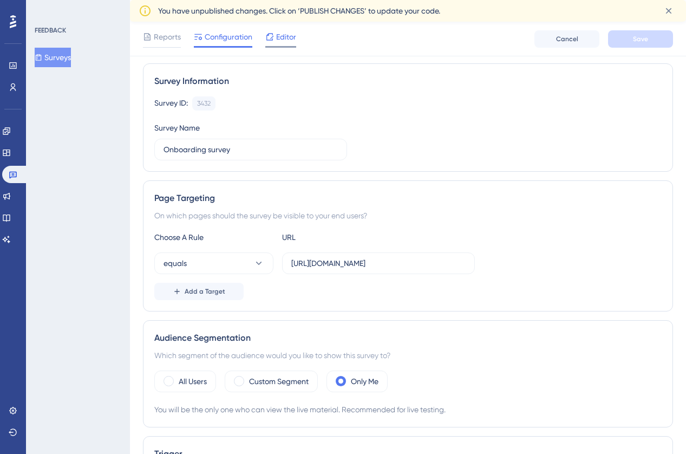
click at [293, 37] on span "Editor" at bounding box center [286, 36] width 20 height 13
